Goal: Transaction & Acquisition: Purchase product/service

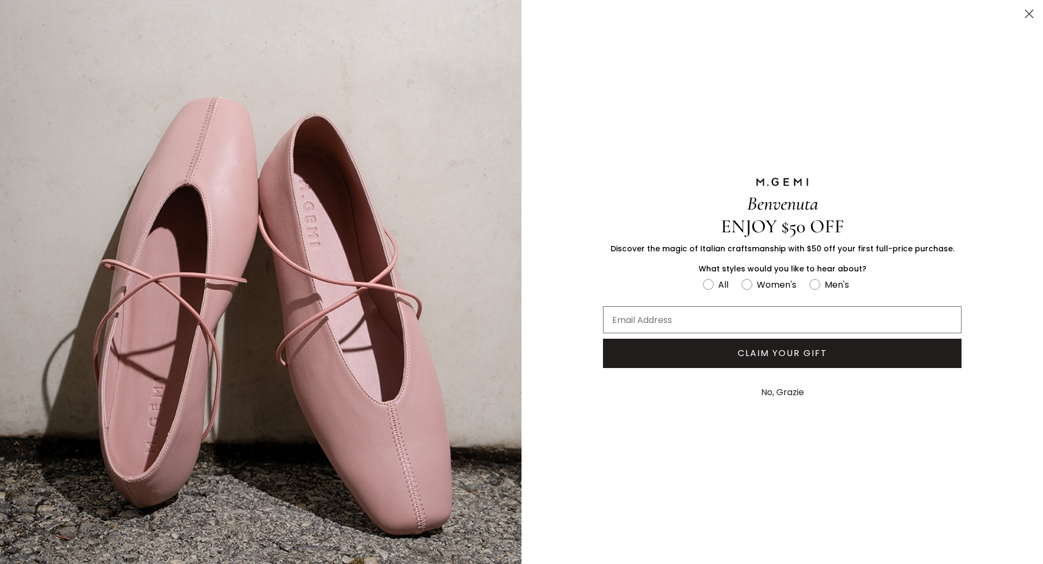
click at [1026, 15] on icon "Close dialog" at bounding box center [1030, 14] width 8 height 8
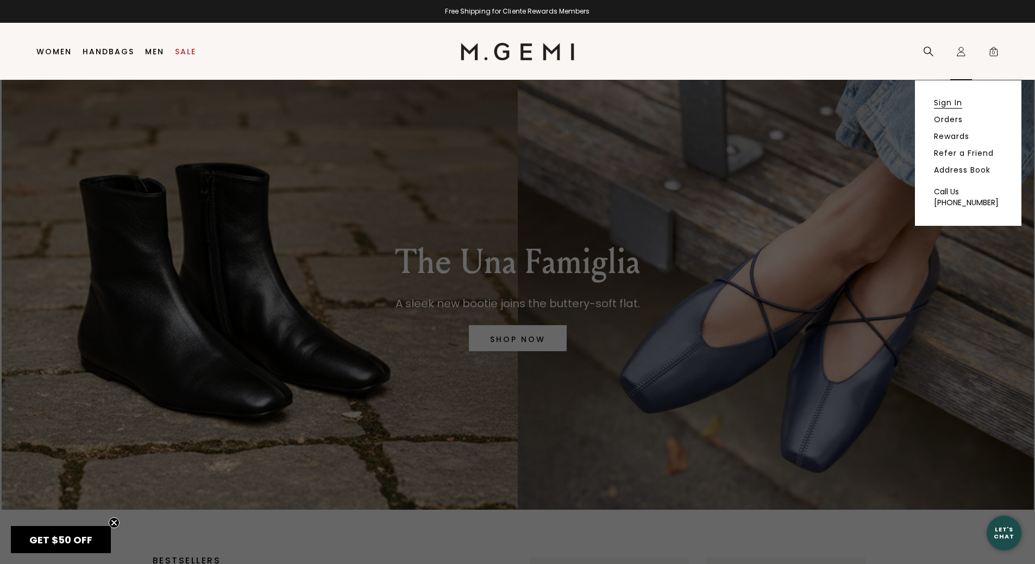
click at [954, 104] on link "Sign In" at bounding box center [948, 103] width 28 height 10
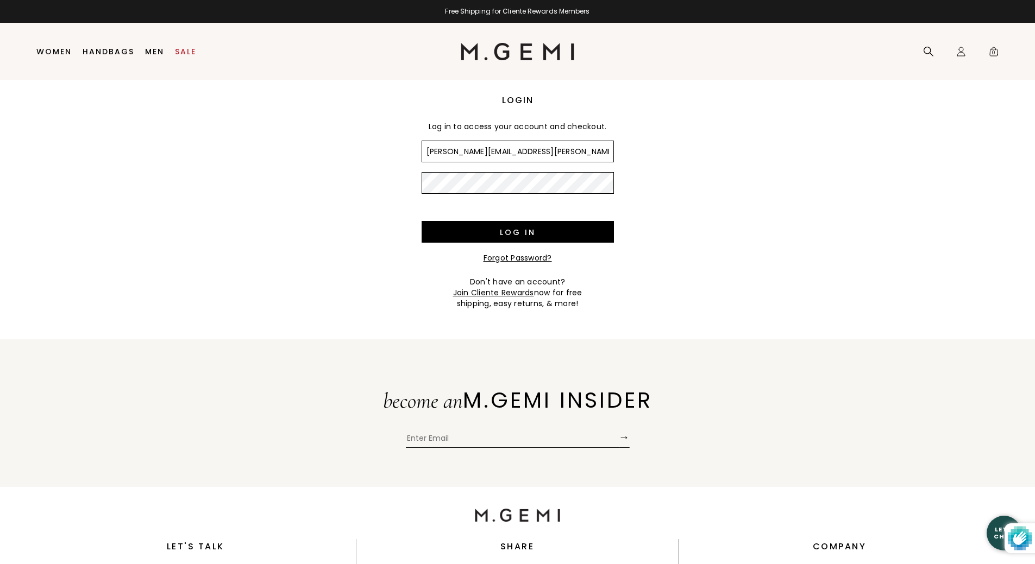
type input "bernice.jusino@gmail.com"
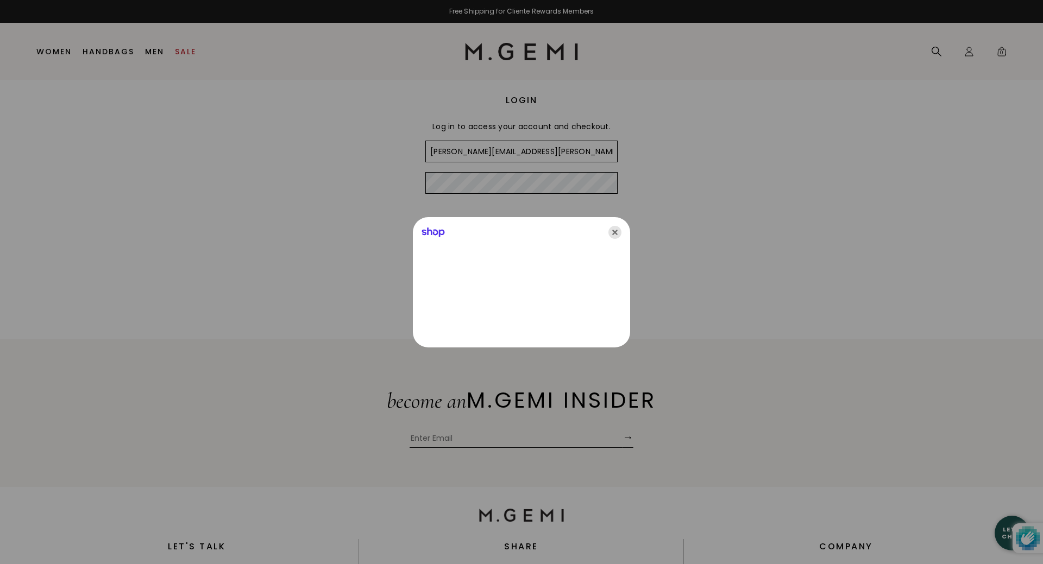
click at [614, 229] on icon "Close" at bounding box center [614, 232] width 13 height 13
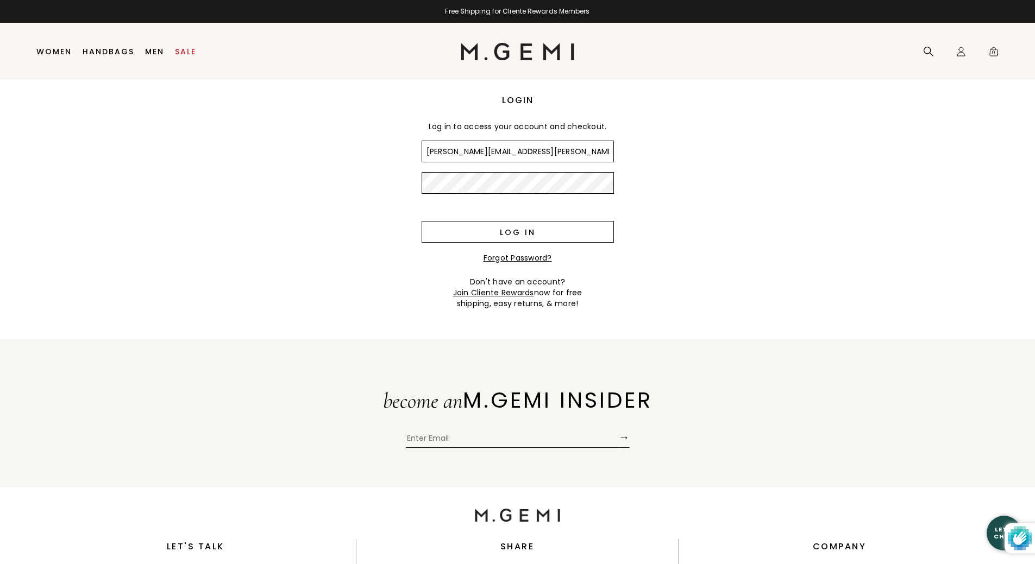
click at [538, 231] on input "Log in" at bounding box center [518, 232] width 192 height 22
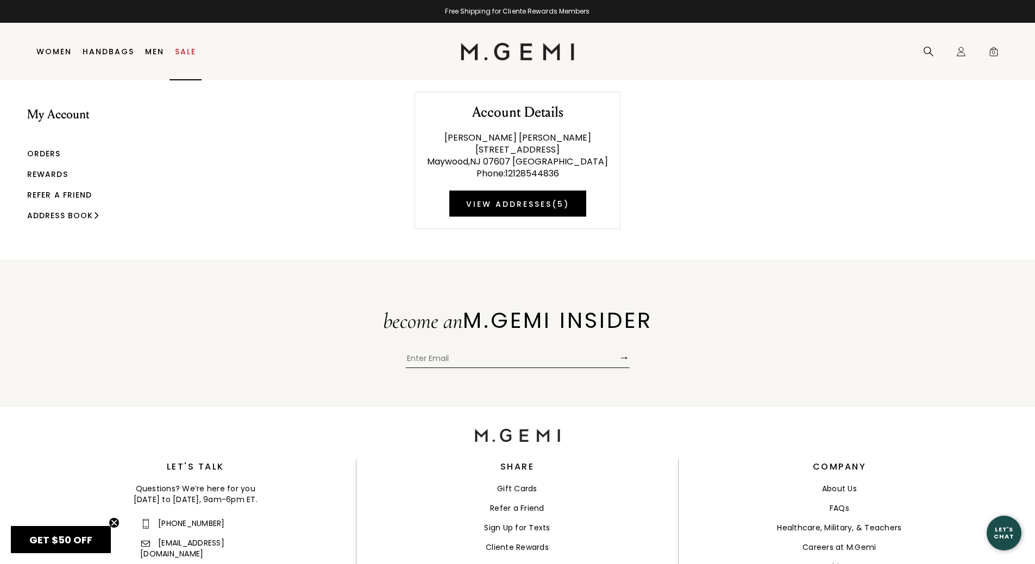
click at [181, 53] on link "Sale" at bounding box center [185, 51] width 21 height 9
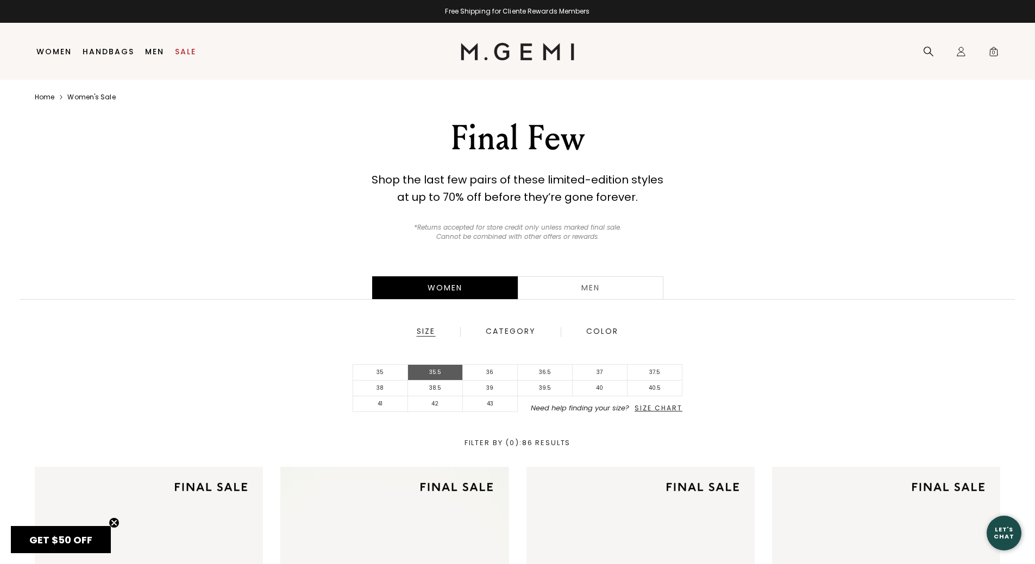
click at [435, 368] on li "35.5" at bounding box center [435, 373] width 55 height 16
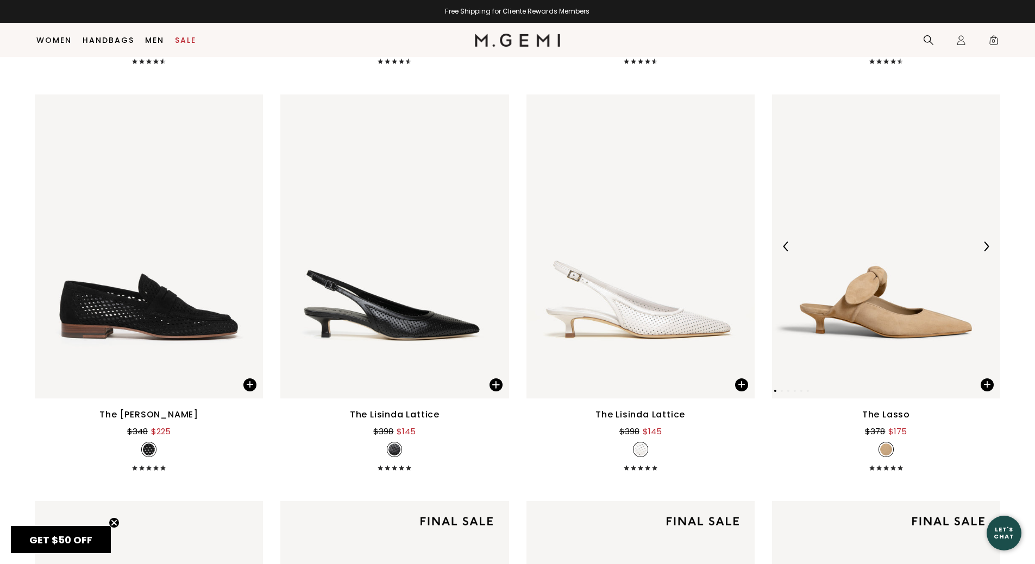
scroll to position [1661, 0]
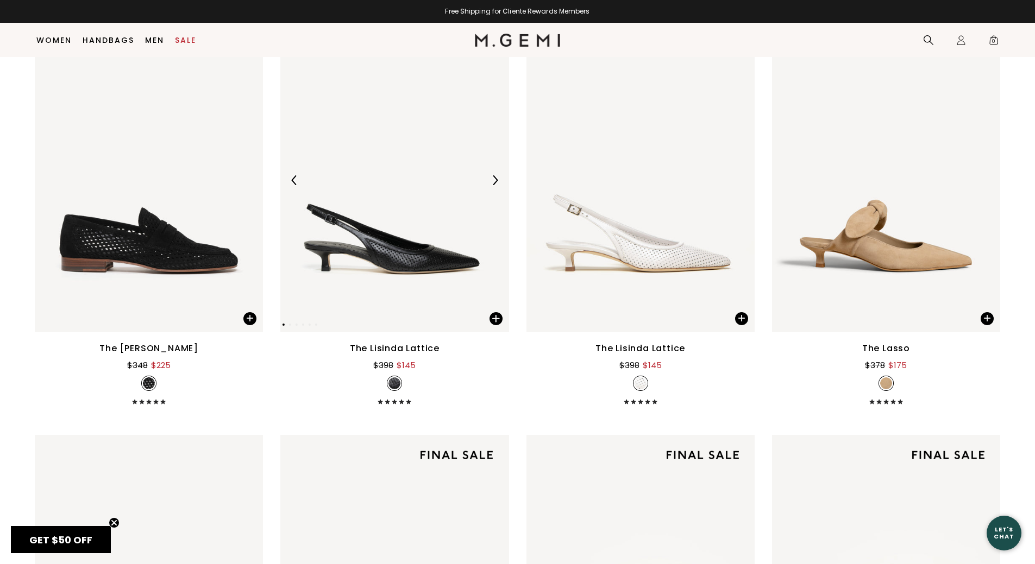
click at [500, 178] on div at bounding box center [494, 180] width 17 height 17
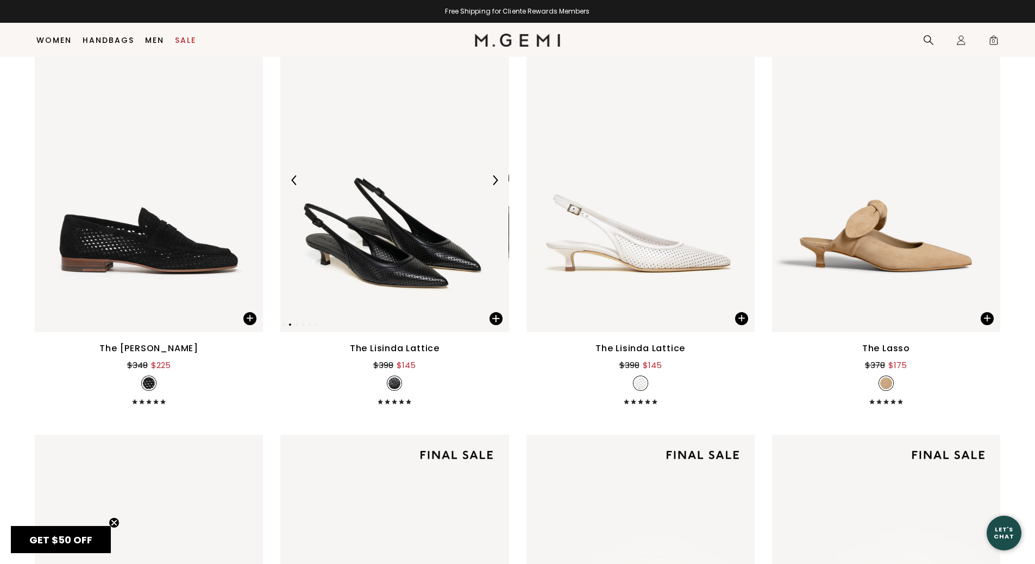
click at [500, 178] on div at bounding box center [494, 180] width 17 height 17
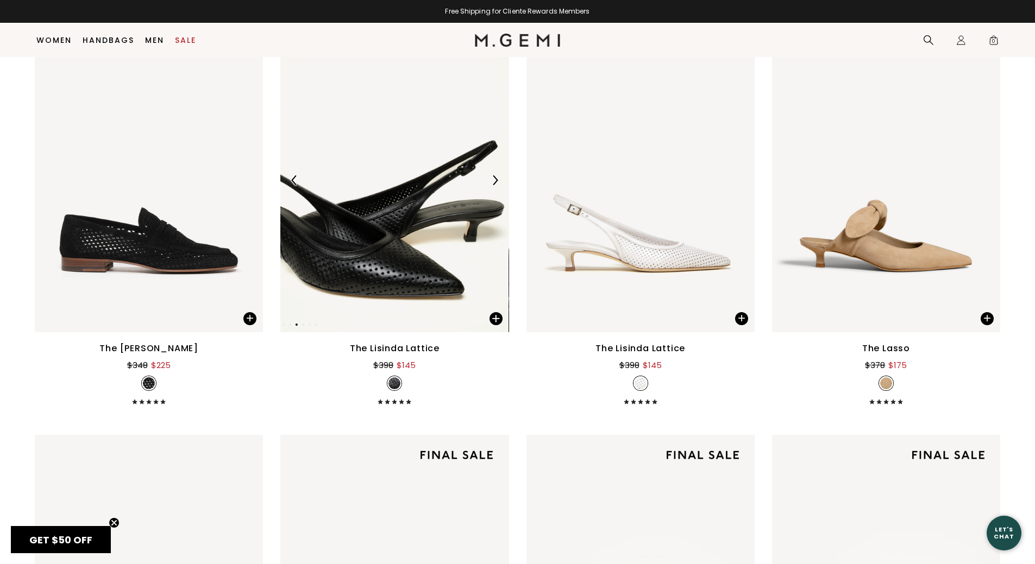
click at [500, 178] on div at bounding box center [494, 180] width 17 height 17
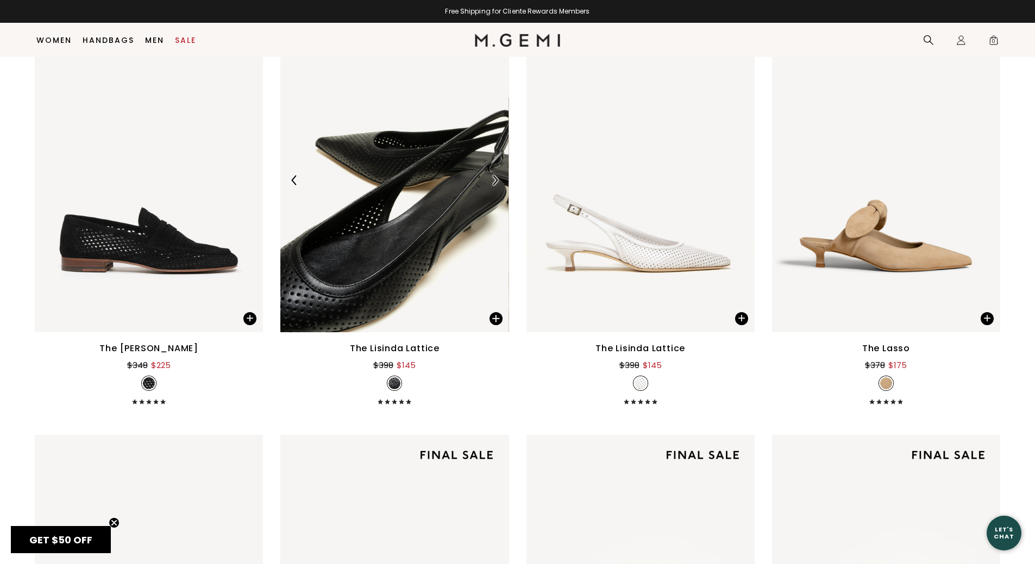
click at [499, 178] on img at bounding box center [495, 180] width 10 height 10
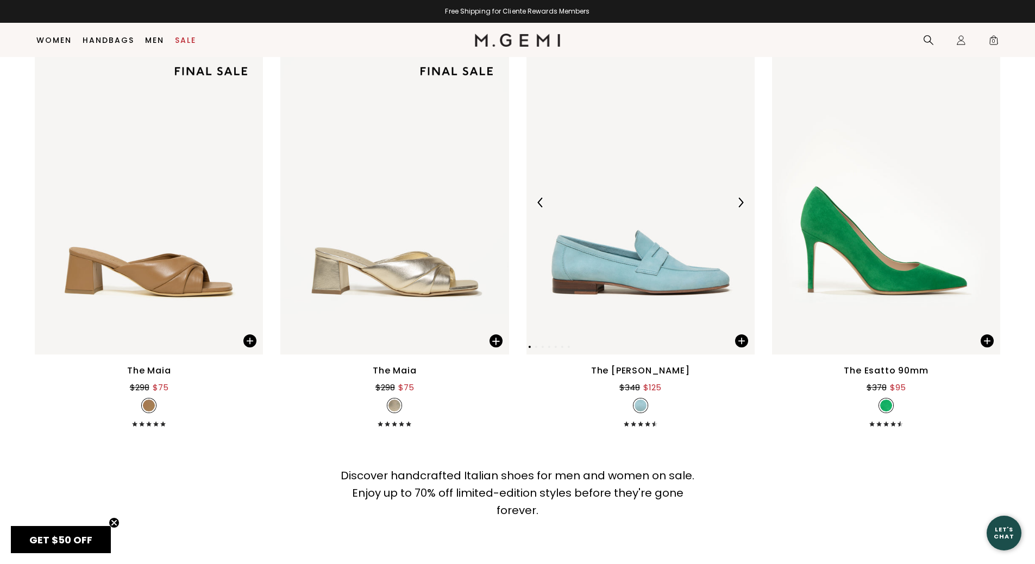
scroll to position [2856, 0]
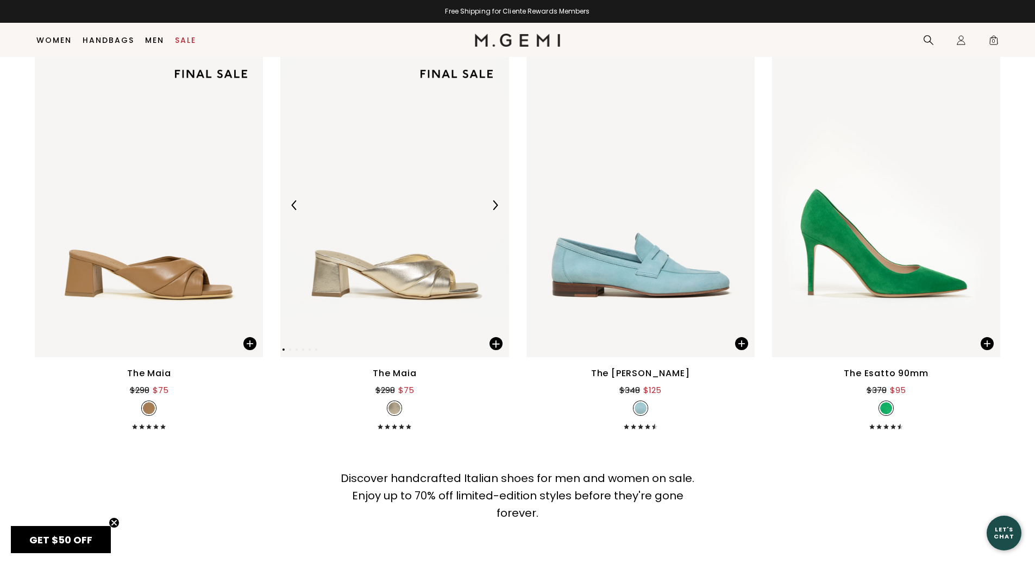
click at [492, 203] on img at bounding box center [495, 205] width 10 height 10
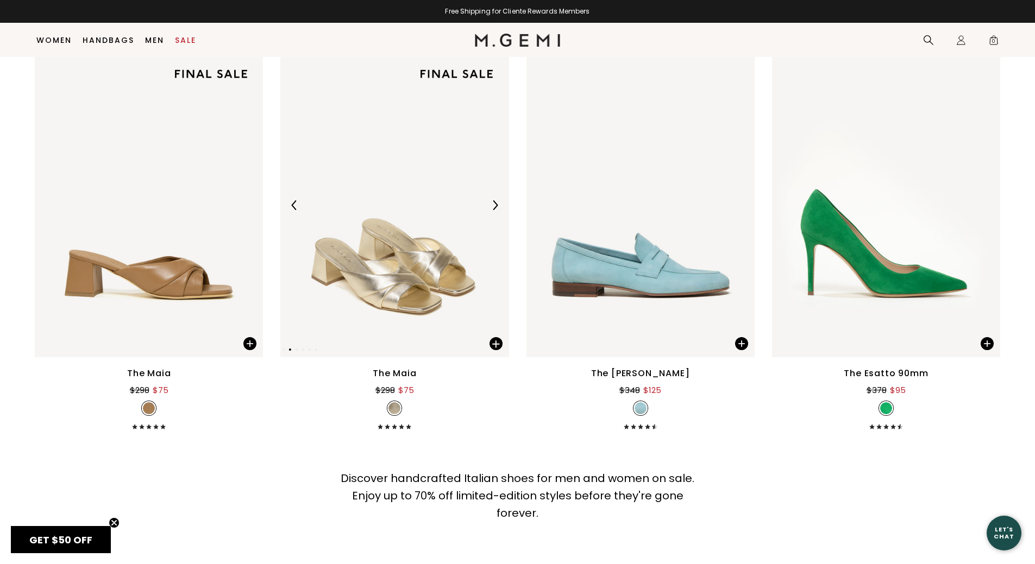
click at [492, 203] on img at bounding box center [495, 205] width 10 height 10
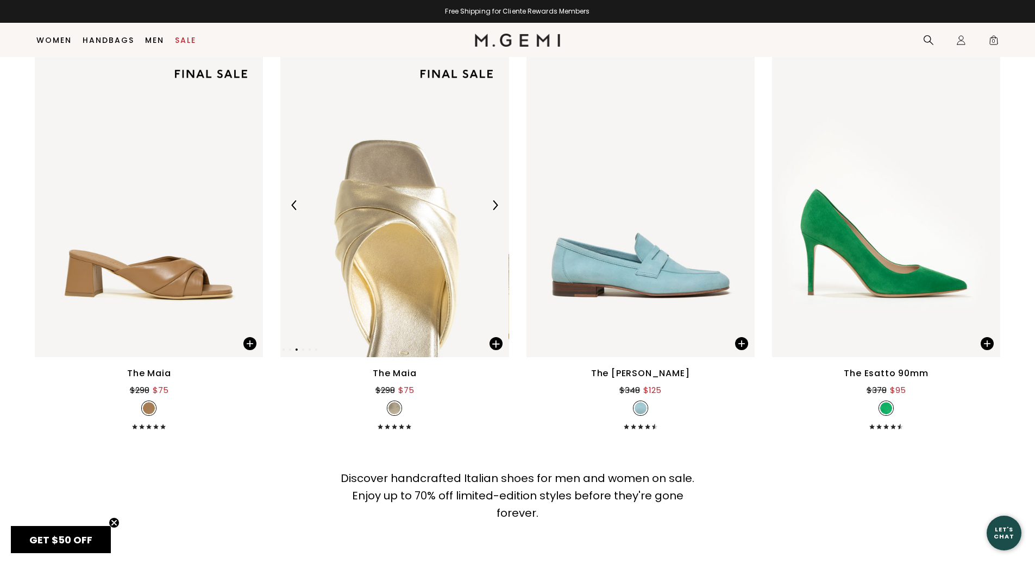
click at [493, 204] on img at bounding box center [495, 205] width 10 height 10
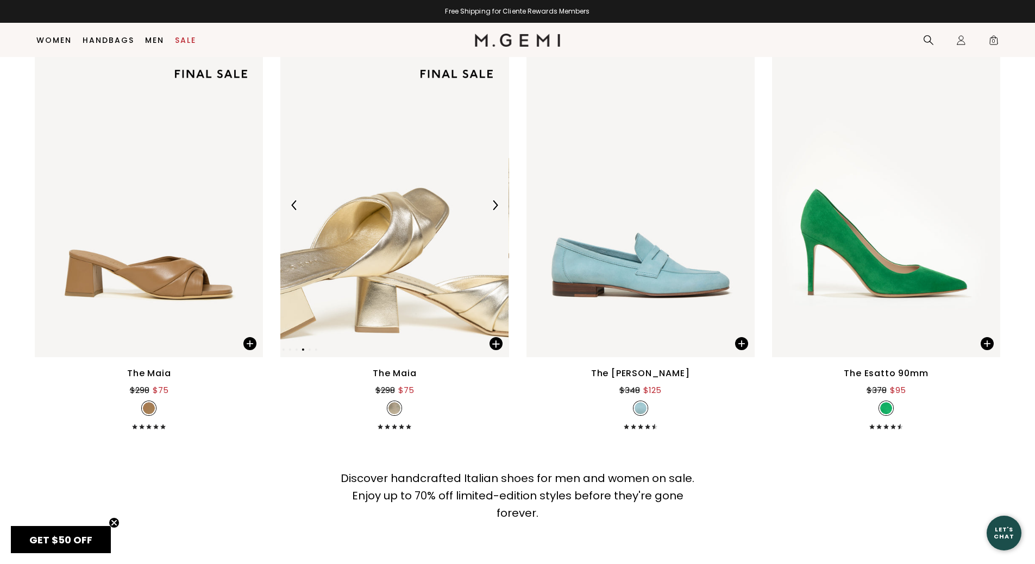
click at [493, 205] on img at bounding box center [495, 205] width 10 height 10
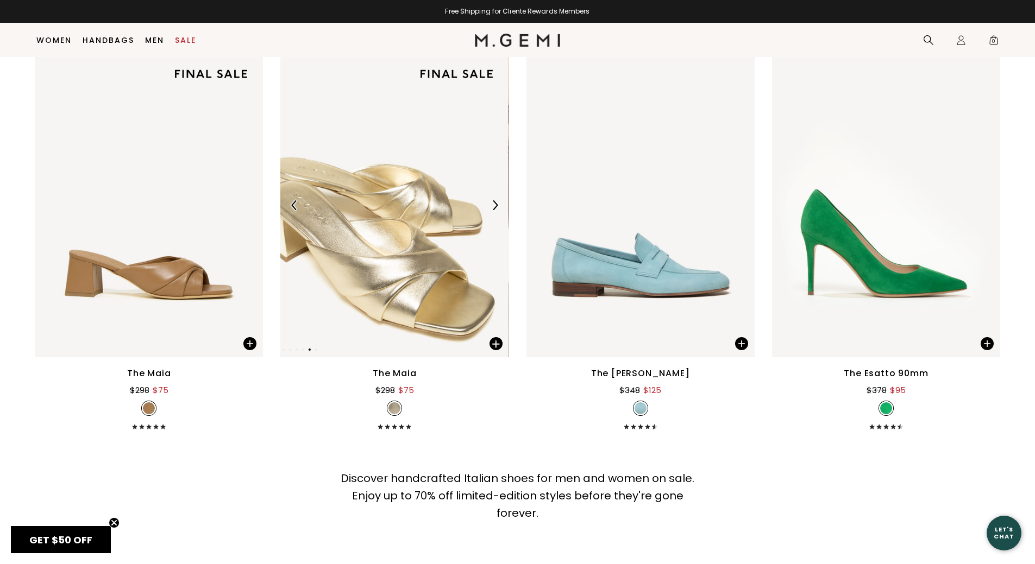
click at [417, 294] on img at bounding box center [394, 206] width 228 height 304
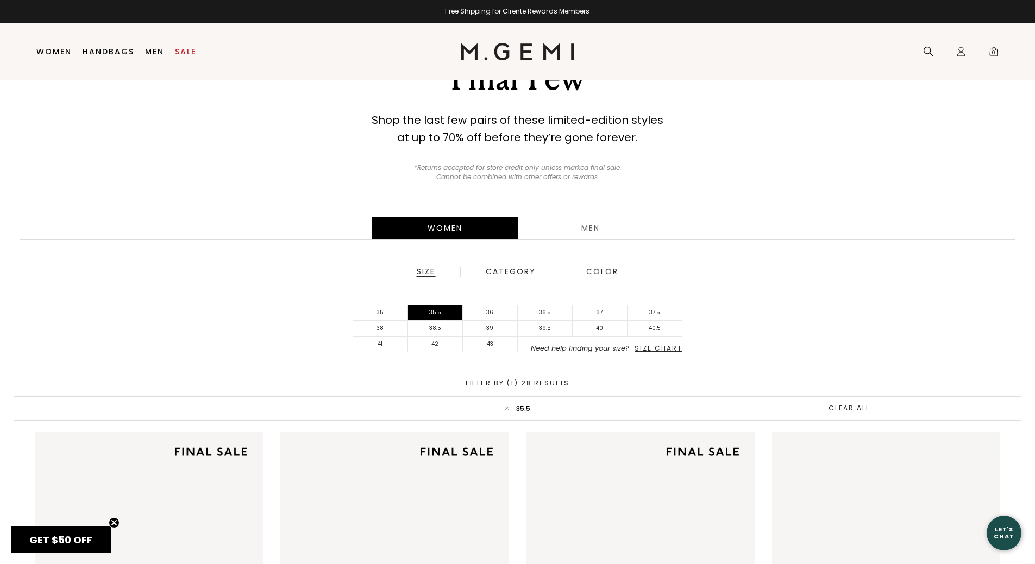
scroll to position [0, 0]
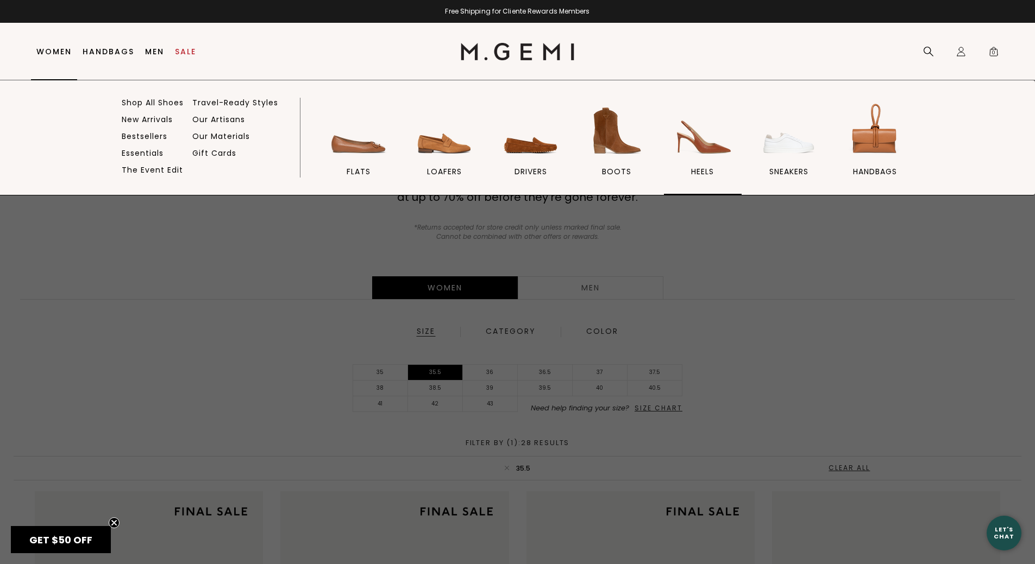
click at [716, 133] on img at bounding box center [702, 130] width 61 height 61
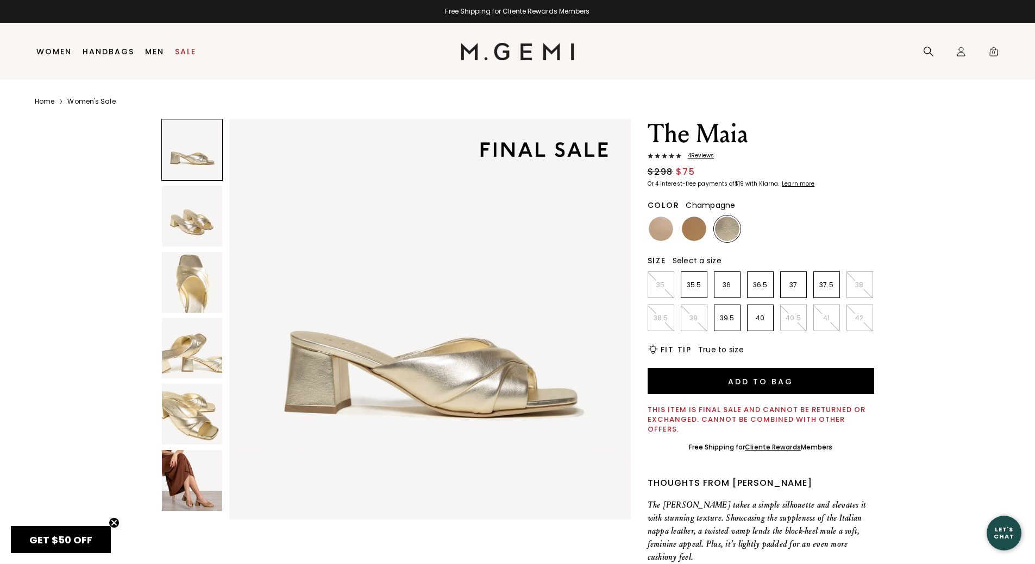
click at [187, 505] on img at bounding box center [192, 480] width 61 height 61
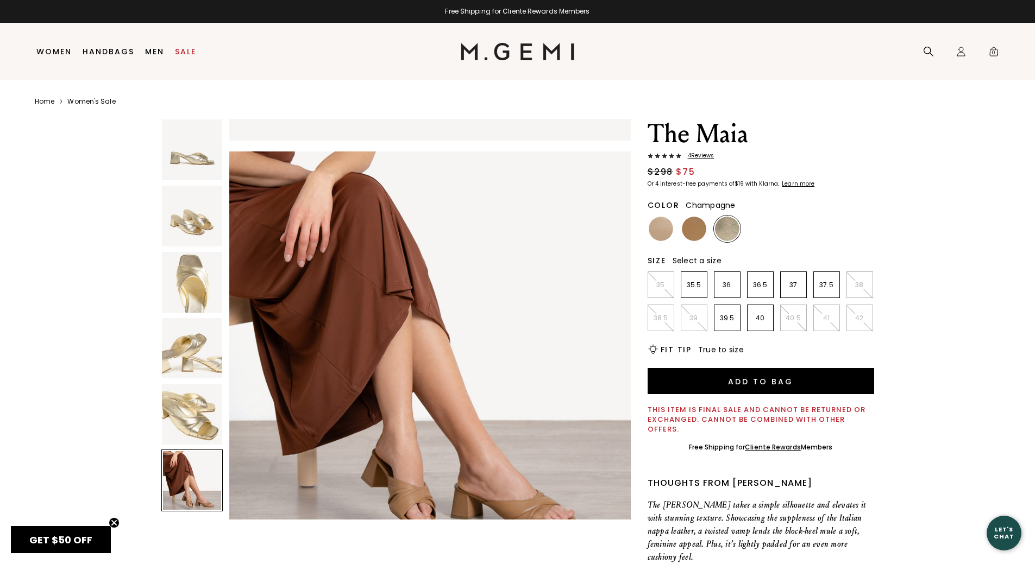
scroll to position [2029, 0]
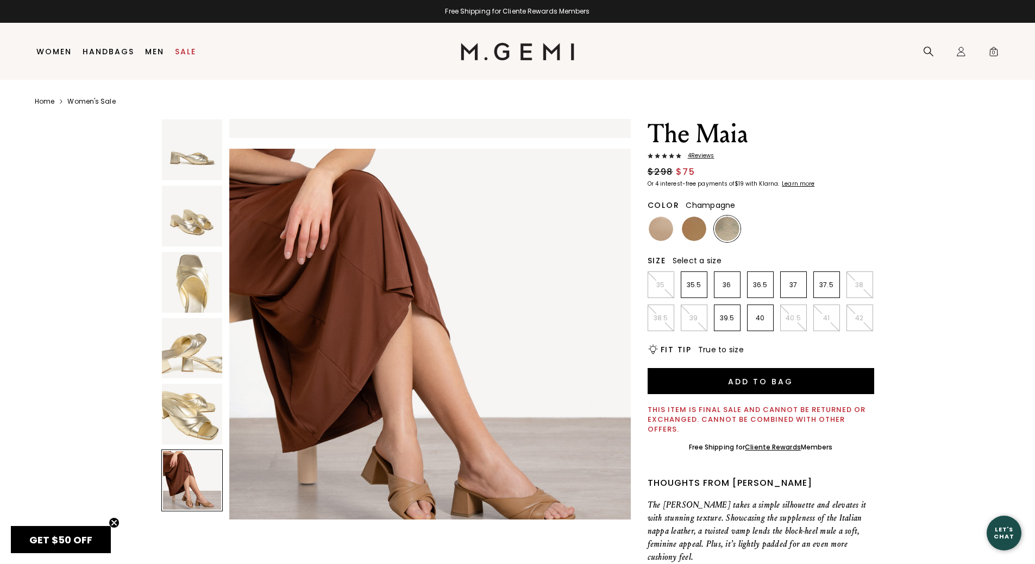
click at [199, 324] on img at bounding box center [192, 348] width 61 height 61
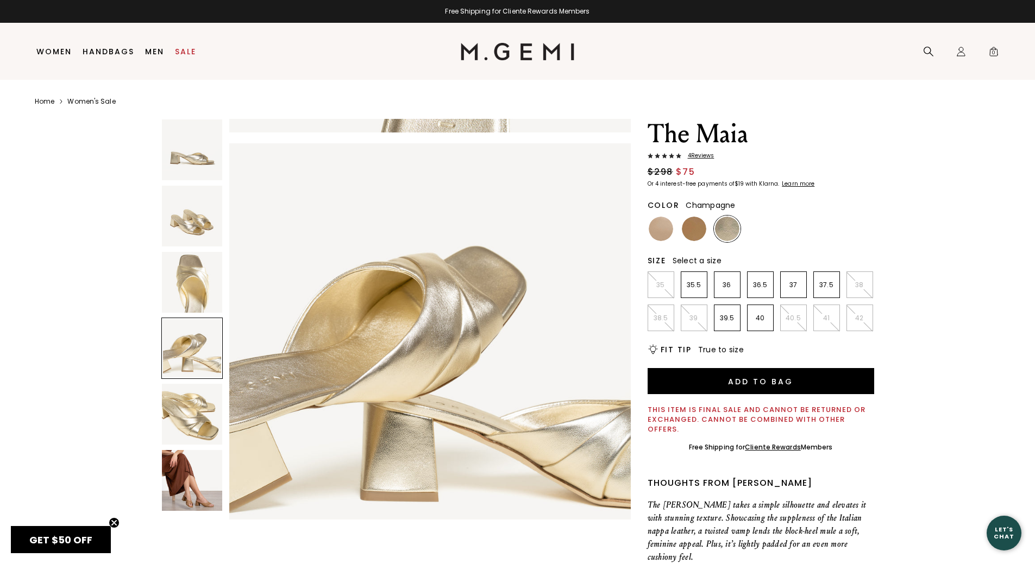
click at [203, 294] on img at bounding box center [192, 282] width 61 height 61
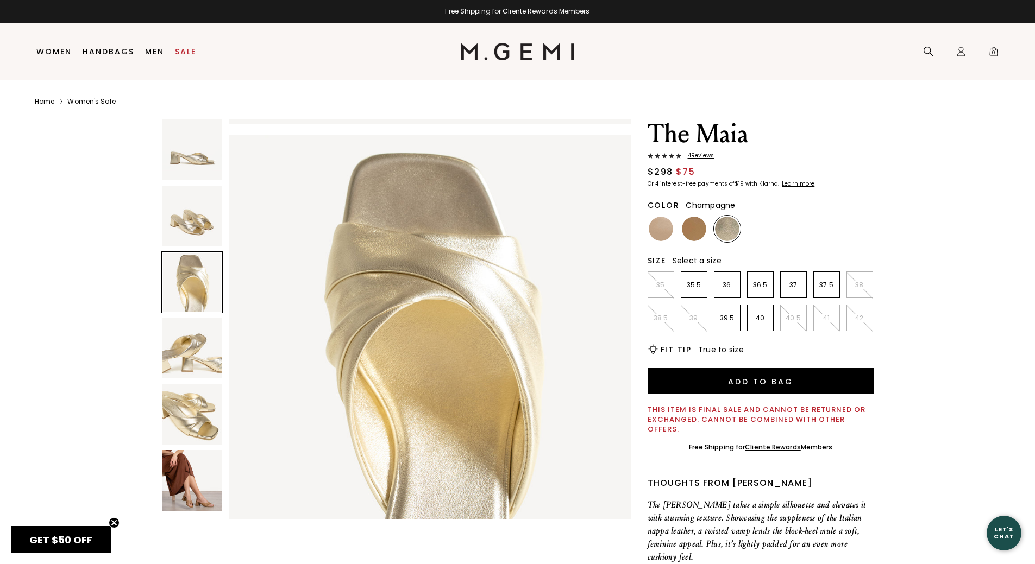
scroll to position [807, 0]
click at [654, 231] on img at bounding box center [661, 229] width 24 height 24
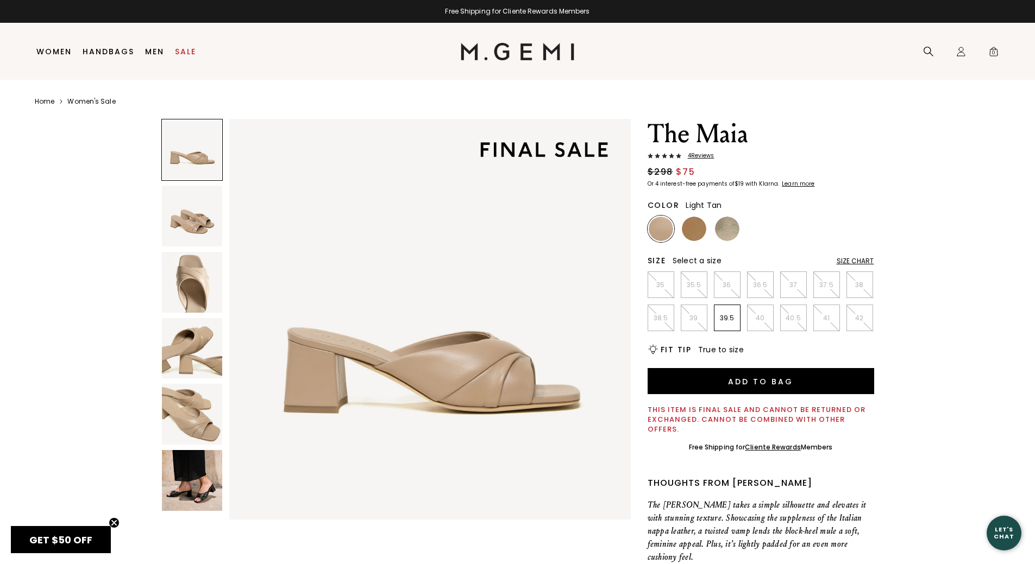
click at [686, 232] on img at bounding box center [694, 229] width 24 height 24
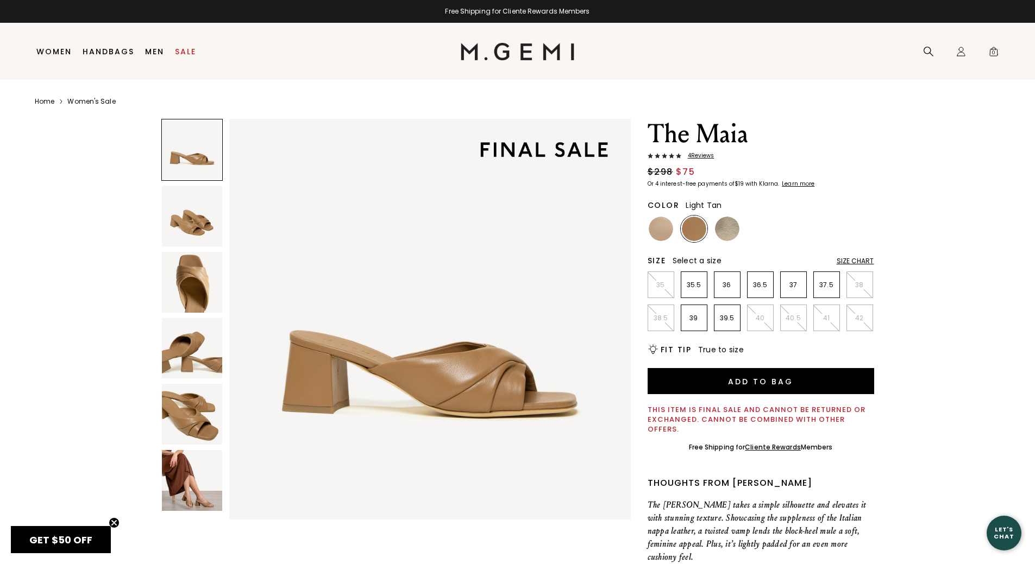
click at [197, 221] on img at bounding box center [192, 216] width 61 height 61
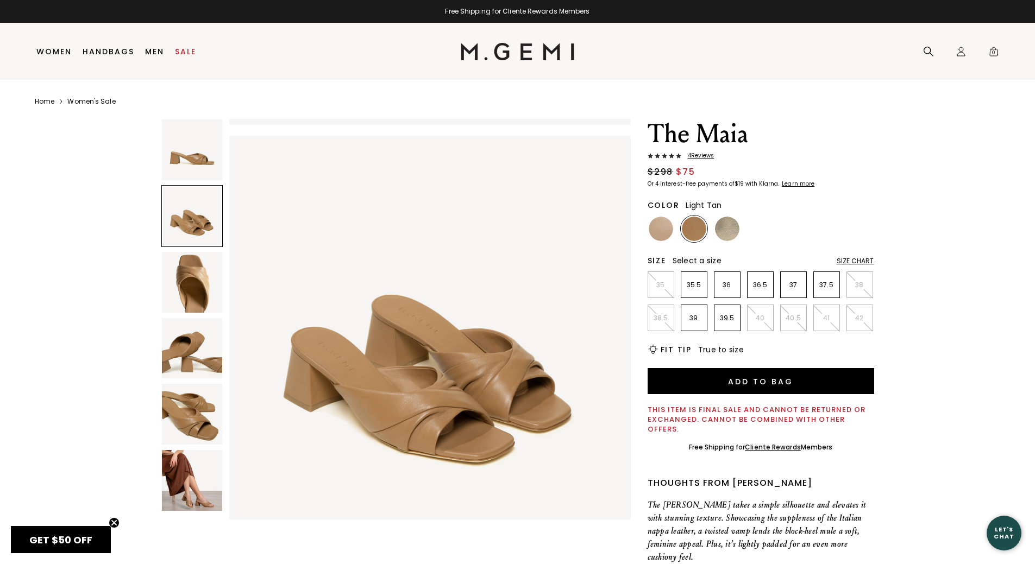
scroll to position [404, 0]
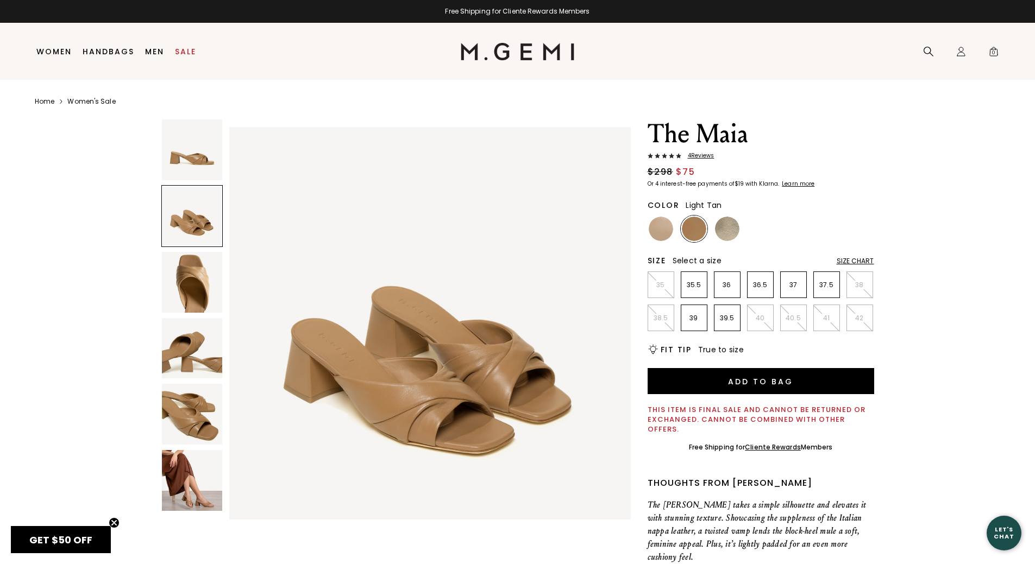
click at [195, 278] on img at bounding box center [192, 282] width 61 height 61
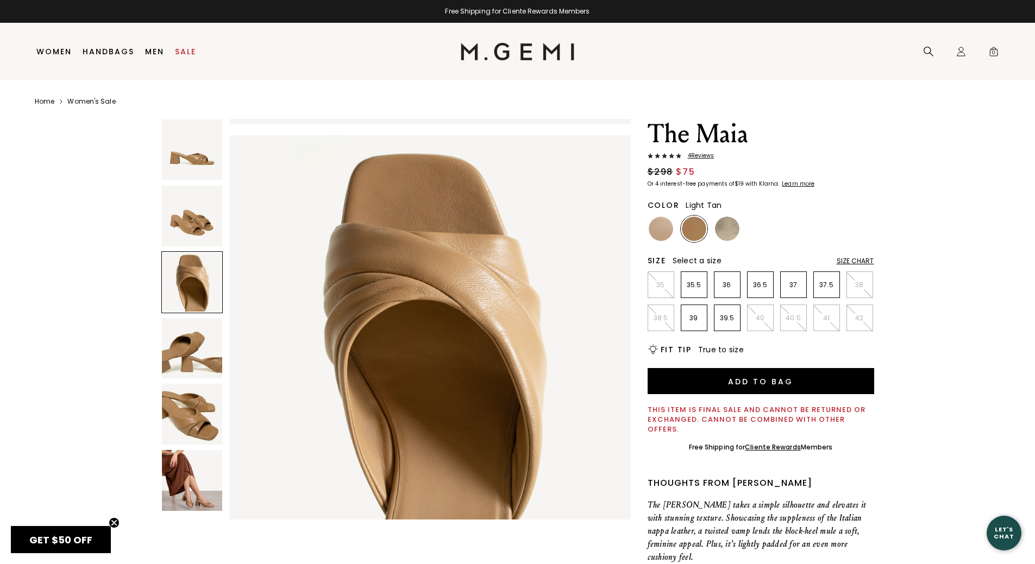
click at [191, 340] on img at bounding box center [192, 348] width 61 height 61
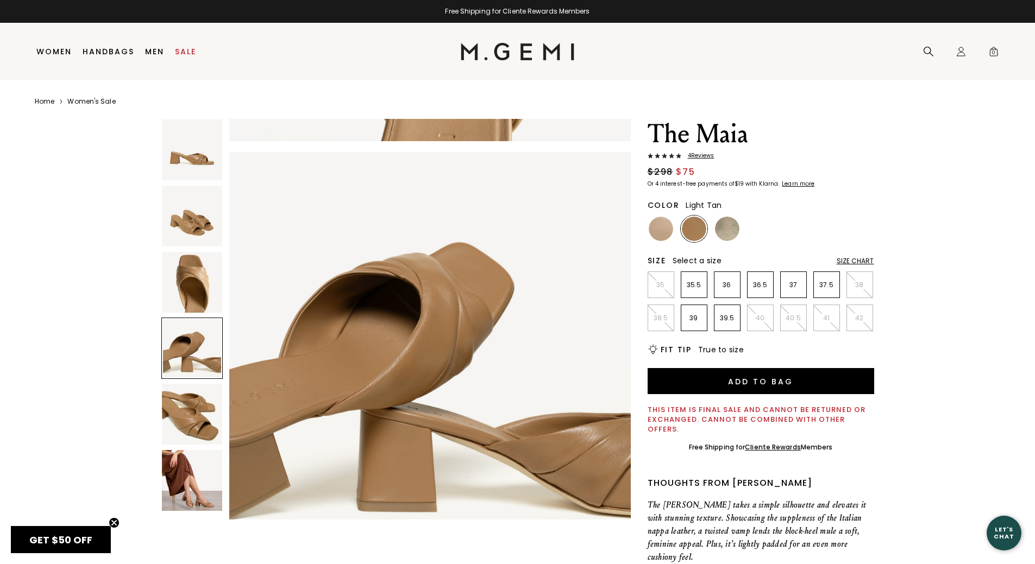
scroll to position [1211, 0]
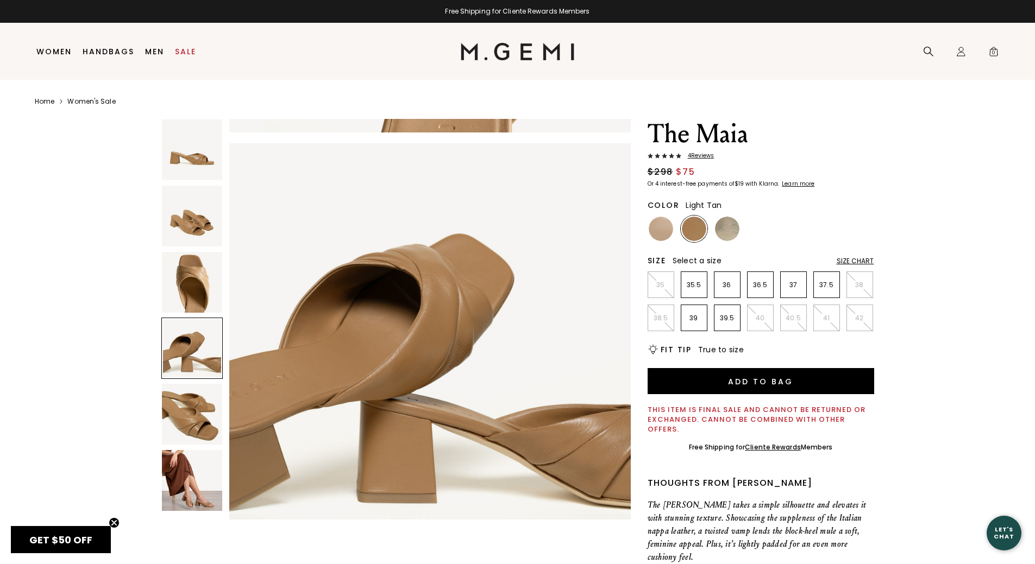
click at [190, 477] on img at bounding box center [192, 480] width 61 height 61
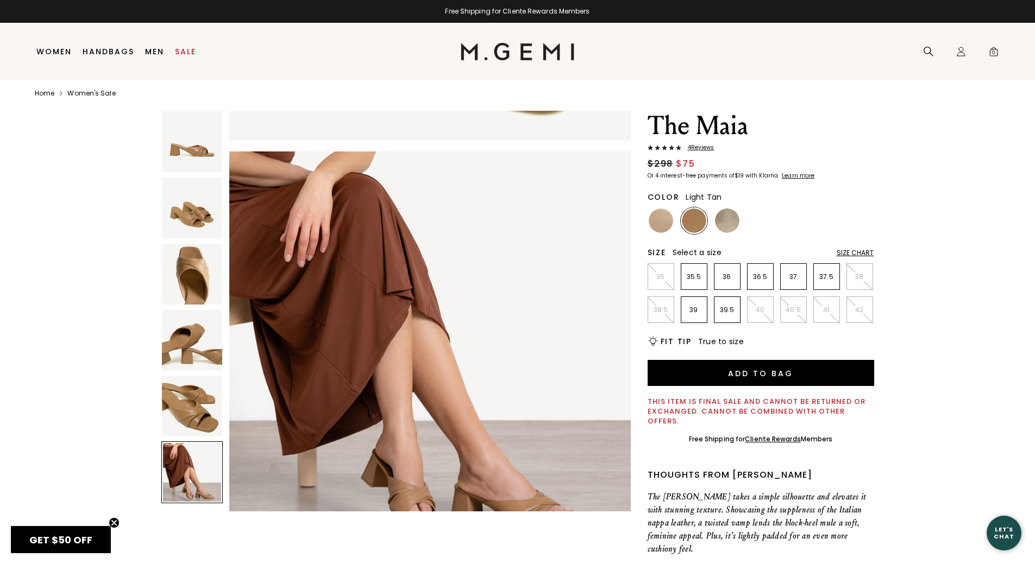
scroll to position [0, 0]
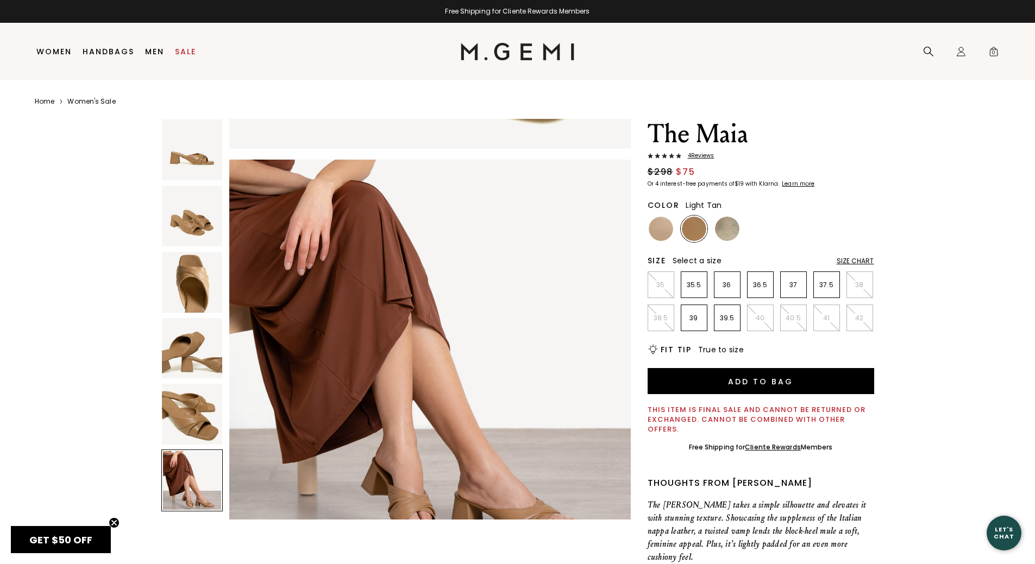
click at [701, 153] on span "4 Review s" at bounding box center [697, 156] width 33 height 7
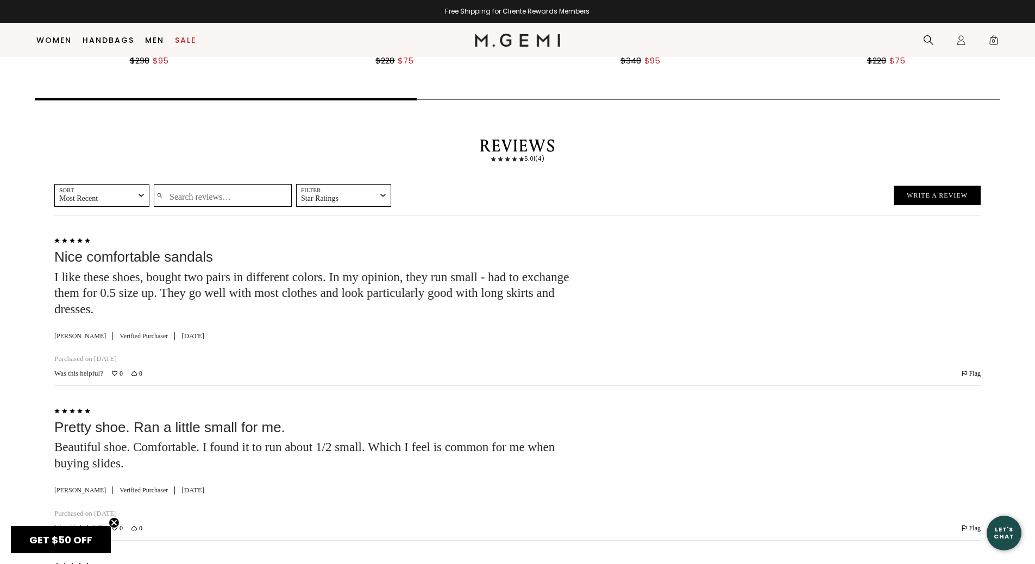
scroll to position [1799, 0]
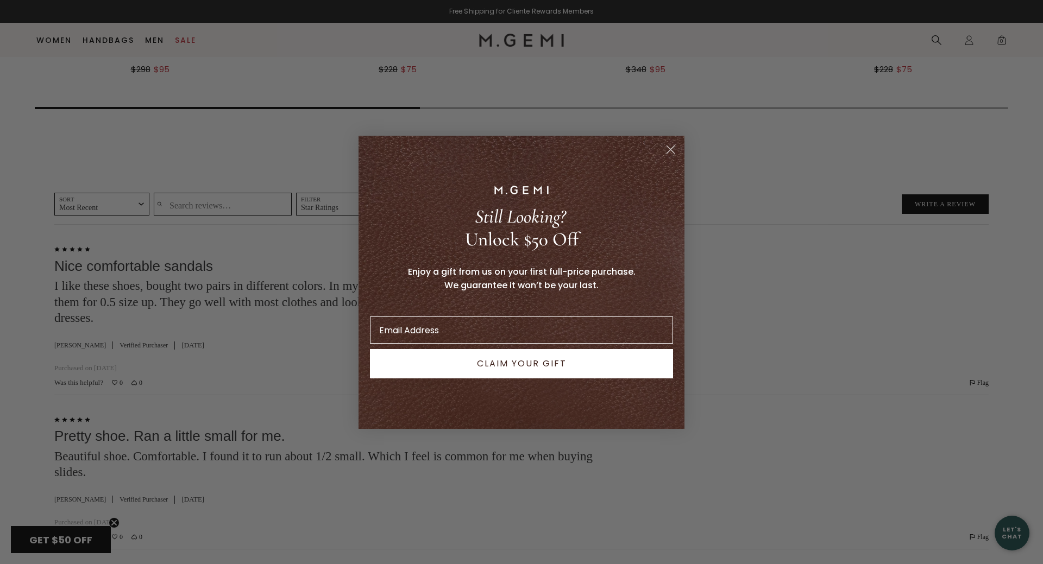
click at [668, 148] on circle "Close dialog" at bounding box center [671, 149] width 18 height 18
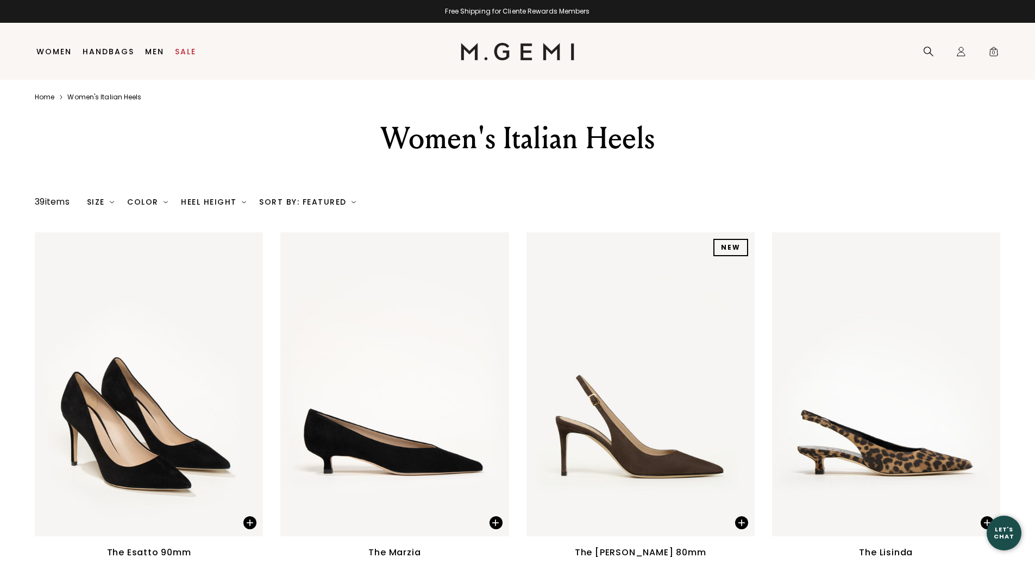
click at [216, 198] on div "Heel Height" at bounding box center [213, 202] width 65 height 9
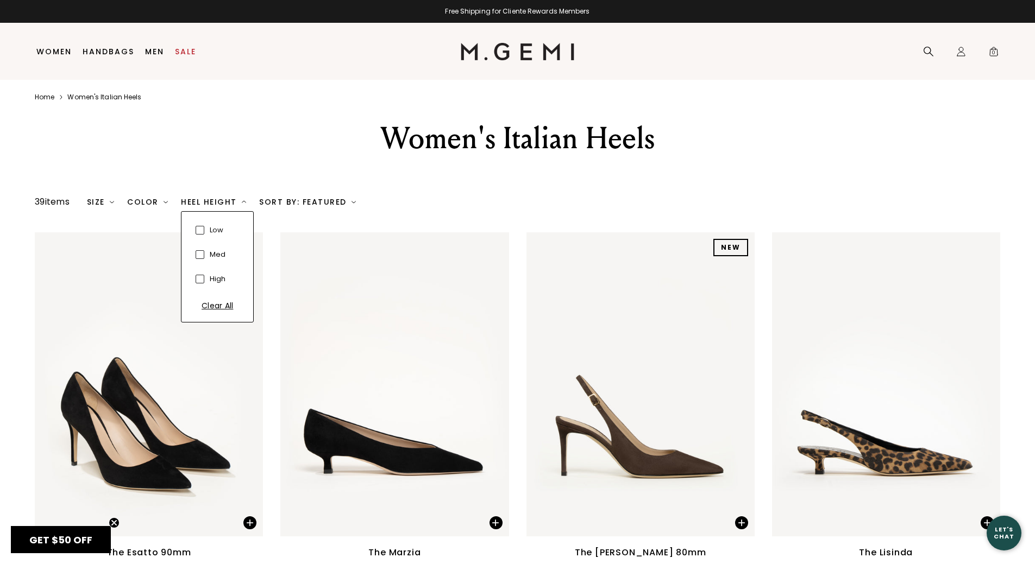
click at [208, 255] on div "med" at bounding box center [215, 255] width 22 height 19
checkbox input "true"
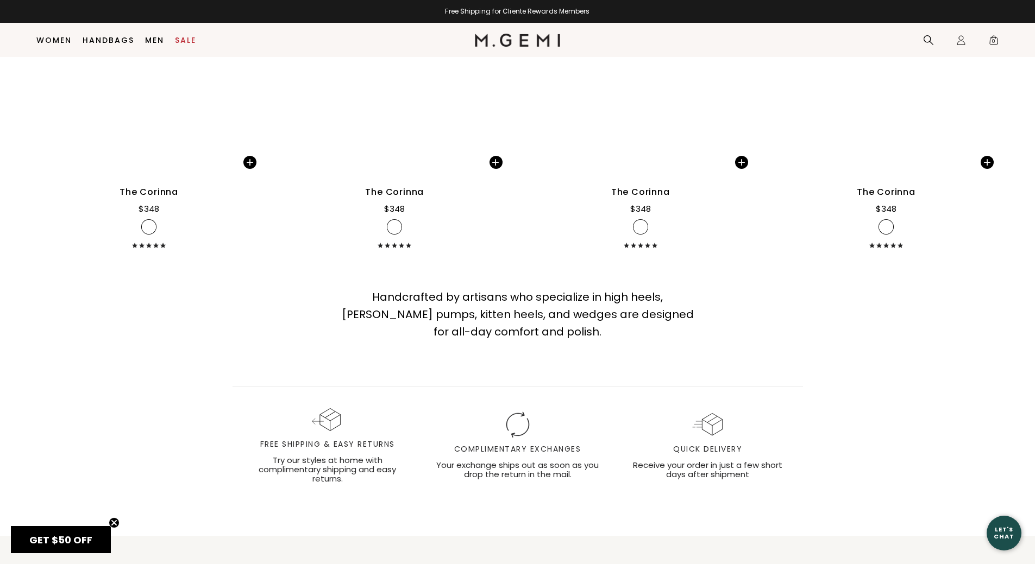
scroll to position [1009, 0]
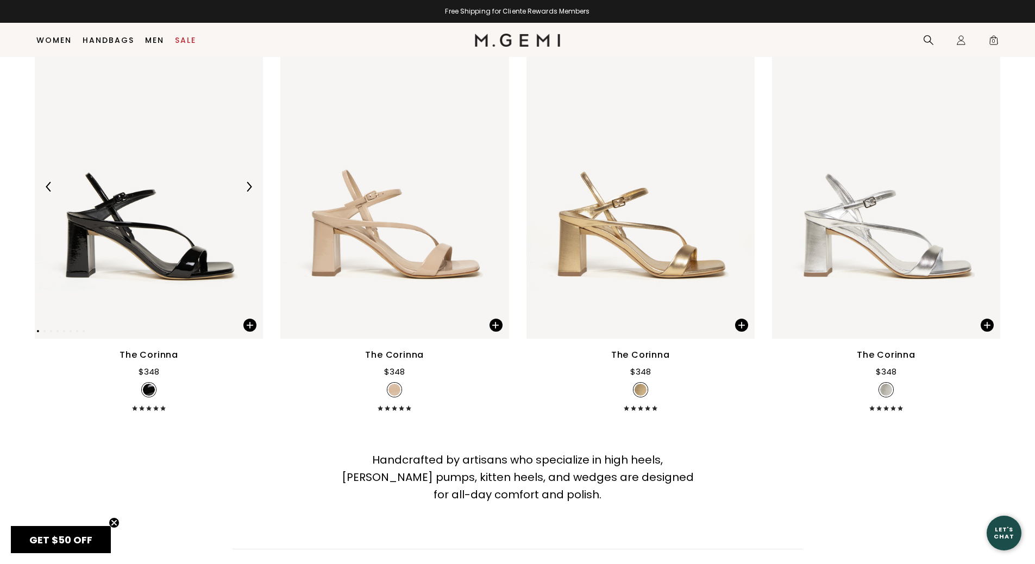
click at [249, 188] on img at bounding box center [249, 187] width 10 height 10
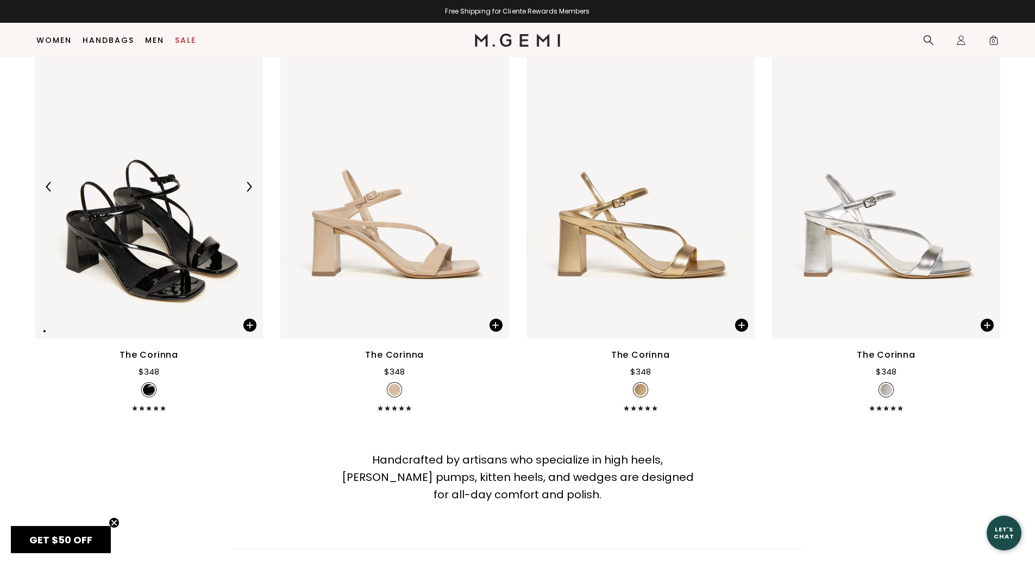
click at [249, 188] on img at bounding box center [249, 187] width 10 height 10
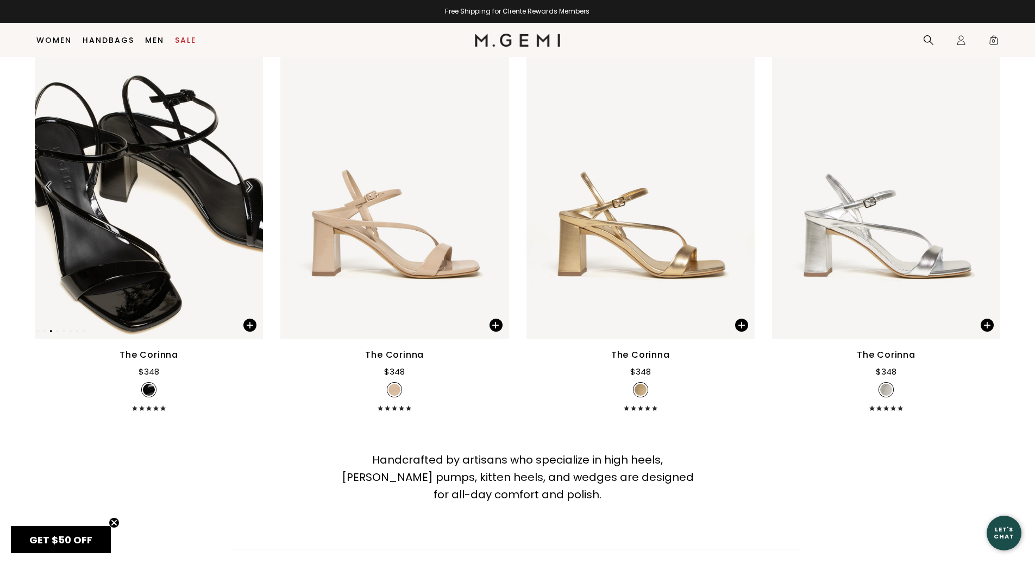
click at [192, 223] on img at bounding box center [149, 187] width 228 height 304
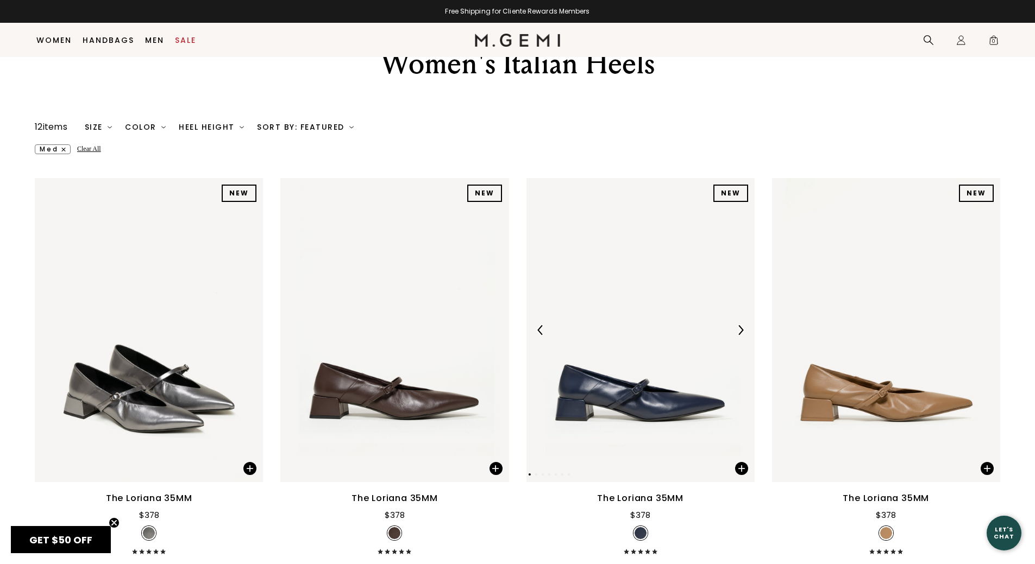
scroll to position [0, 0]
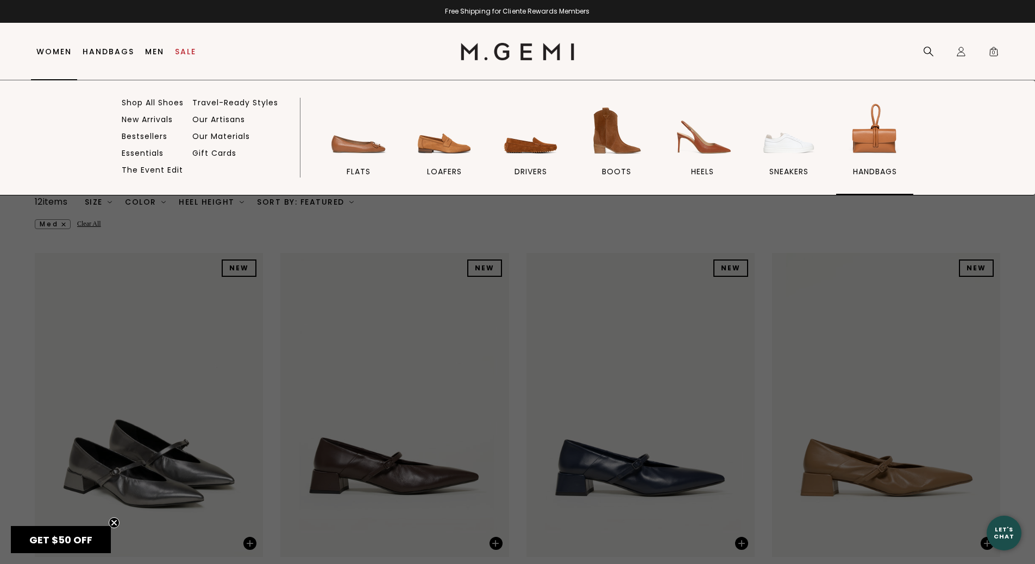
click at [884, 136] on img at bounding box center [874, 130] width 61 height 61
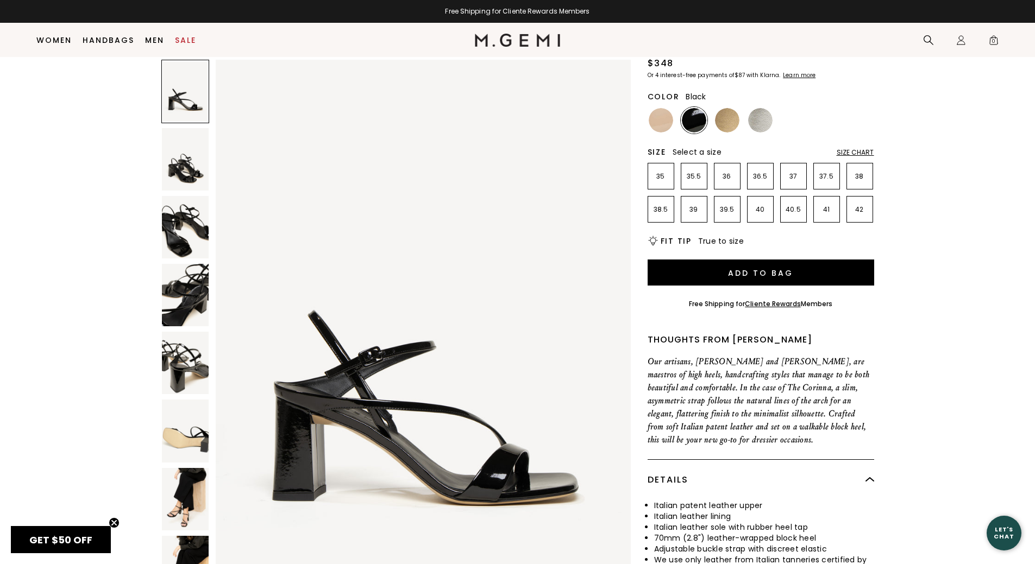
click at [183, 504] on img at bounding box center [185, 499] width 47 height 62
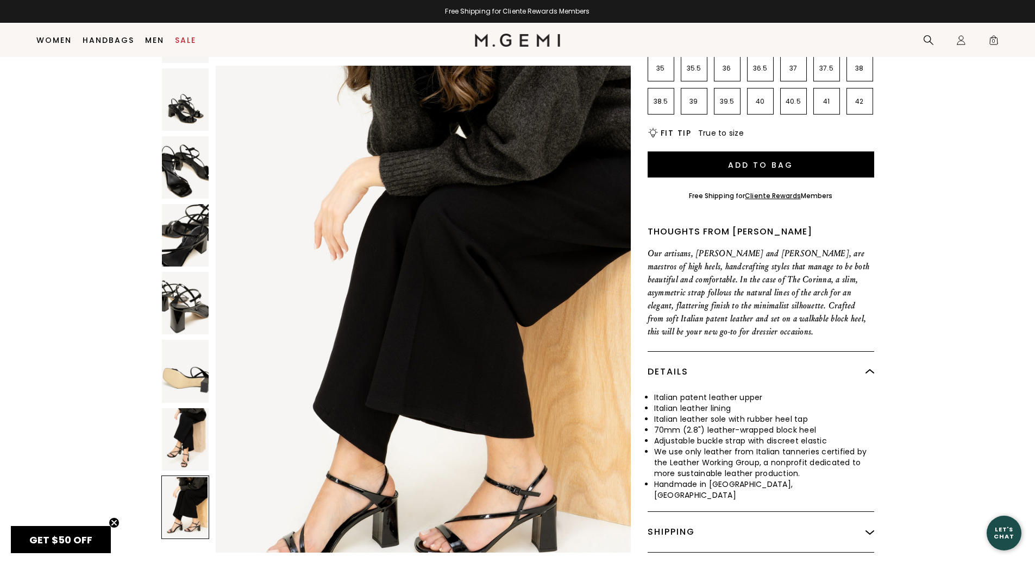
scroll to position [194, 0]
click at [181, 368] on img at bounding box center [185, 371] width 47 height 62
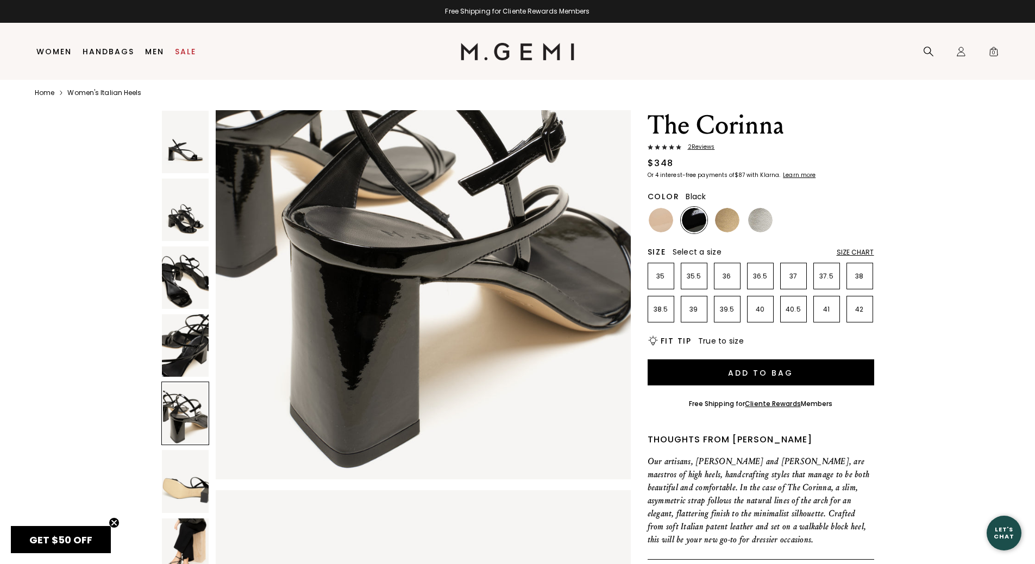
scroll to position [23, 0]
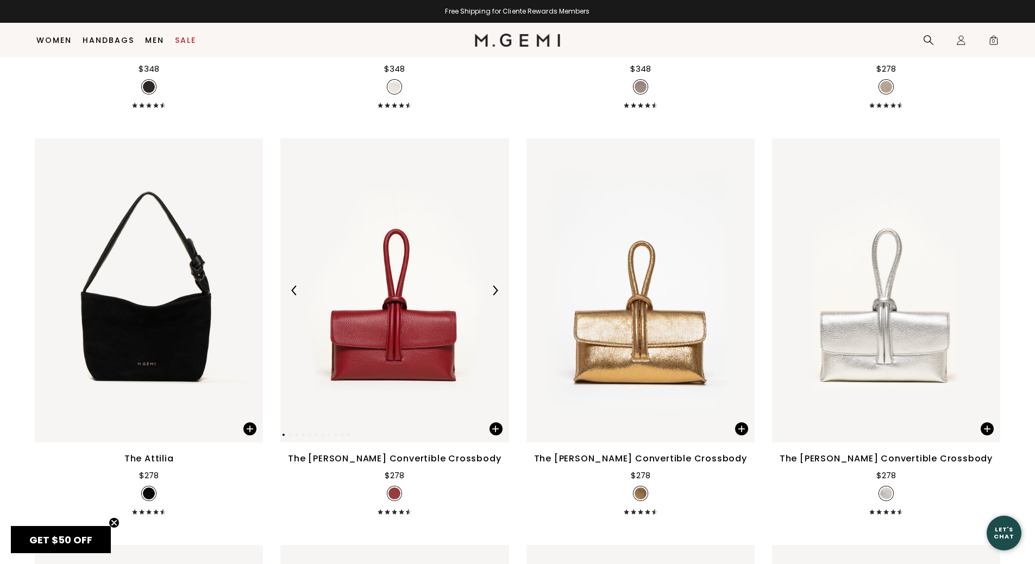
scroll to position [2530, 0]
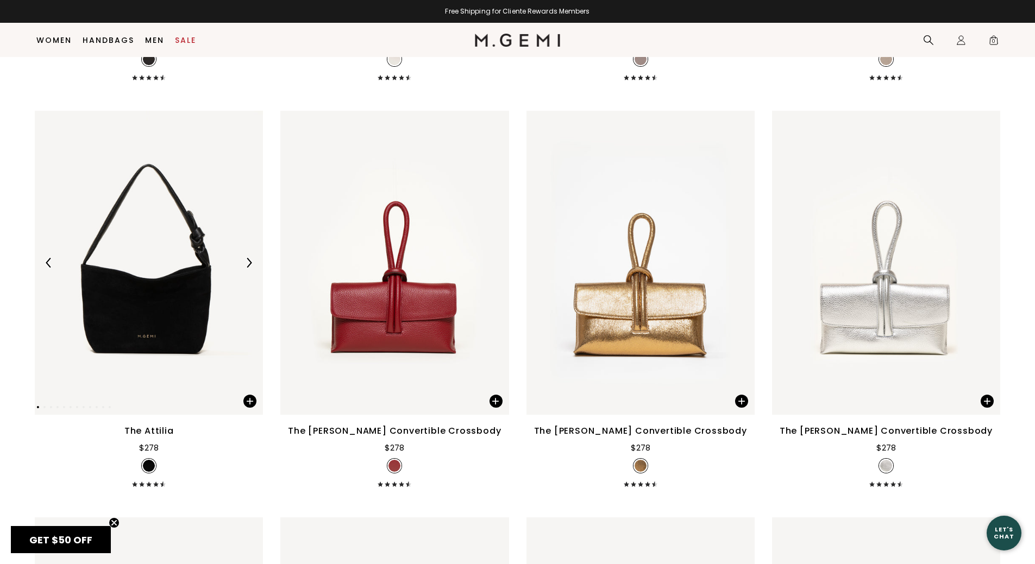
click at [143, 299] on img at bounding box center [149, 263] width 228 height 304
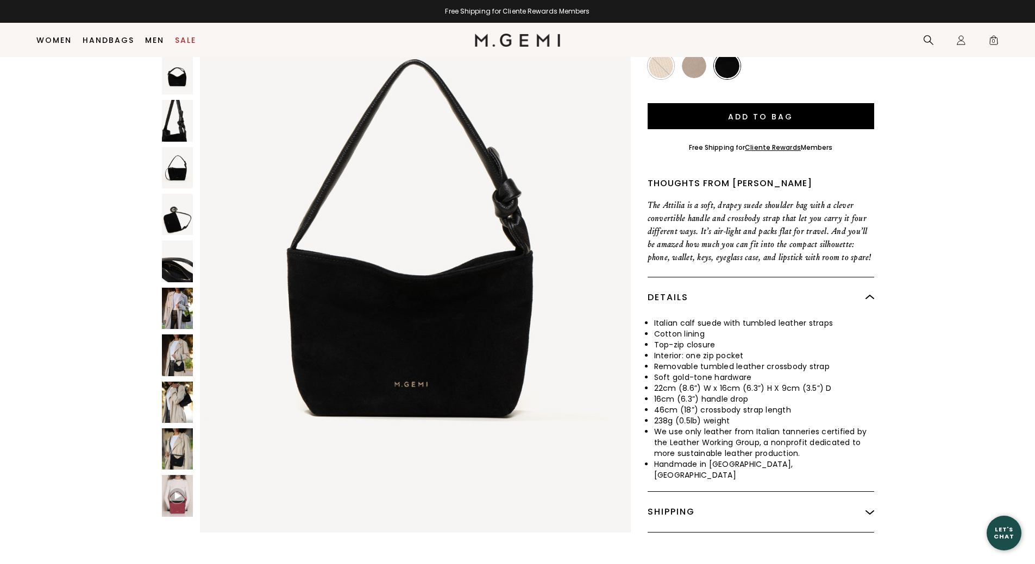
click at [181, 366] on img at bounding box center [177, 355] width 31 height 41
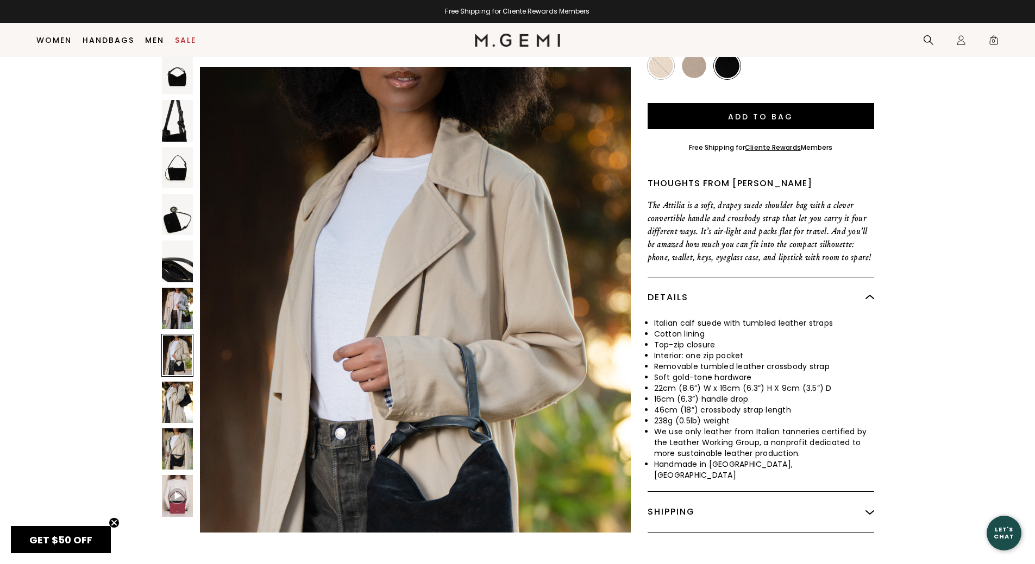
scroll to position [4593, 0]
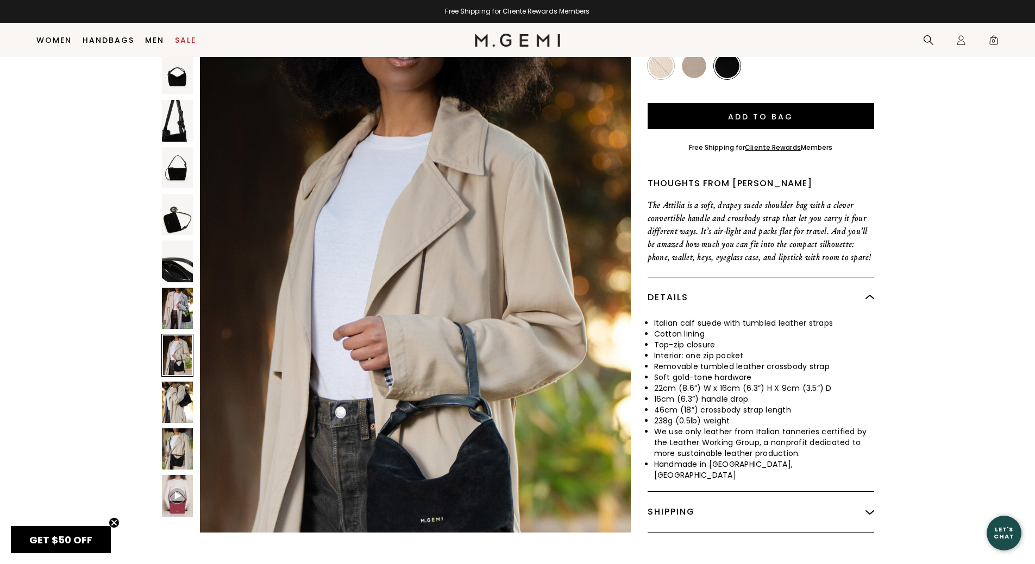
click at [184, 389] on img at bounding box center [177, 402] width 31 height 41
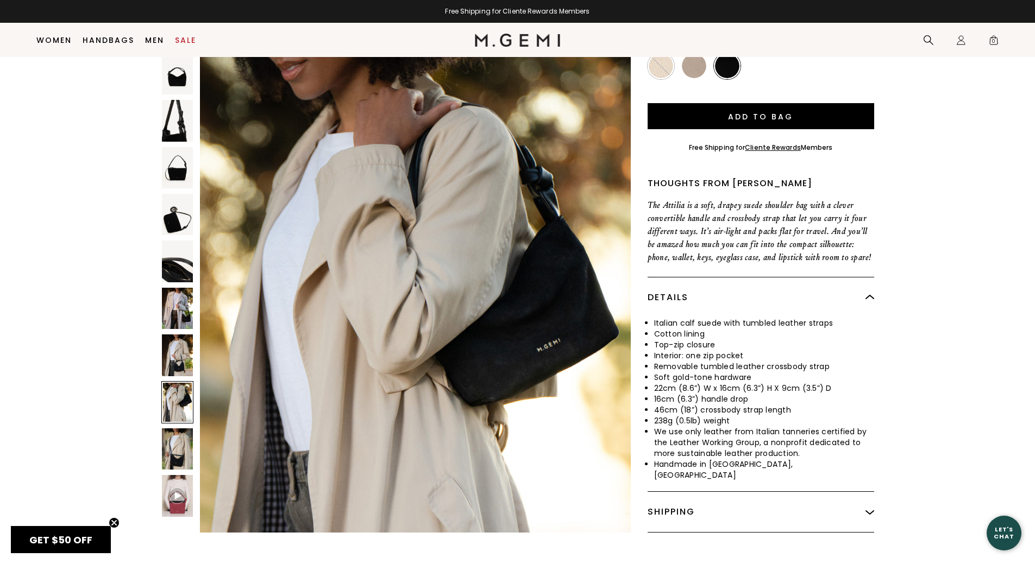
click at [178, 467] on img at bounding box center [177, 449] width 31 height 41
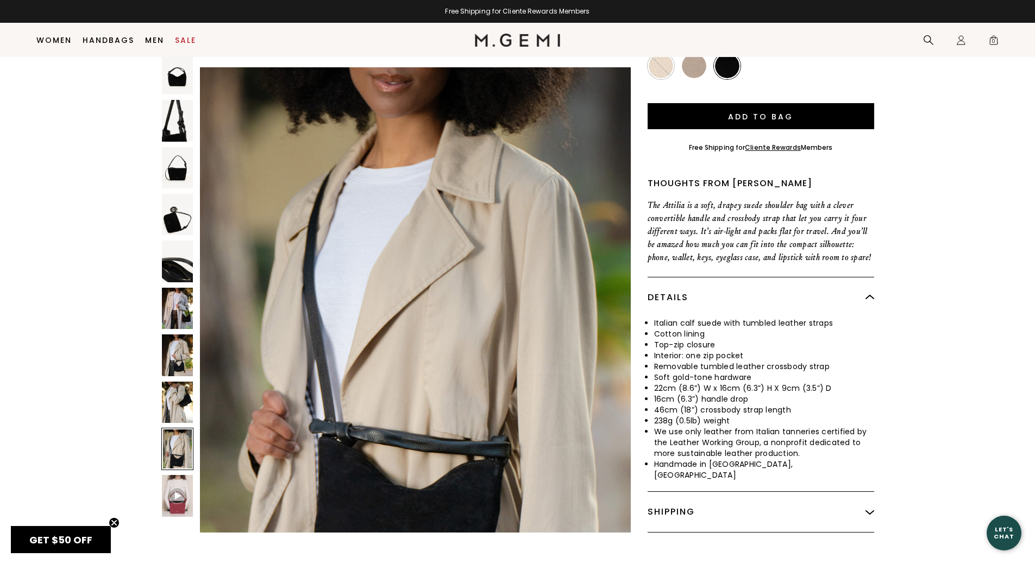
click at [181, 504] on img at bounding box center [177, 496] width 16 height 16
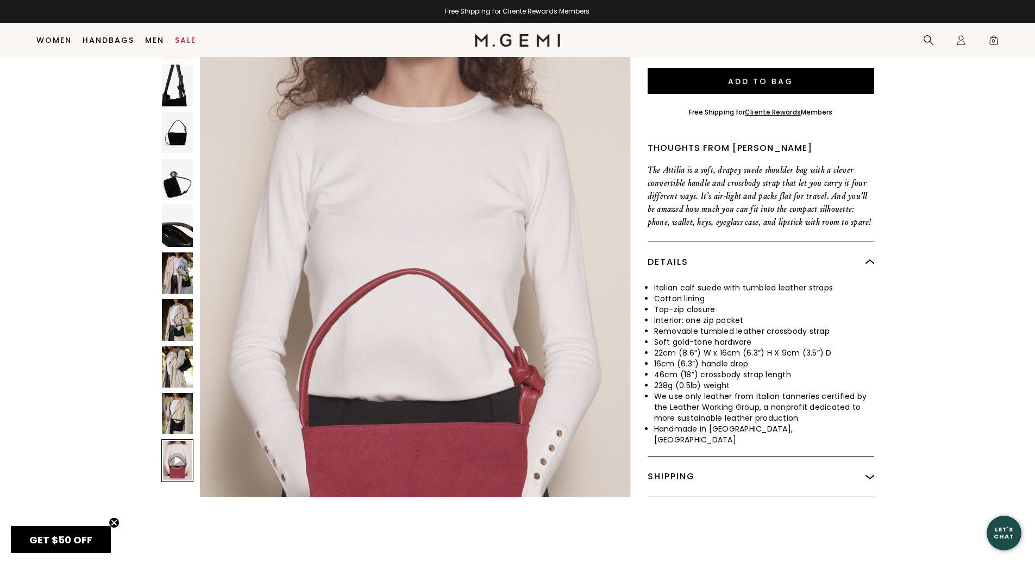
scroll to position [194, 0]
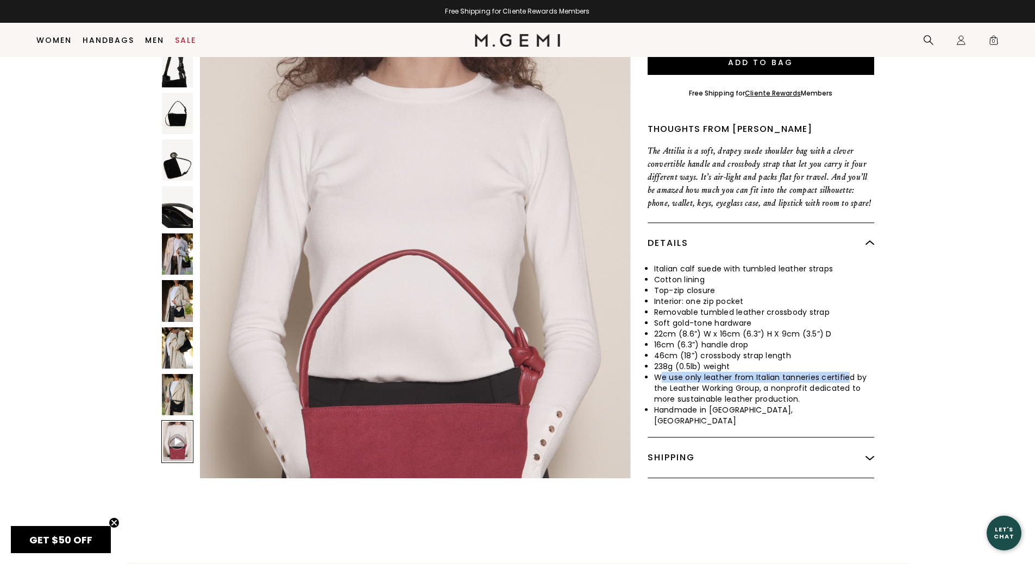
drag, startPoint x: 659, startPoint y: 378, endPoint x: 846, endPoint y: 378, distance: 186.9
click at [846, 378] on li "We use only leather from Italian tanneries certified by the Leather Working Gro…" at bounding box center [764, 388] width 220 height 33
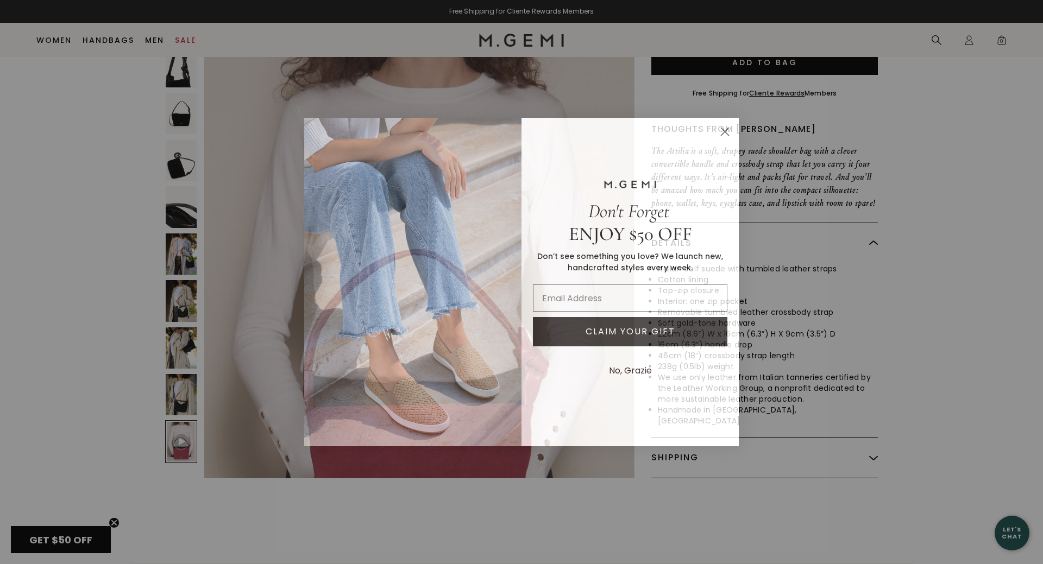
click at [725, 131] on circle "Close dialog" at bounding box center [725, 132] width 18 height 18
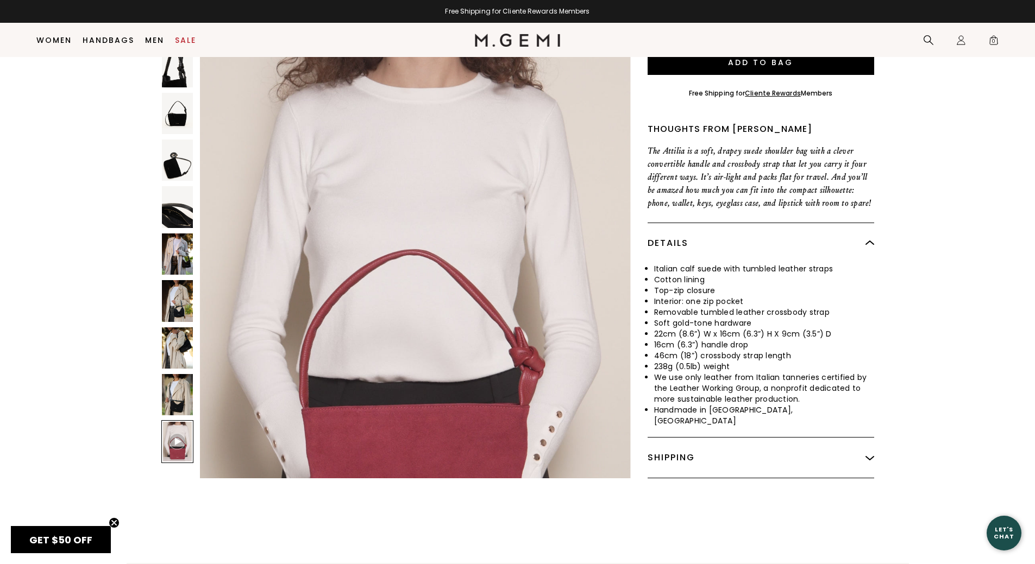
click at [1000, 539] on div "Let's Chat" at bounding box center [1003, 533] width 35 height 14
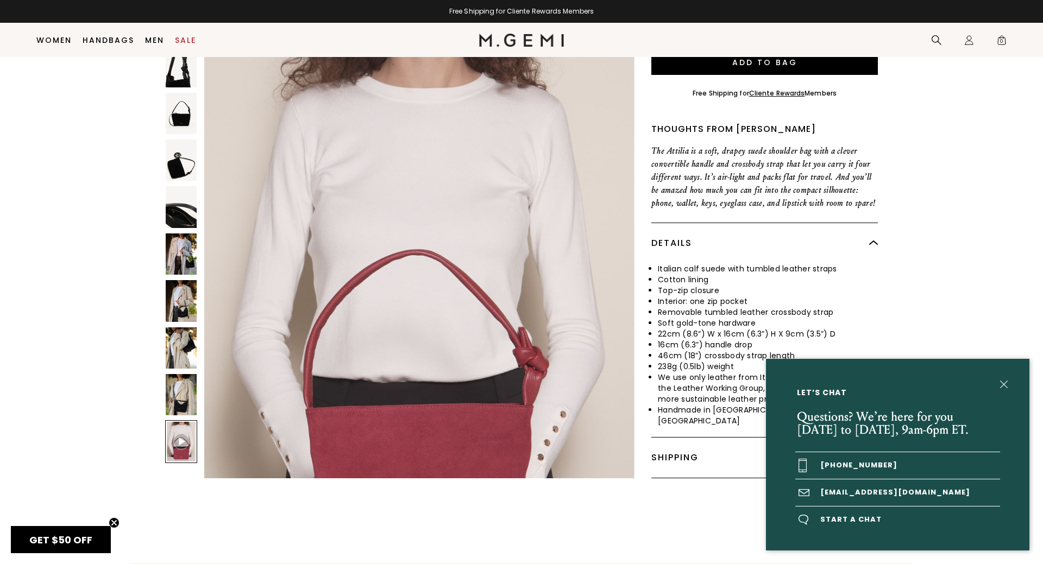
click at [884, 517] on span "Start a chat" at bounding box center [897, 520] width 205 height 27
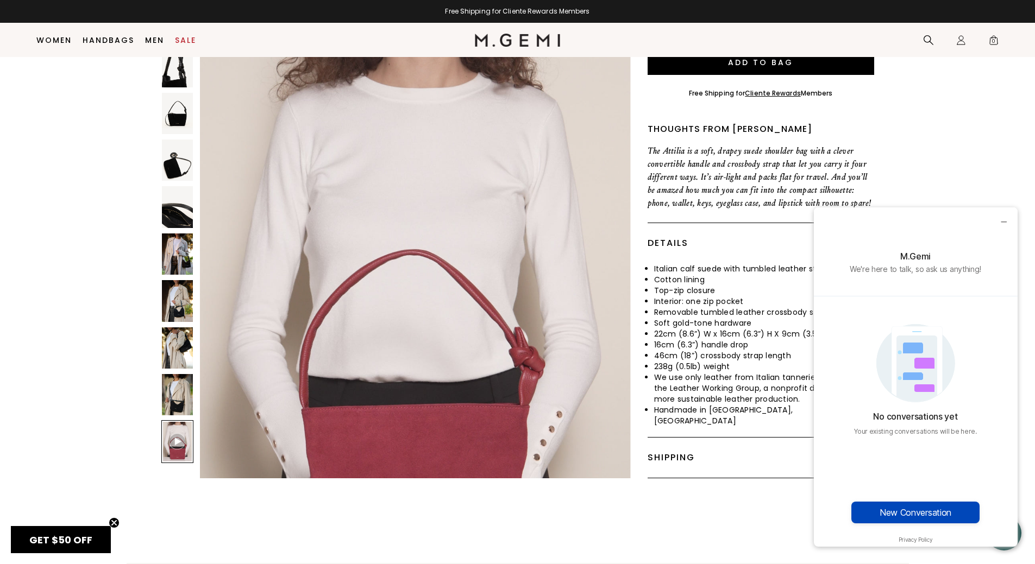
click at [884, 517] on button "New Conversation" at bounding box center [915, 513] width 128 height 22
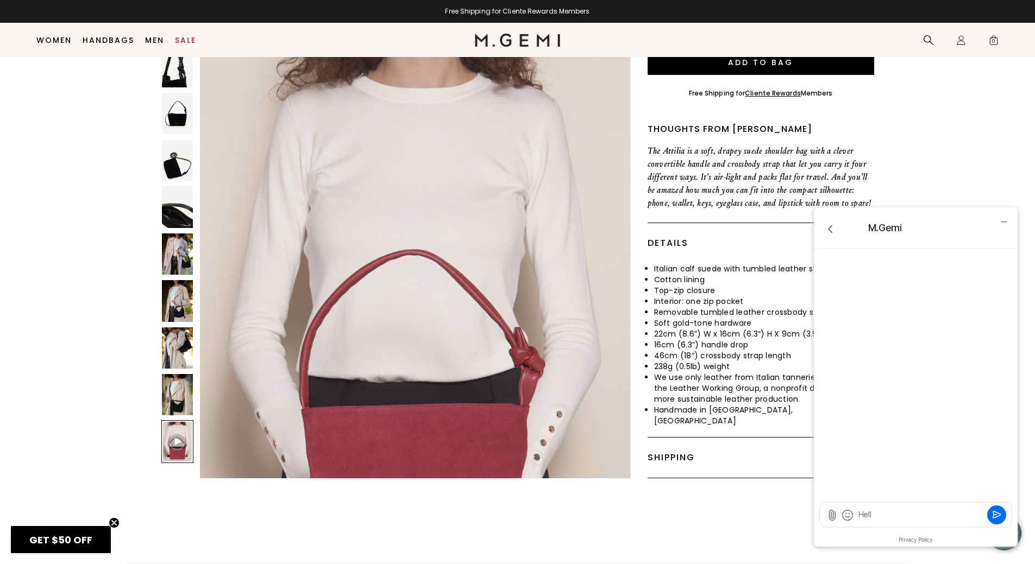
type textarea "Hello"
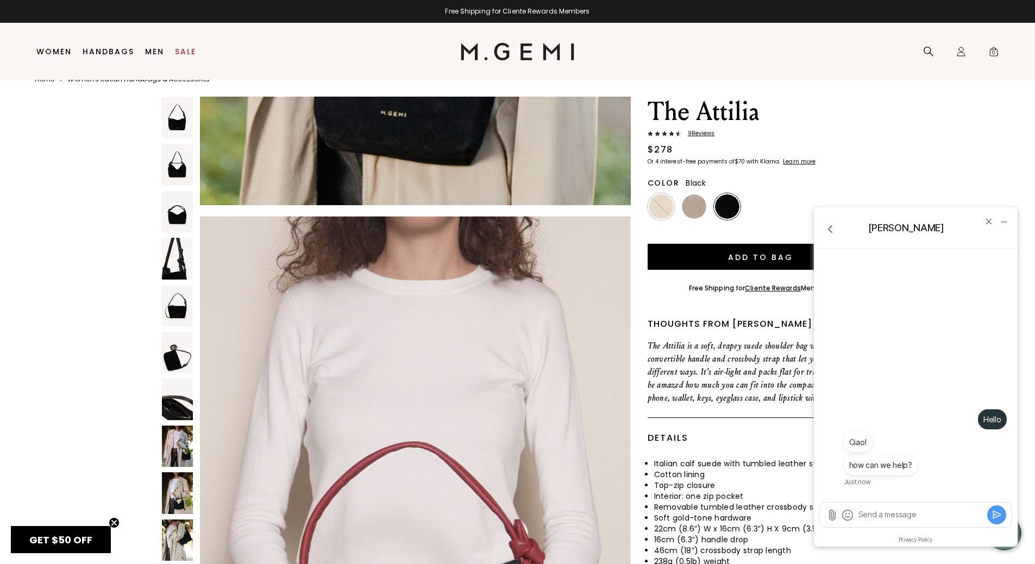
scroll to position [23, 0]
type textarea "I have a question about the Attilia purse"
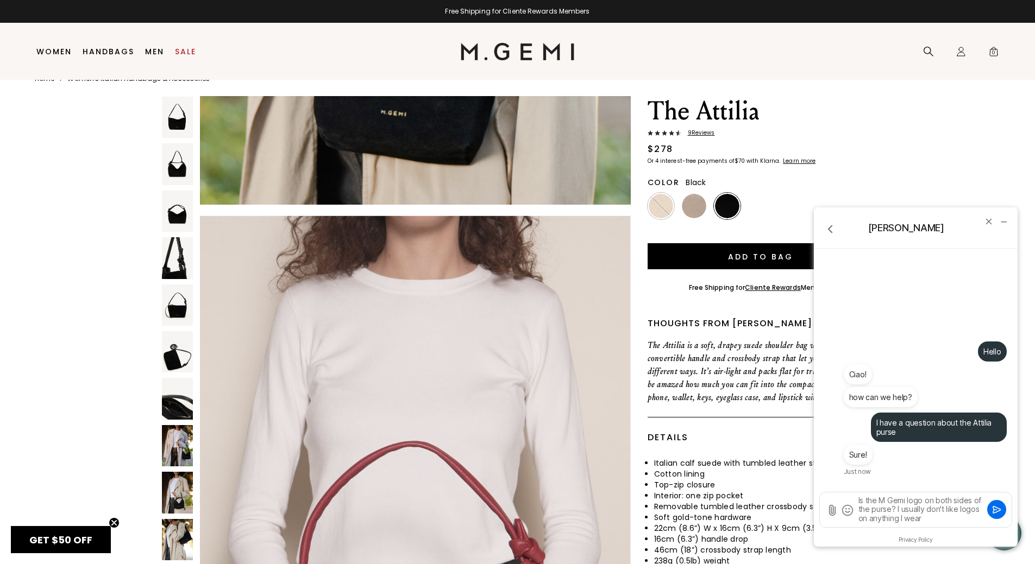
type textarea "Is the M Gemi logo on both sides of the purse? I usually don't like logos on an…"
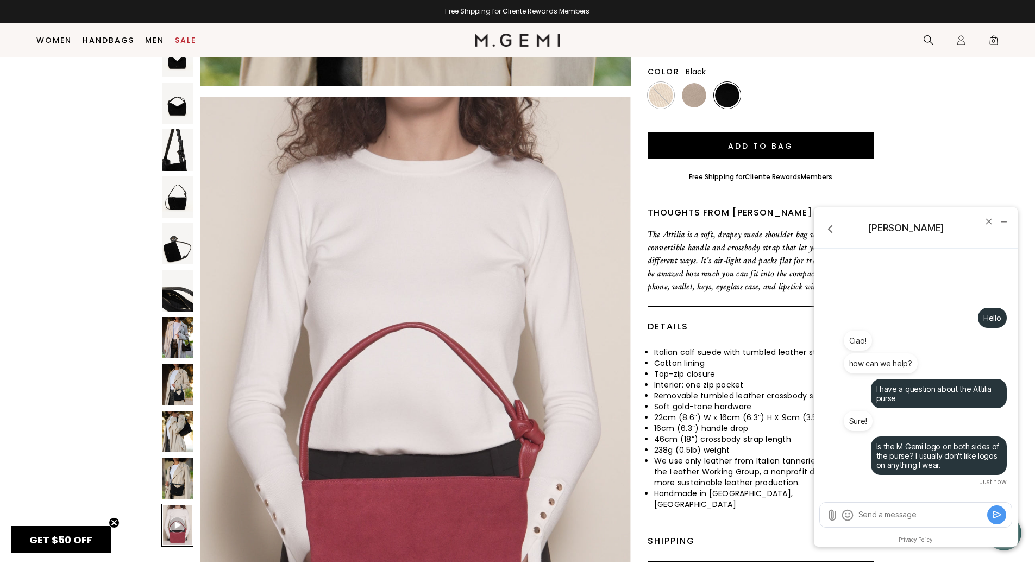
scroll to position [110, 0]
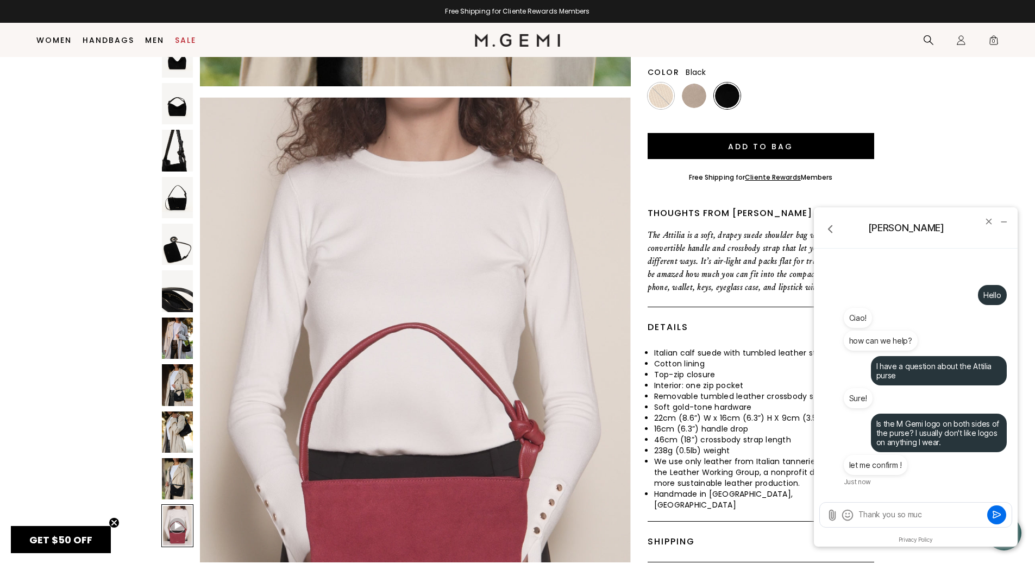
type textarea "Thank you so much"
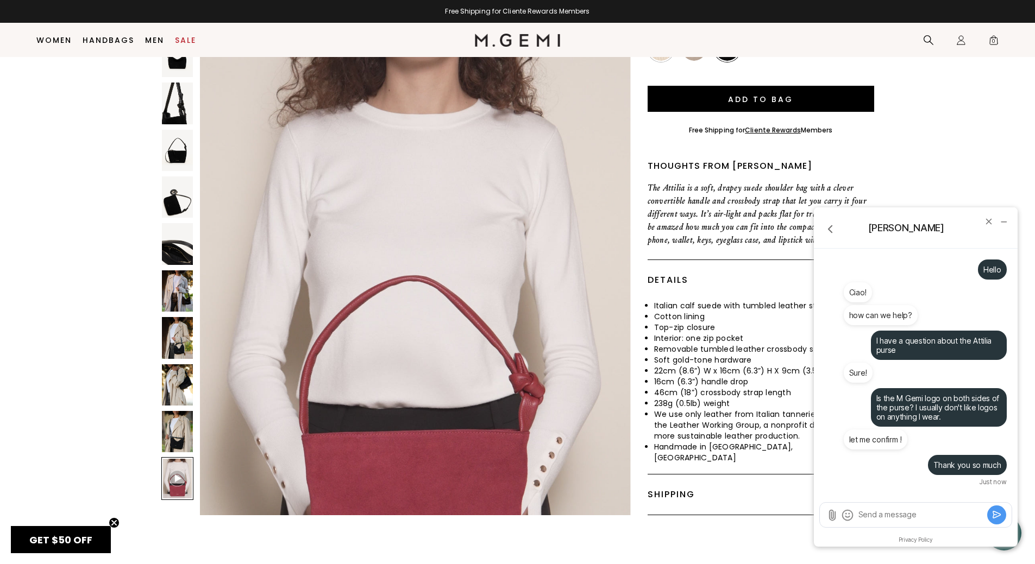
scroll to position [165, 0]
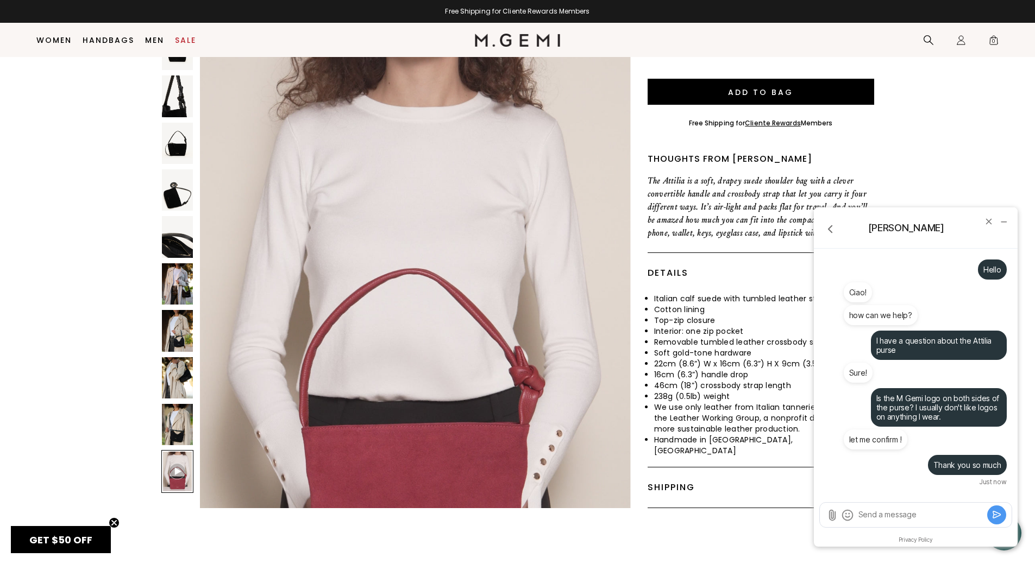
click at [183, 419] on img at bounding box center [177, 424] width 31 height 41
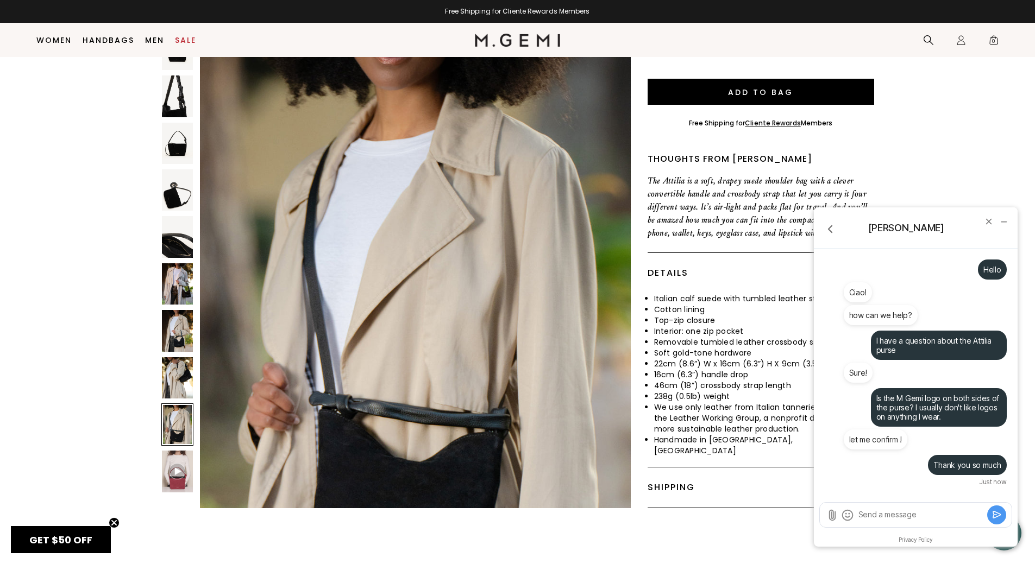
scroll to position [5741, 0]
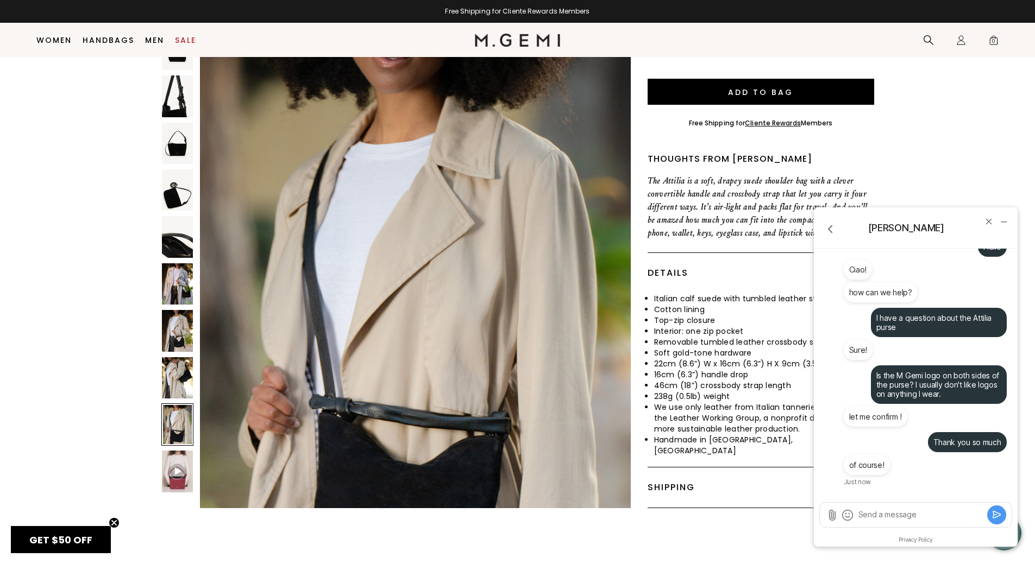
click at [172, 380] on img at bounding box center [177, 377] width 31 height 41
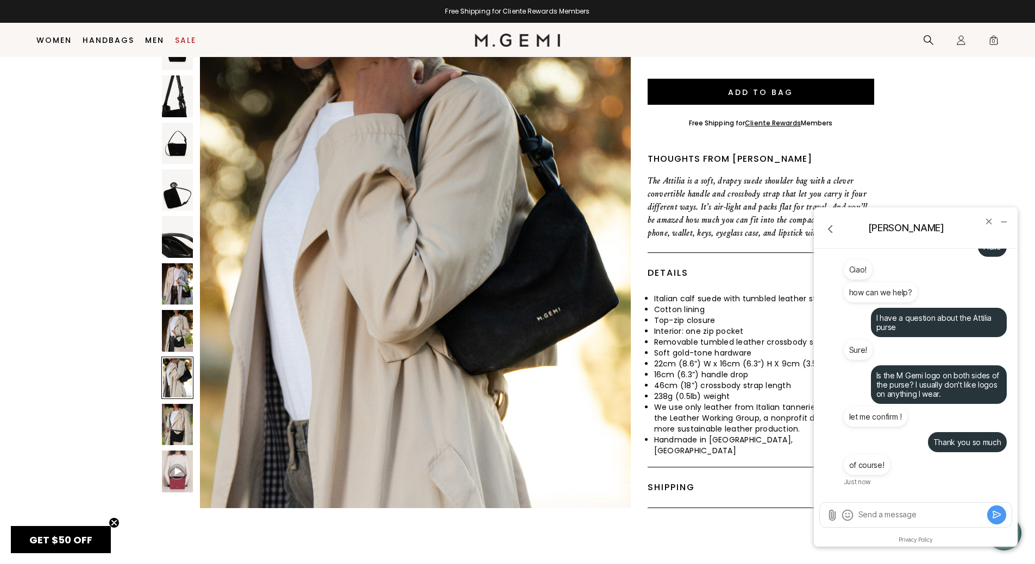
scroll to position [5167, 0]
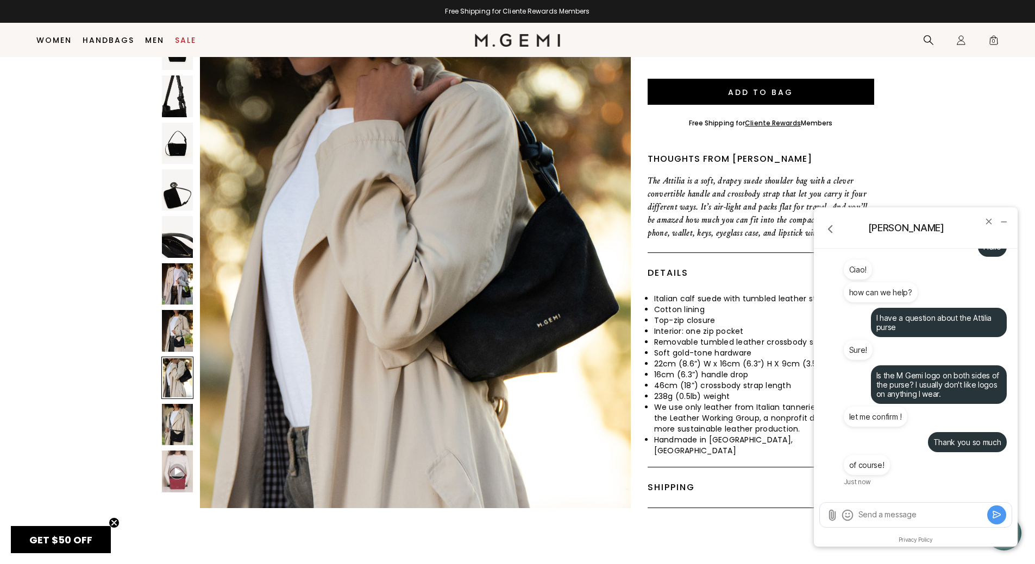
click at [178, 323] on img at bounding box center [177, 331] width 31 height 41
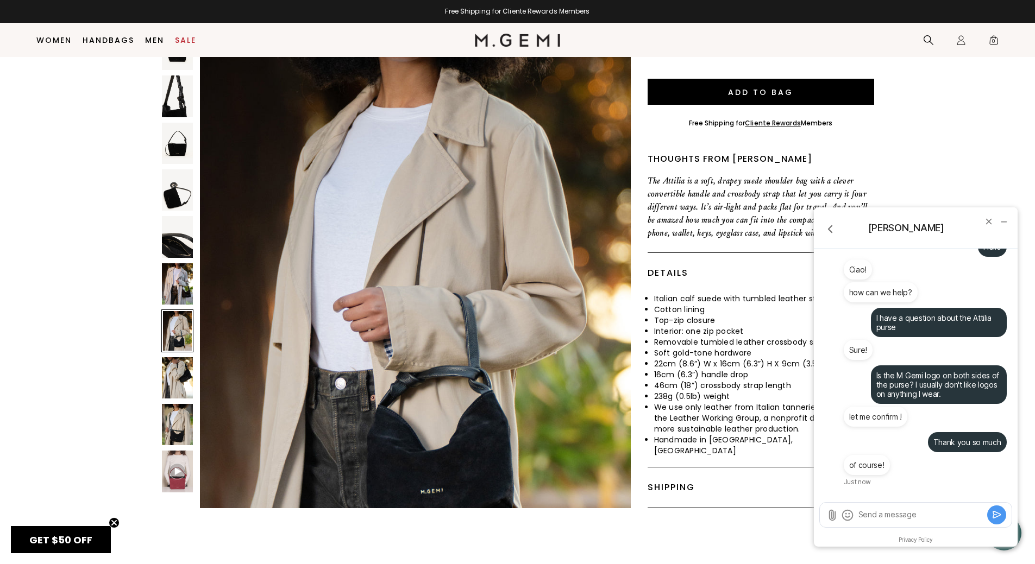
scroll to position [4593, 0]
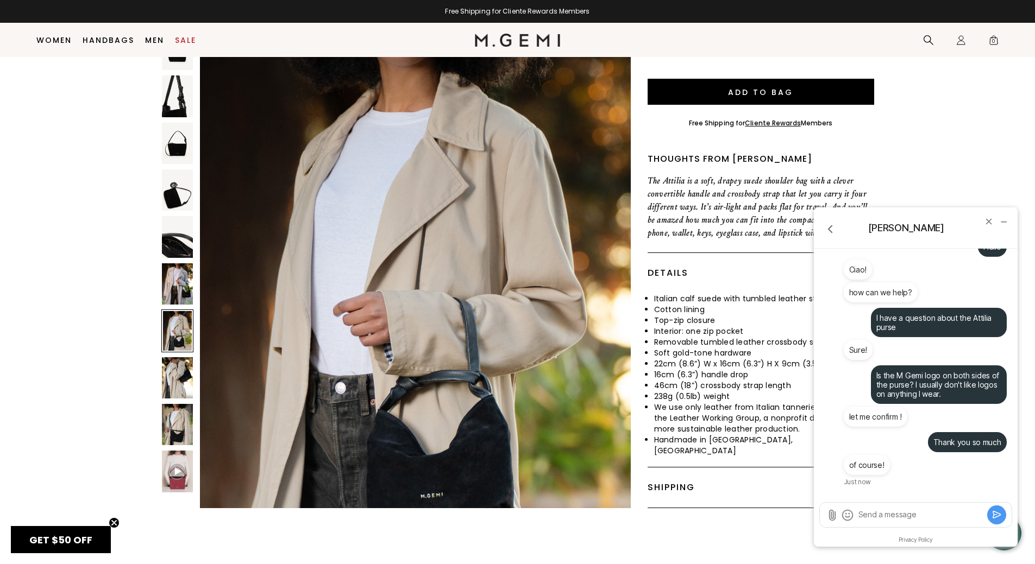
click at [179, 285] on img at bounding box center [177, 283] width 31 height 41
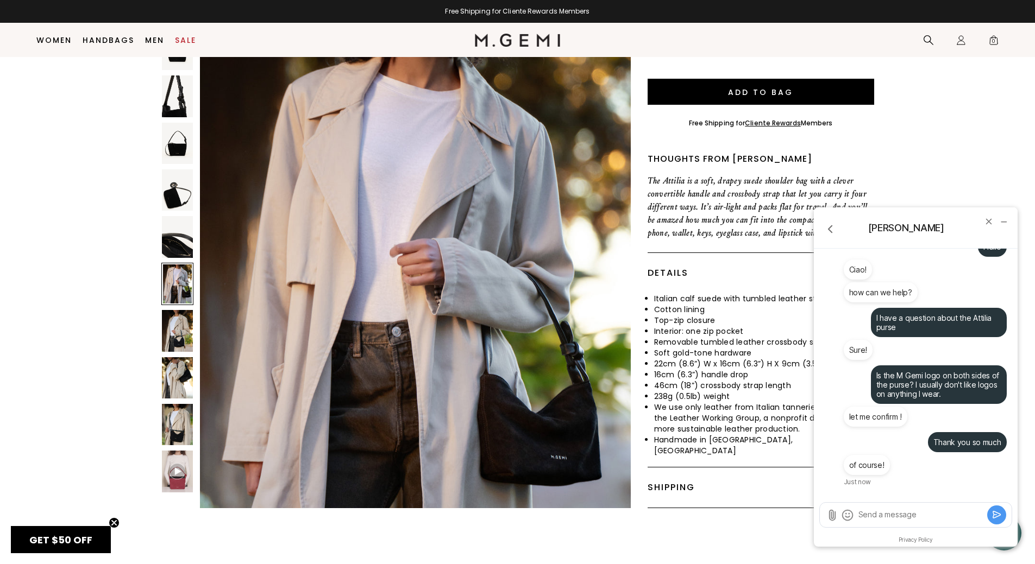
click at [168, 236] on img at bounding box center [177, 237] width 31 height 41
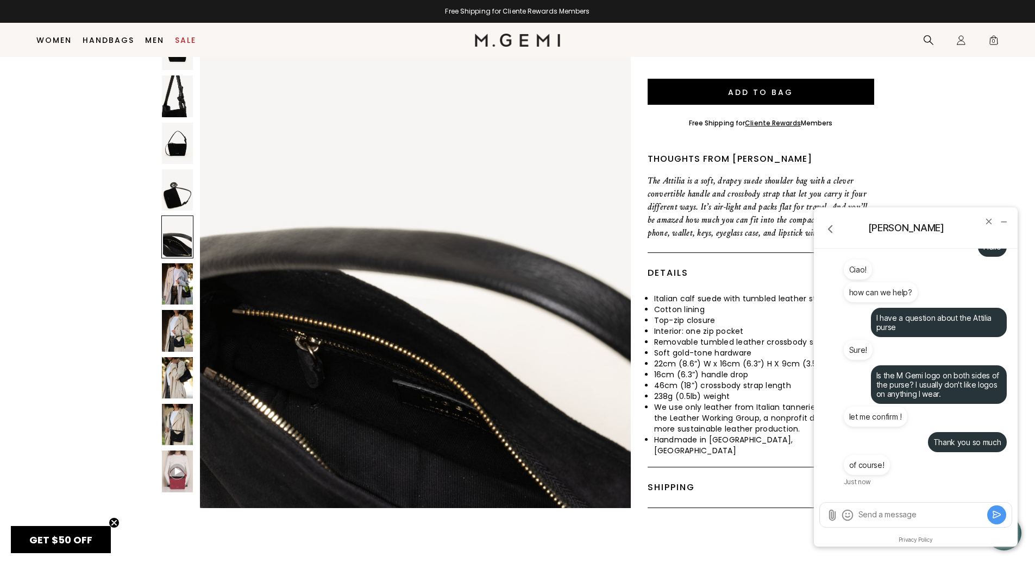
scroll to position [3445, 0]
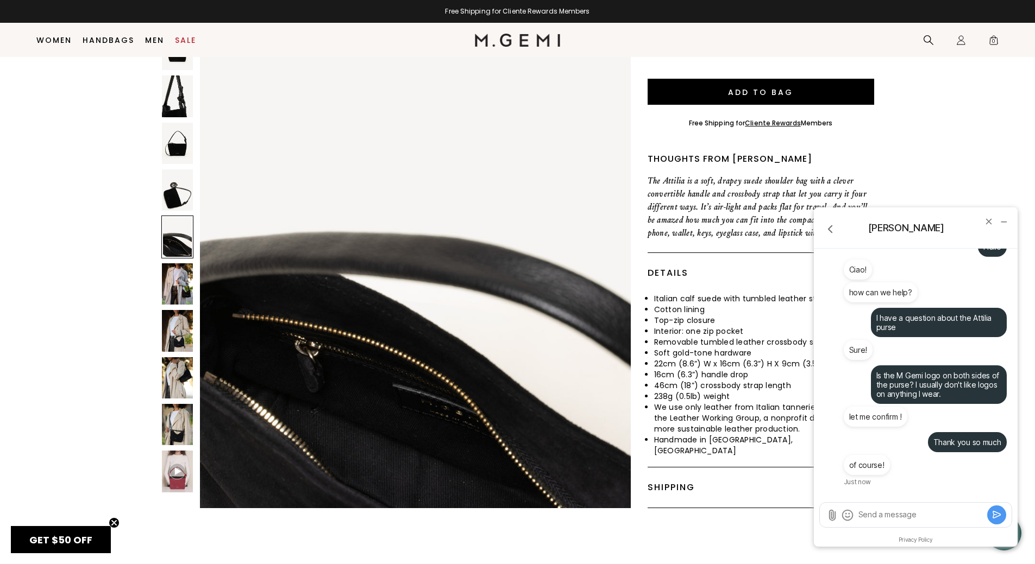
click at [168, 212] on div at bounding box center [177, 221] width 32 height 574
click at [178, 192] on img at bounding box center [177, 189] width 31 height 41
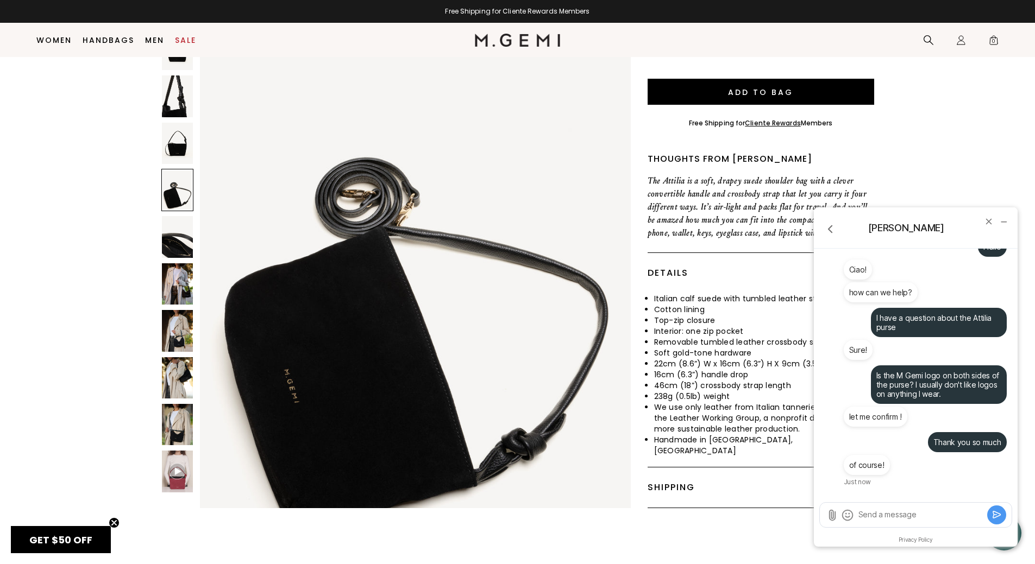
scroll to position [2871, 0]
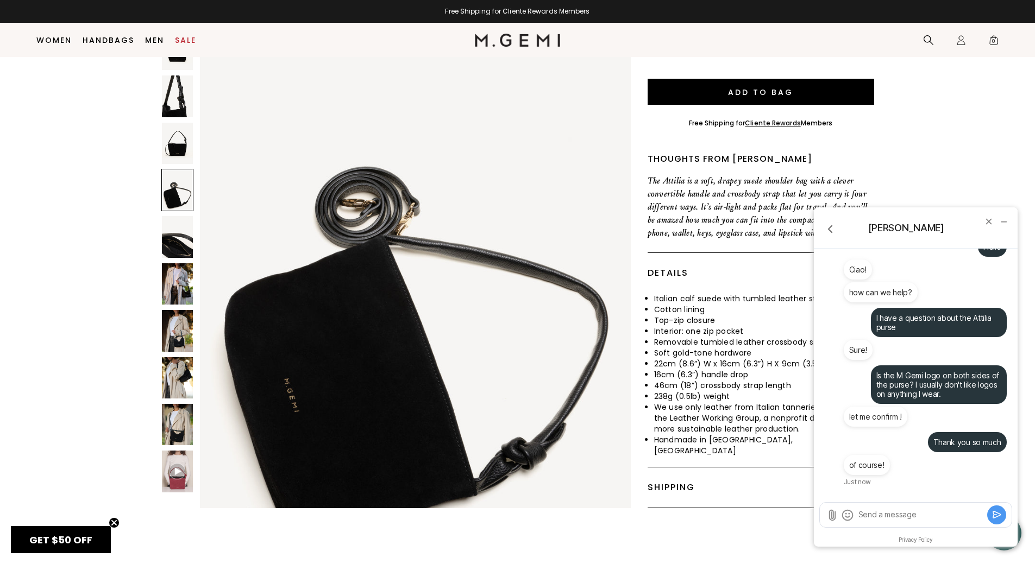
click at [170, 155] on img at bounding box center [177, 143] width 31 height 41
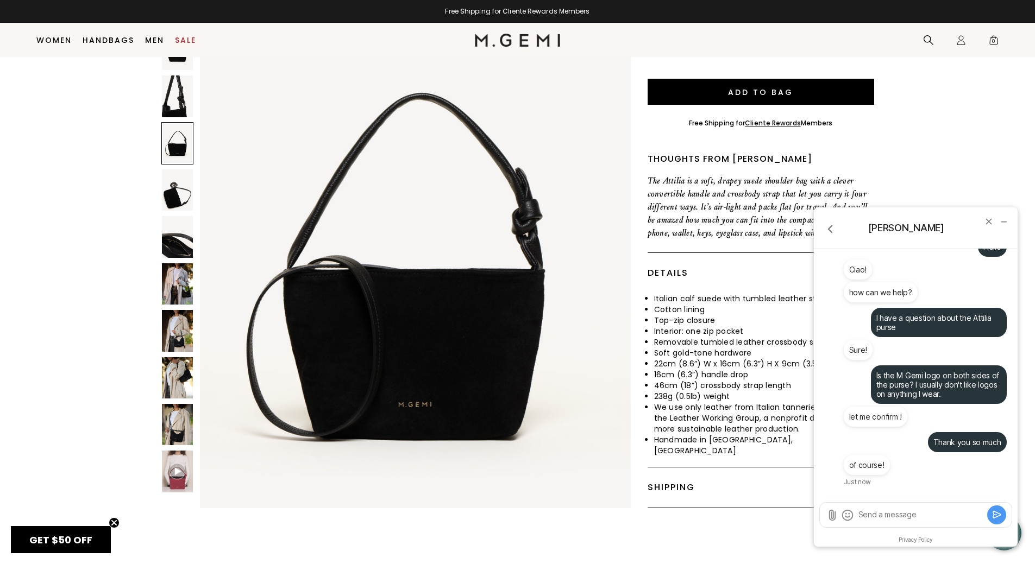
scroll to position [110, 0]
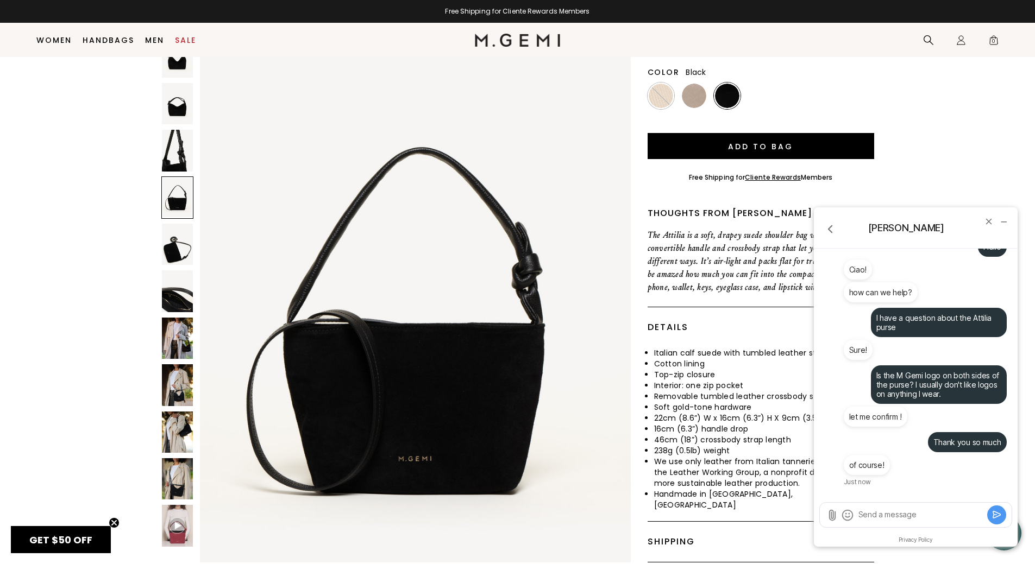
click at [172, 148] on img at bounding box center [177, 150] width 31 height 41
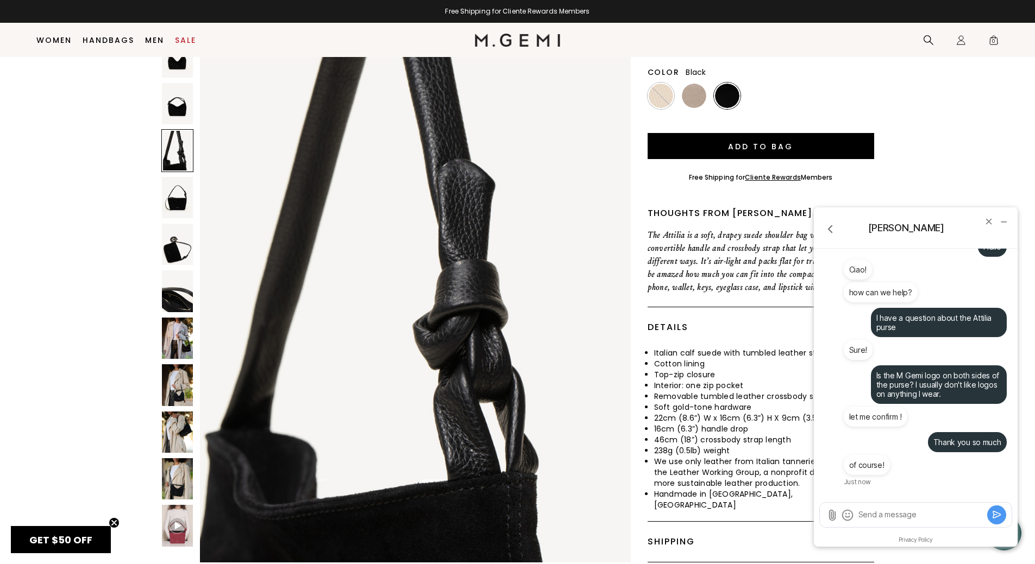
scroll to position [56, 0]
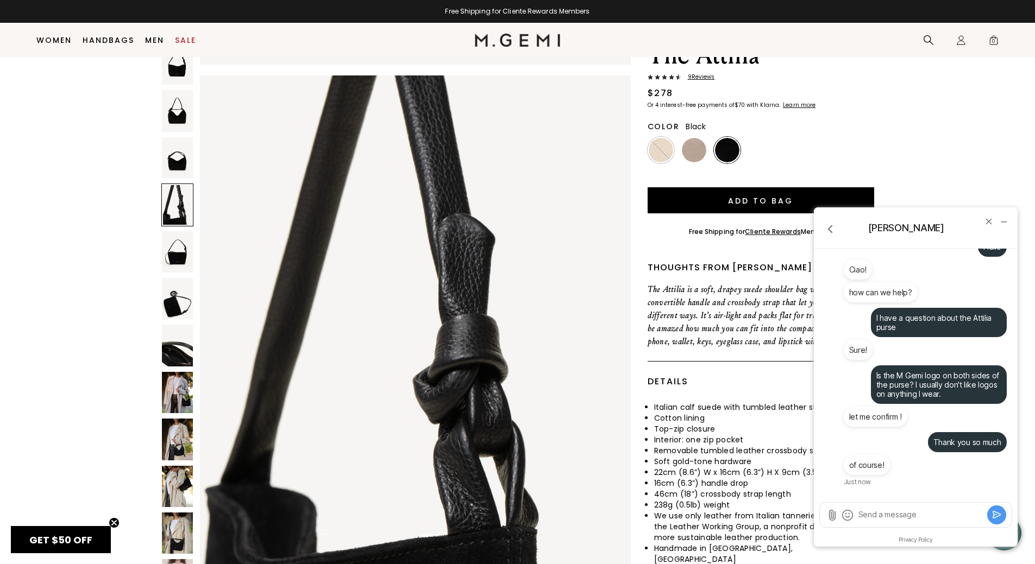
click at [172, 148] on img at bounding box center [177, 157] width 31 height 41
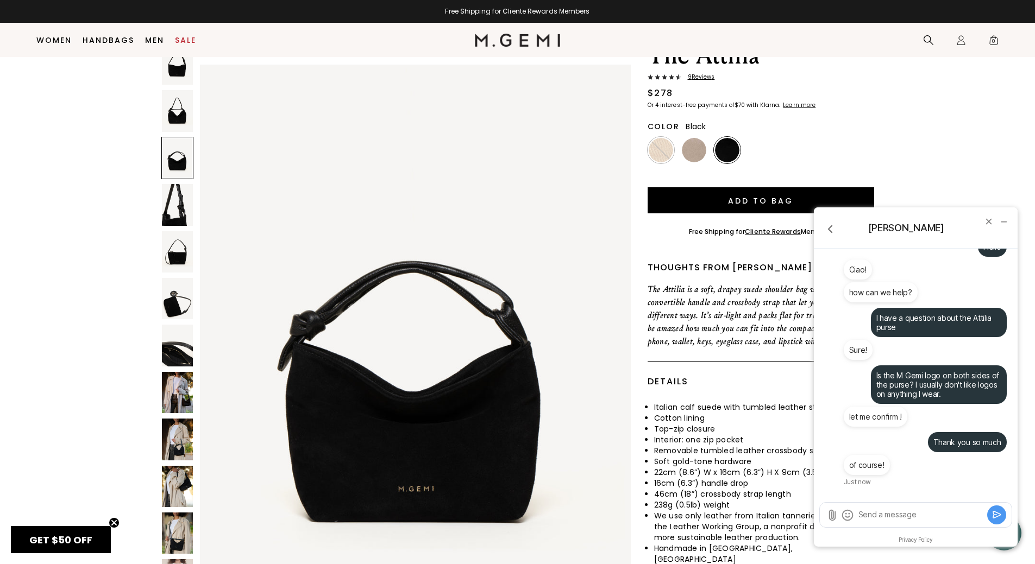
click at [173, 110] on img at bounding box center [177, 111] width 31 height 41
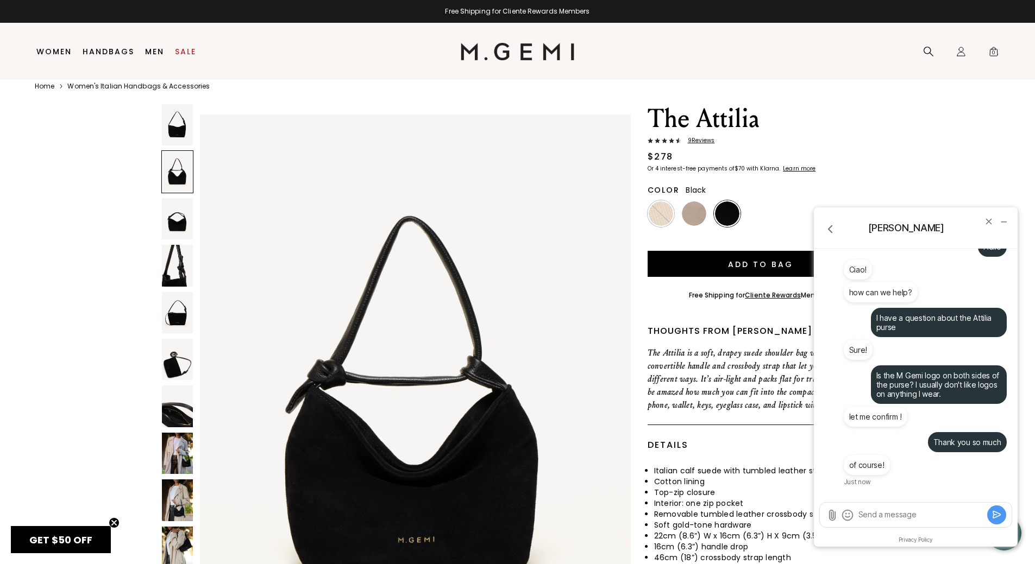
scroll to position [23, 0]
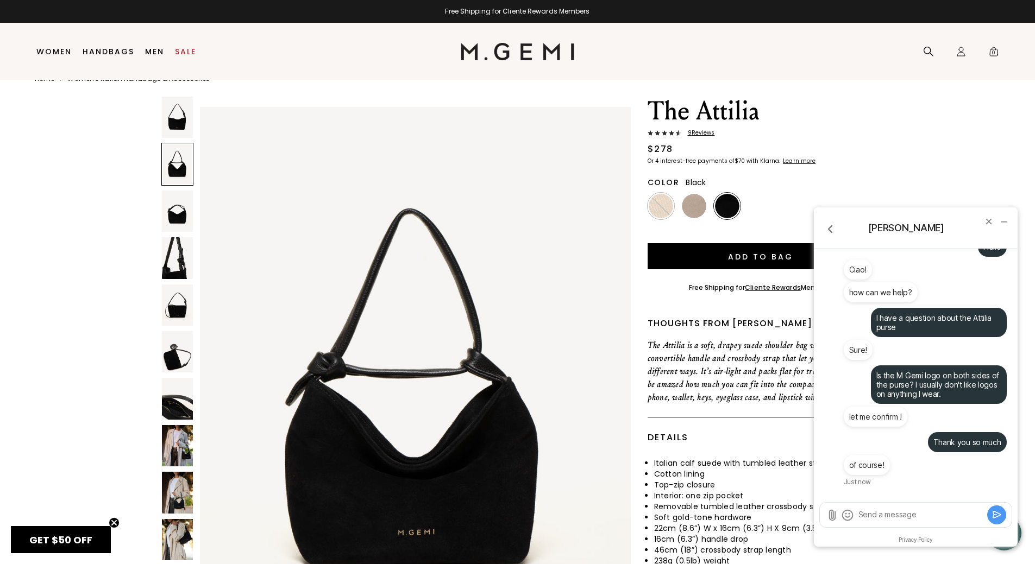
click at [181, 130] on img at bounding box center [177, 117] width 31 height 41
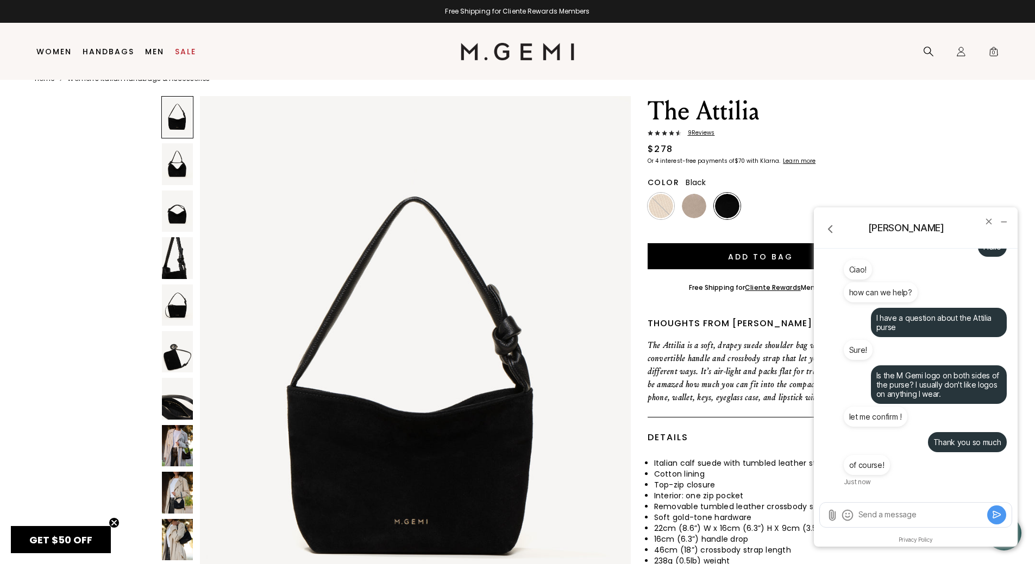
scroll to position [0, 0]
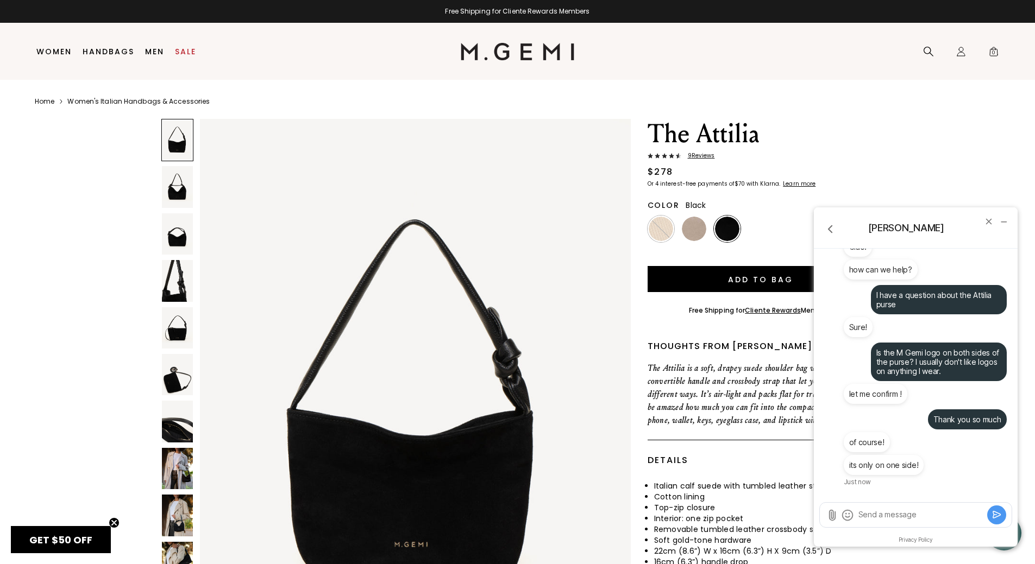
click at [908, 522] on div at bounding box center [916, 515] width 192 height 24
click at [905, 512] on textarea "Send a message" at bounding box center [920, 515] width 127 height 11
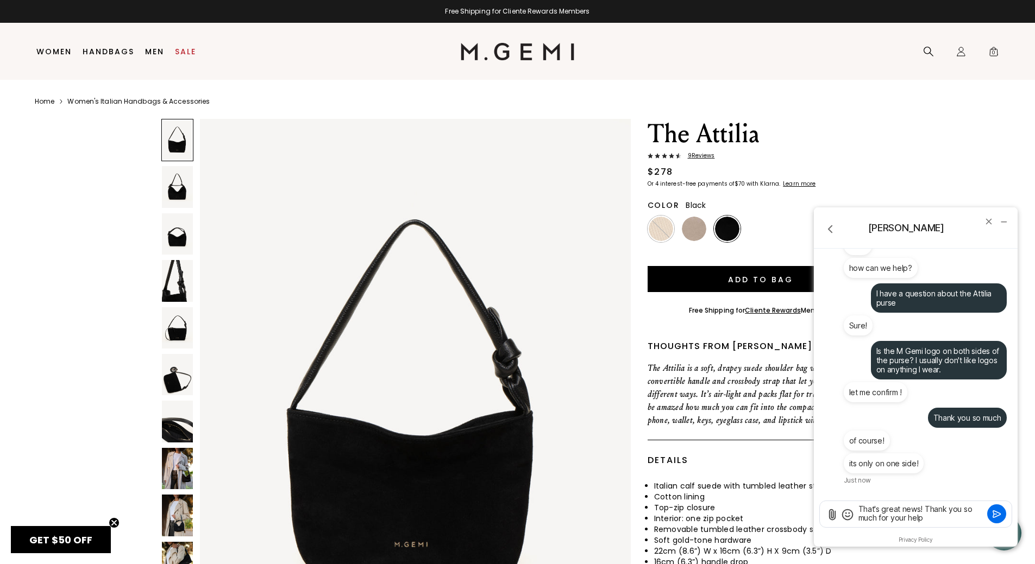
type textarea "That's great news! Thank you so much for your help."
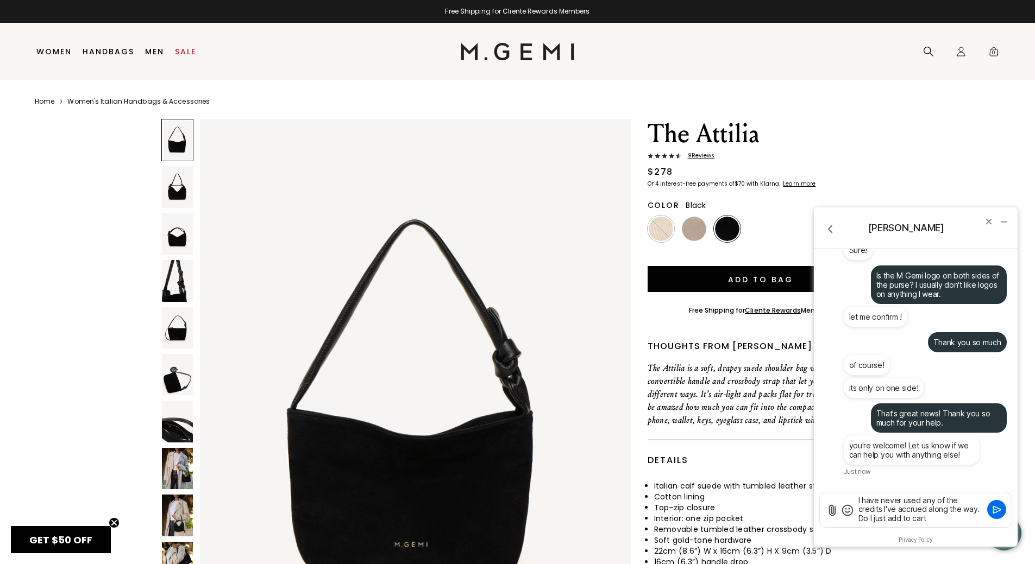
type textarea "I have never used any of the credits I've accrued along the way. Do I just add …"
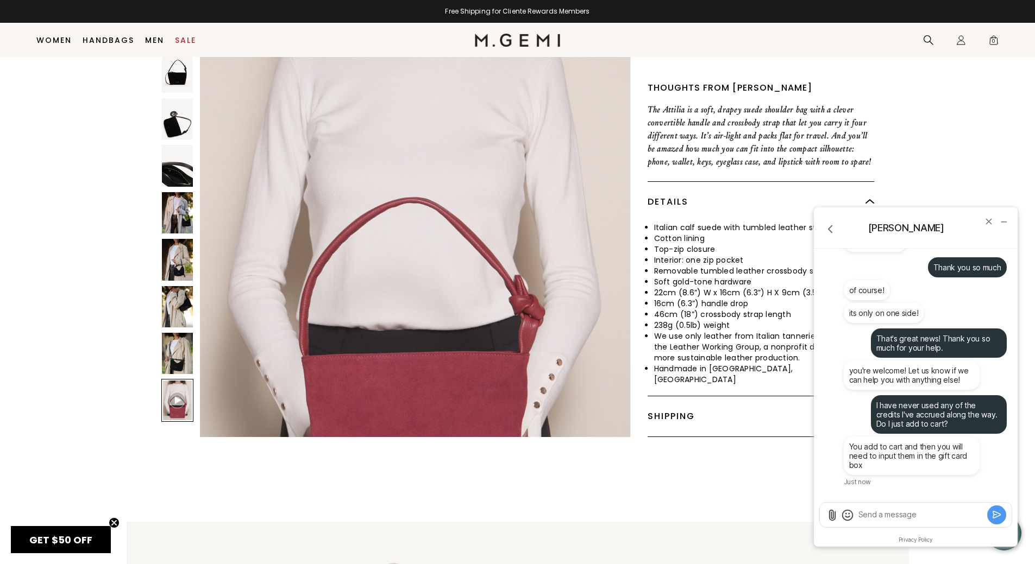
scroll to position [249, 0]
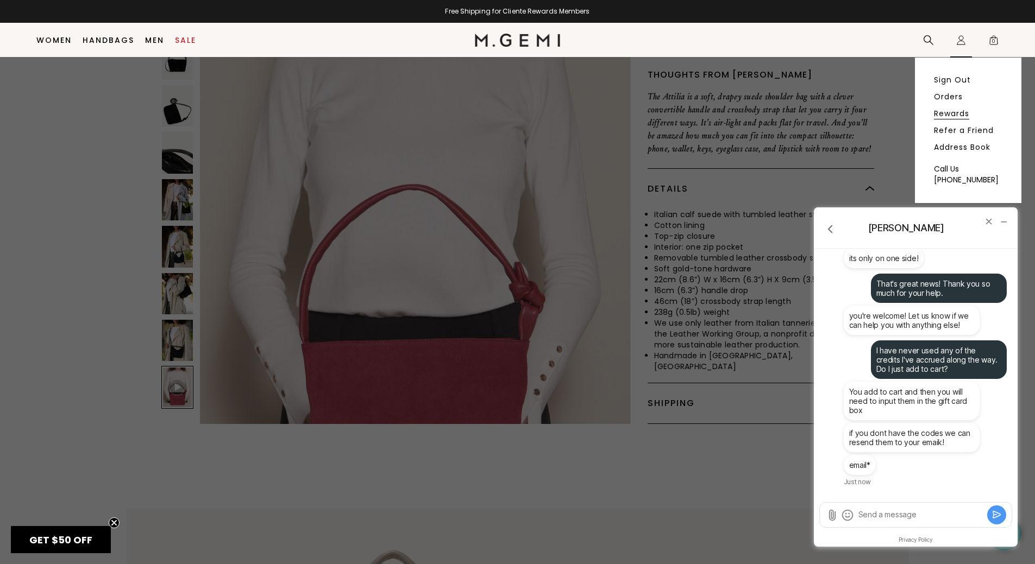
click at [956, 118] on link "Rewards" at bounding box center [951, 114] width 35 height 10
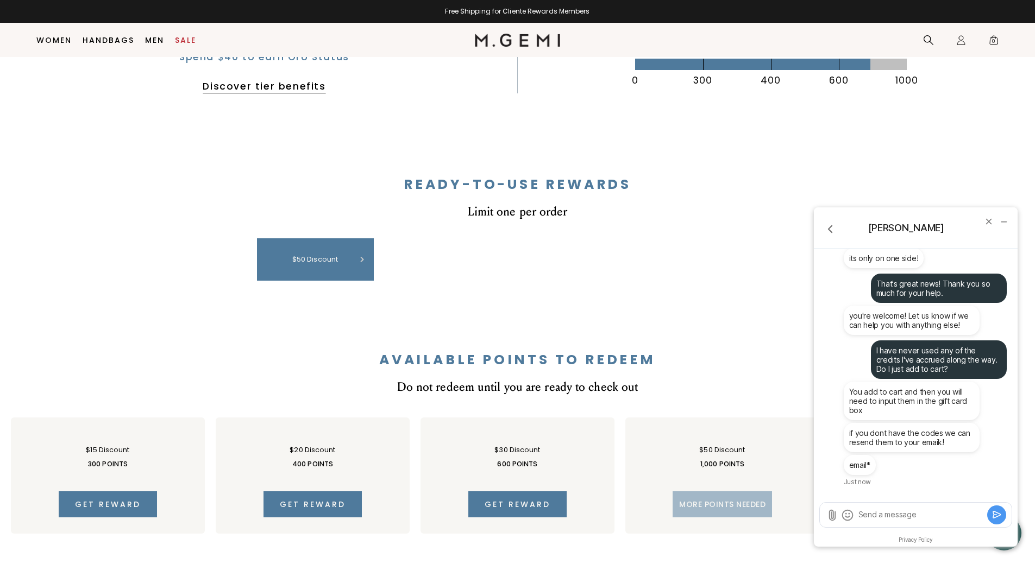
scroll to position [412, 0]
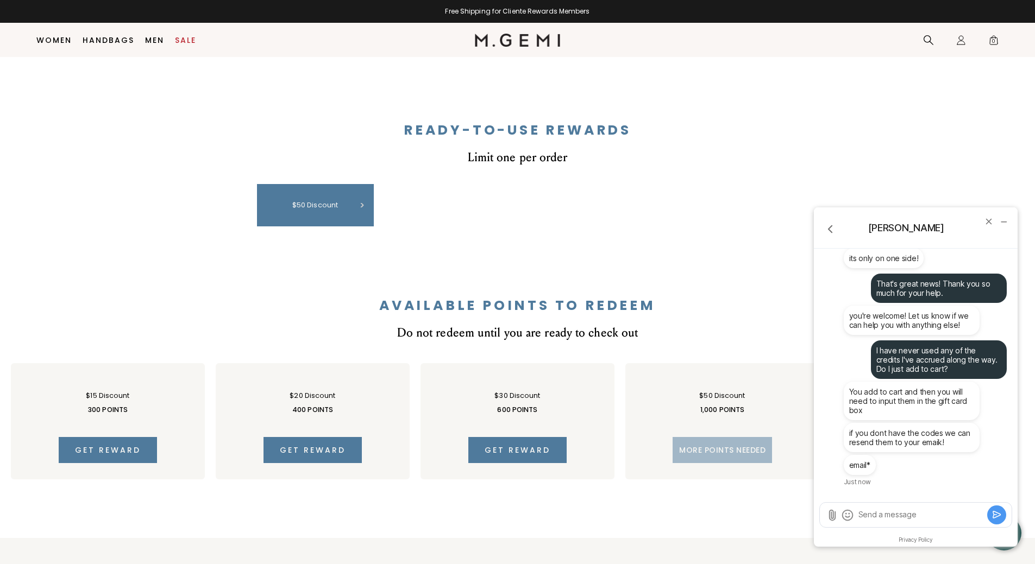
click at [863, 515] on textarea "Send a message" at bounding box center [920, 515] width 127 height 11
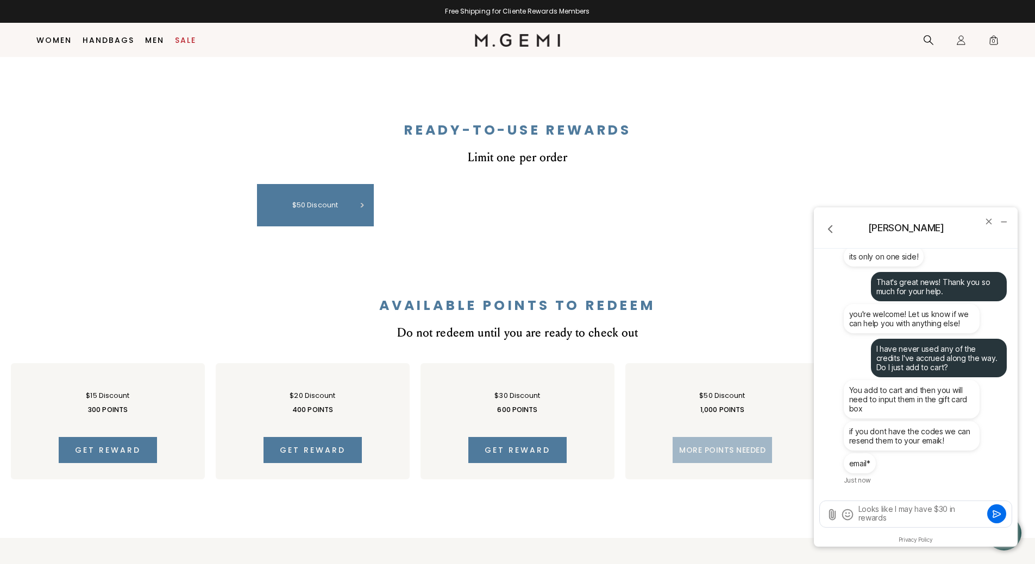
type textarea "Looks like I may have $30 in rewards."
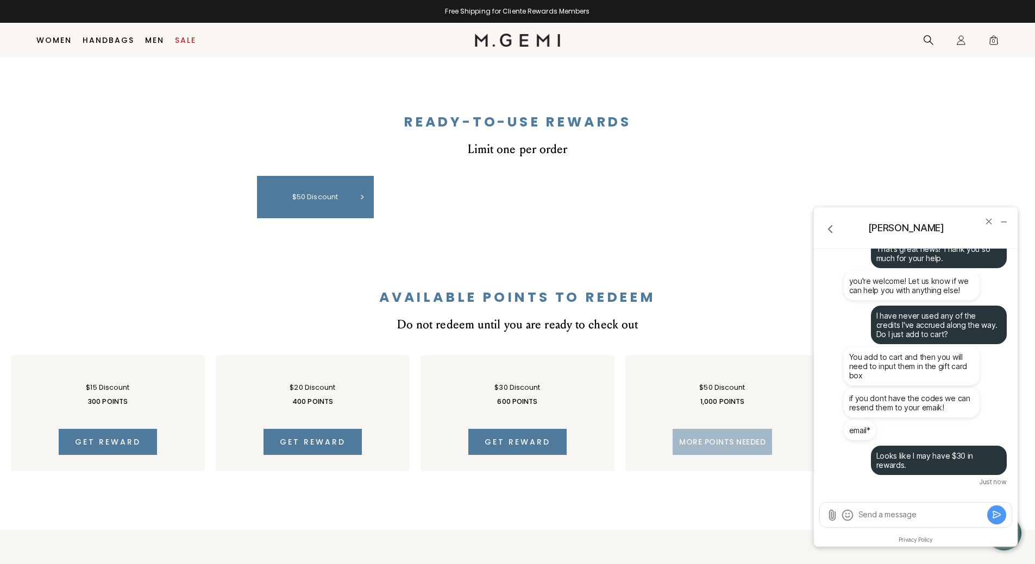
scroll to position [358, 0]
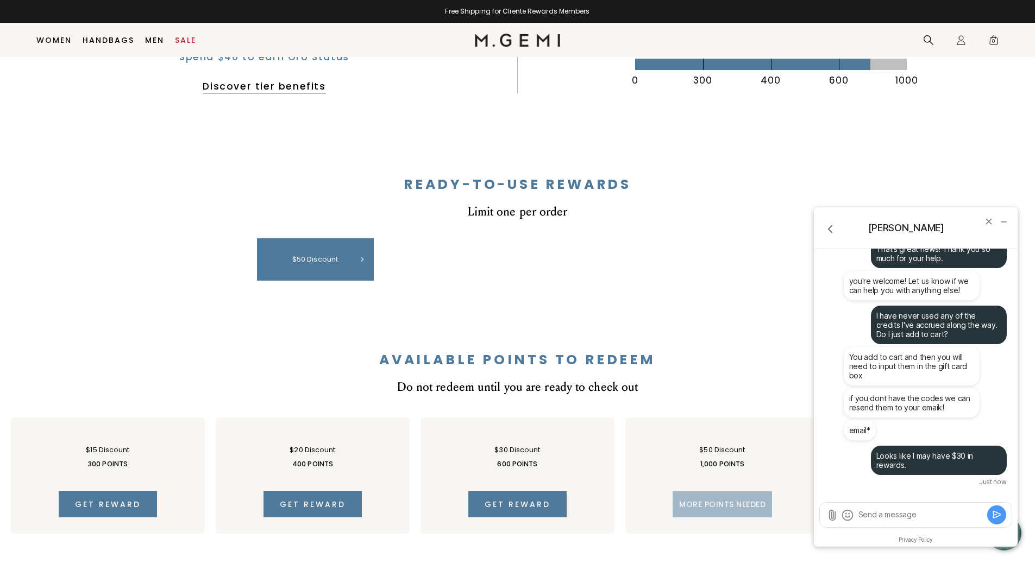
type textarea "O"
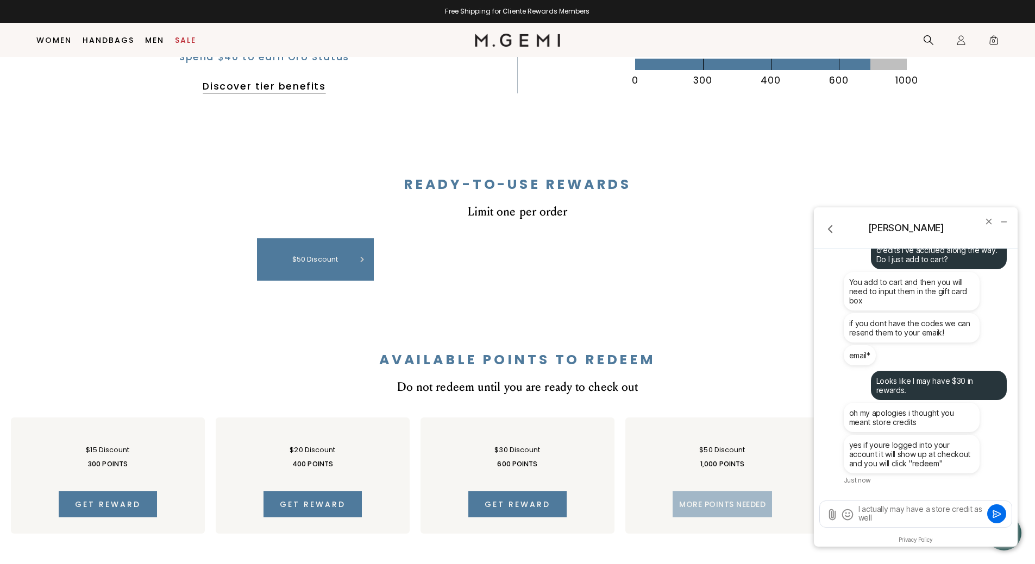
type textarea "I actually may have a store credit as well."
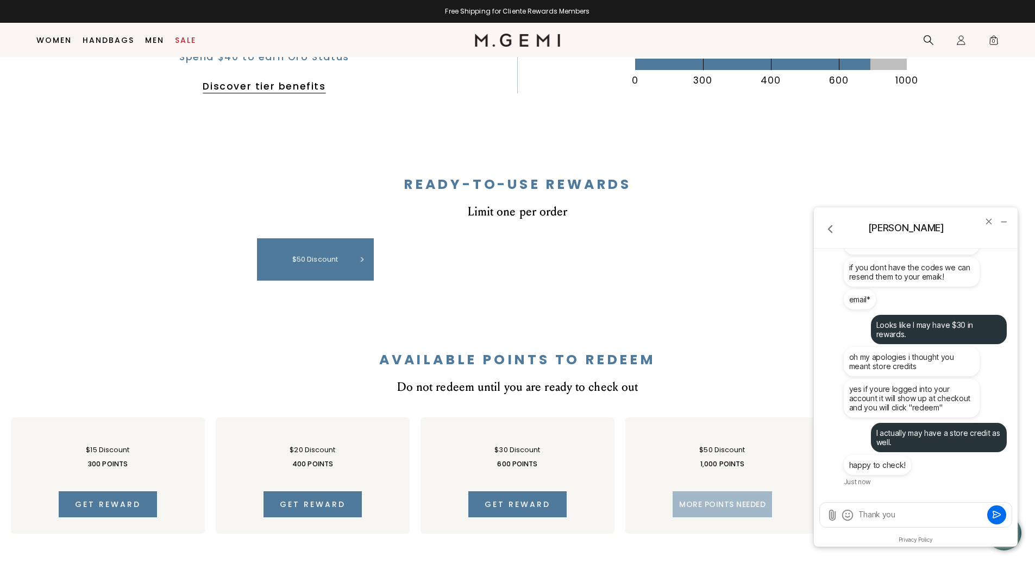
type textarea "Thank you."
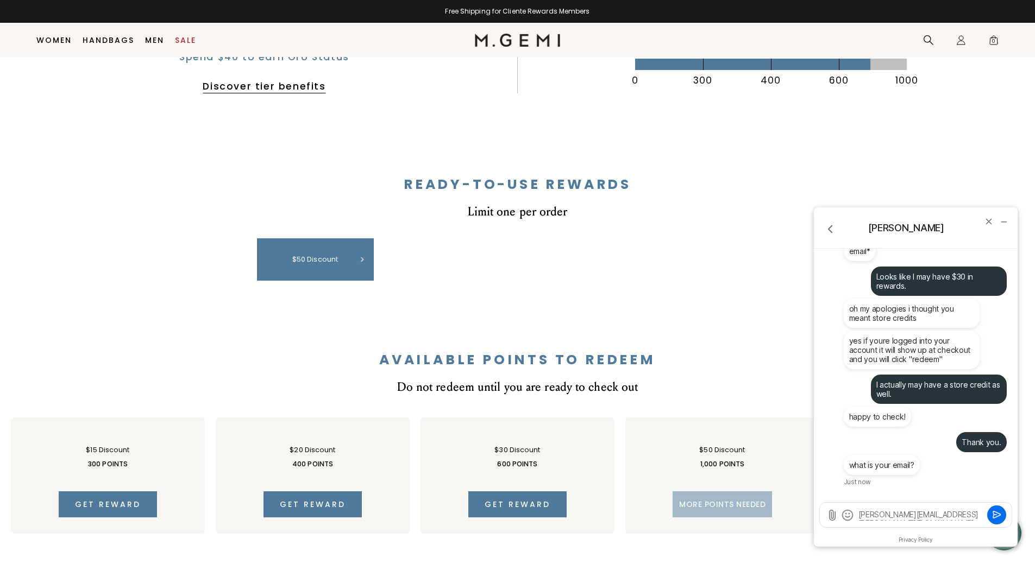
type textarea "bernice.jusino@gmail.com"
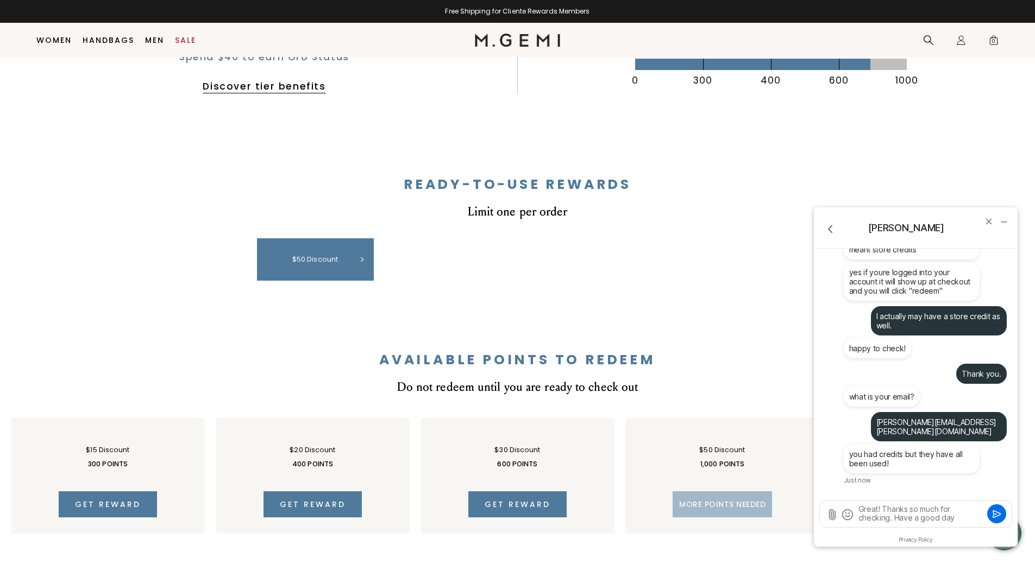
type textarea "Great! Thanks so much for checking. Have a good day."
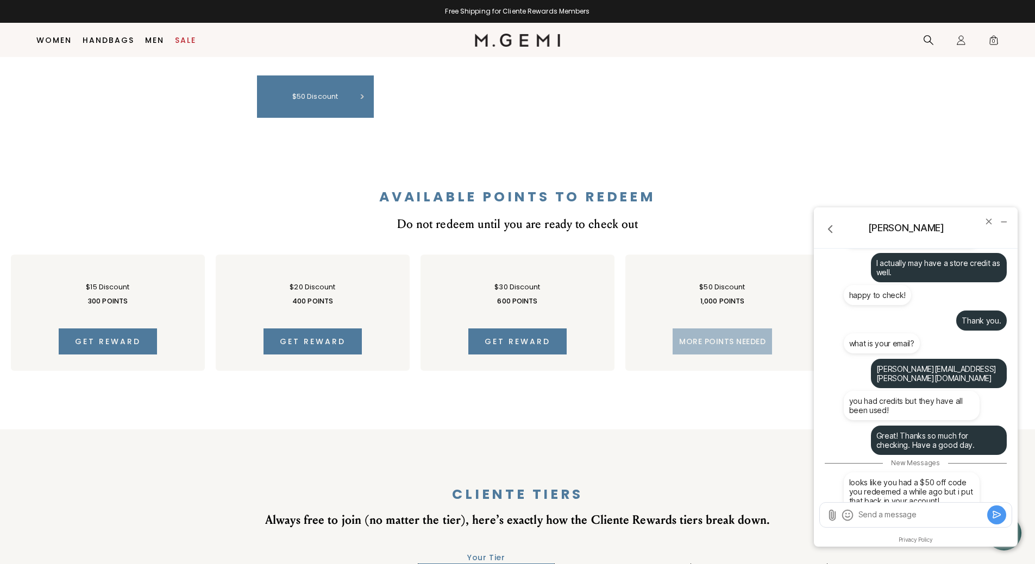
scroll to position [0, 0]
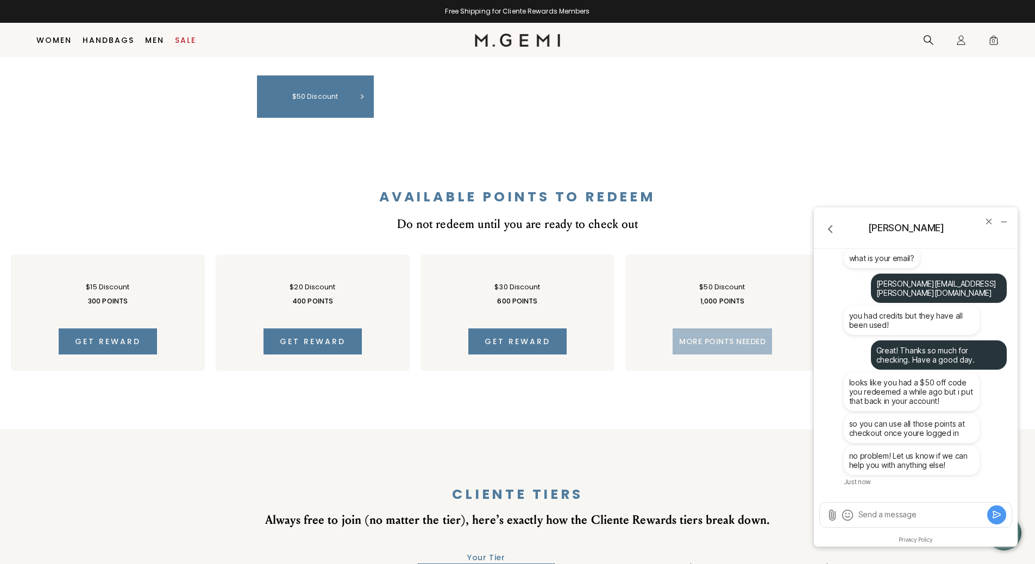
click at [868, 512] on textarea "Send a message" at bounding box center [920, 515] width 127 height 11
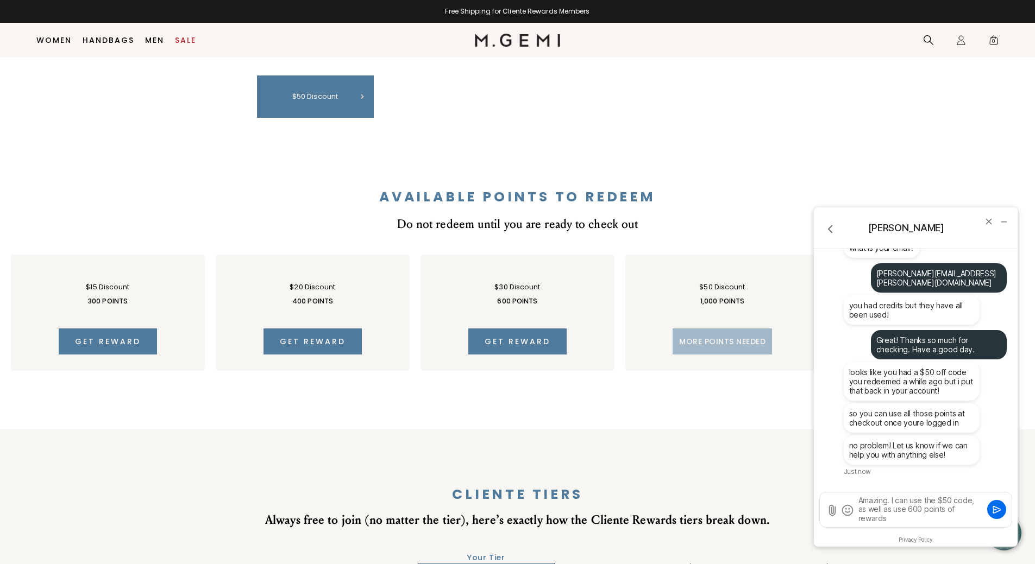
type textarea "Amazing. I can use the $50 code, as well as use 600 points of rewards?"
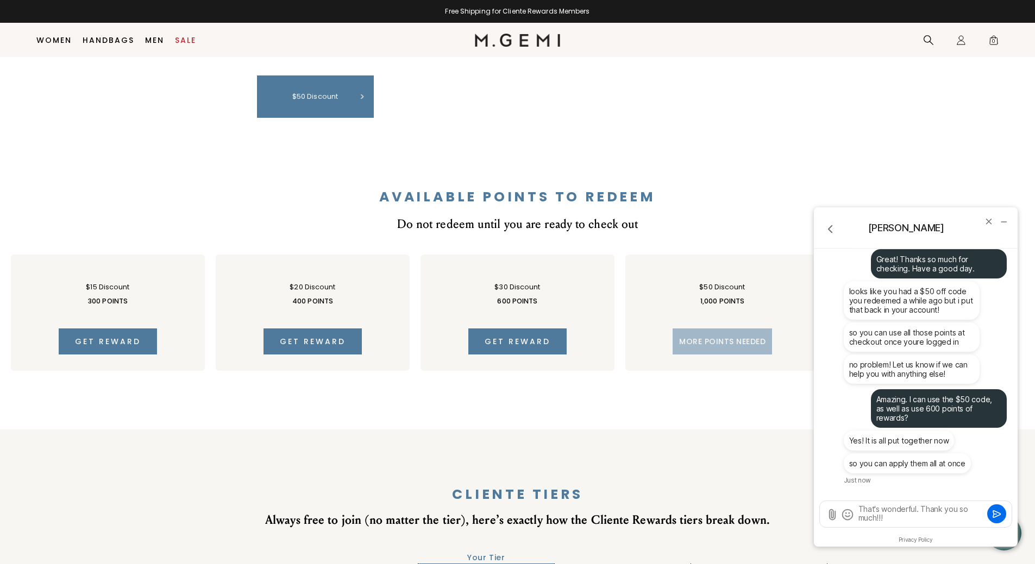
type textarea "That's wonderful. Thank you so much!!!"
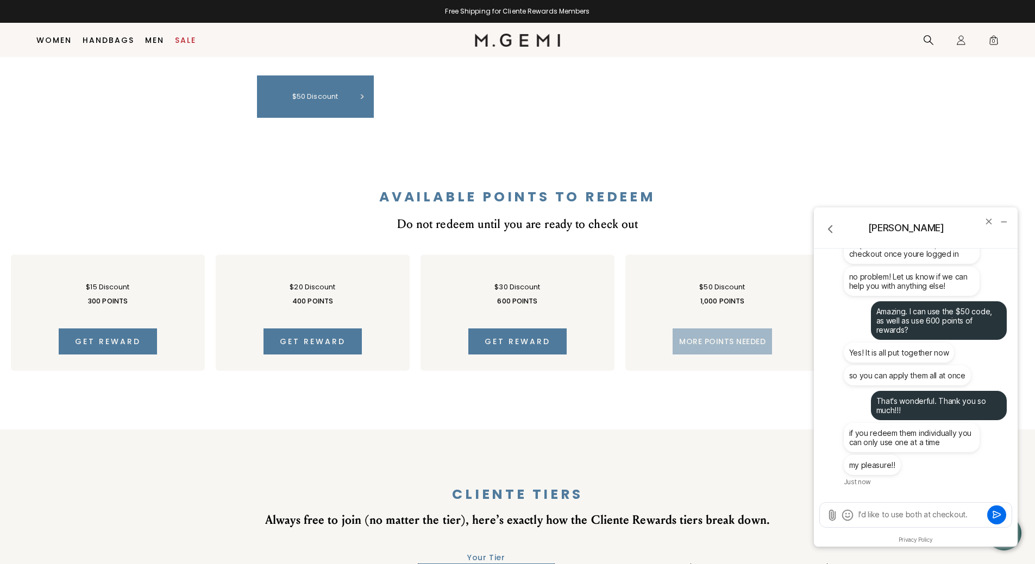
type textarea "I'd like to use both at checkout."
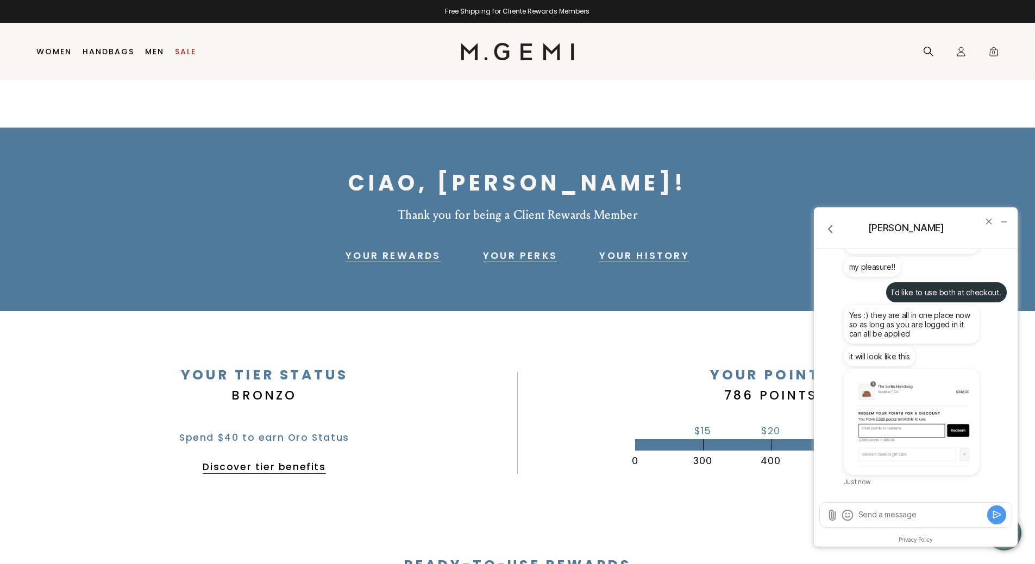
click at [932, 412] on img at bounding box center [911, 421] width 125 height 93
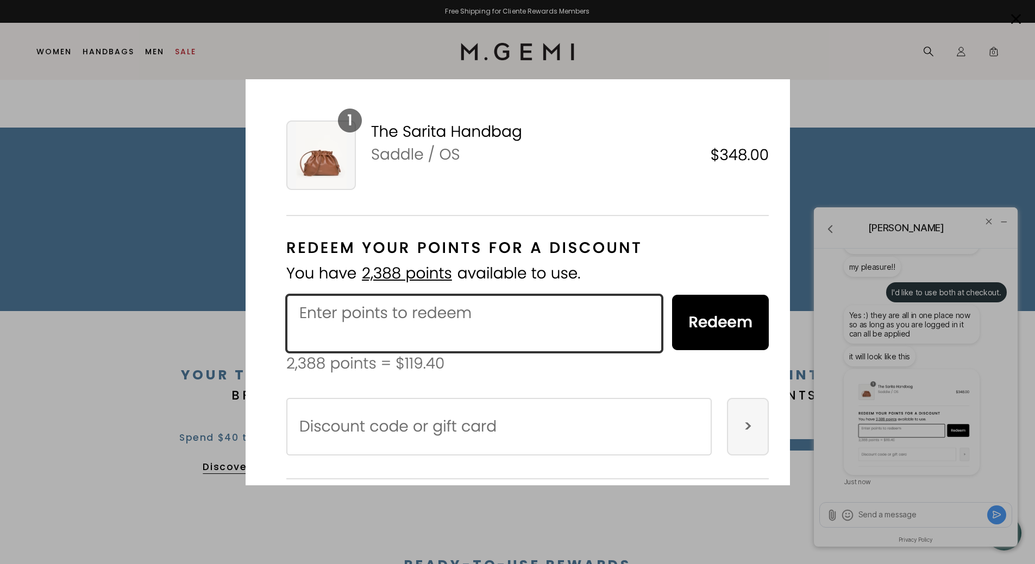
click at [854, 123] on button "preview media" at bounding box center [517, 282] width 1035 height 564
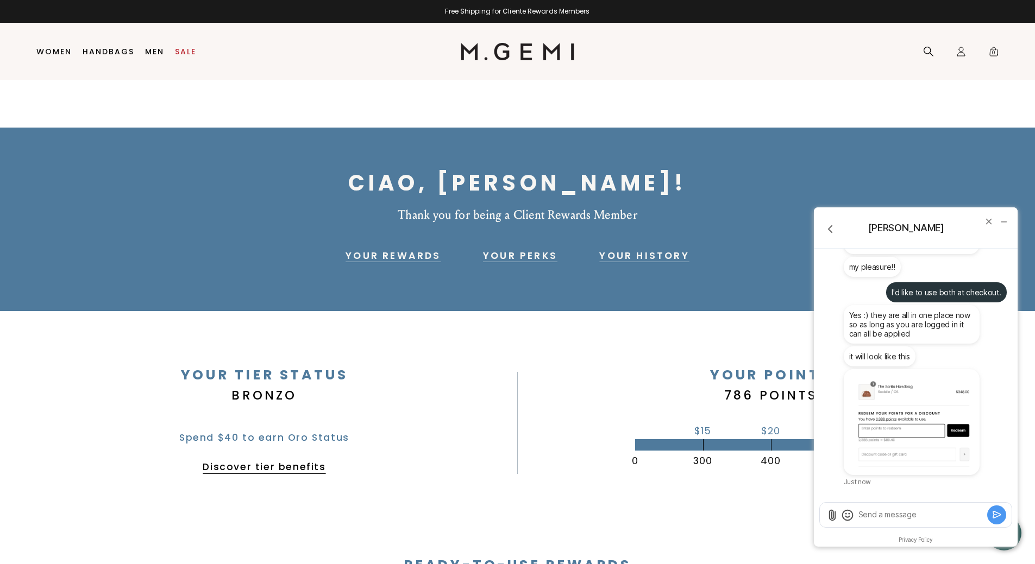
click at [887, 516] on textarea "Send a message" at bounding box center [920, 515] width 127 height 11
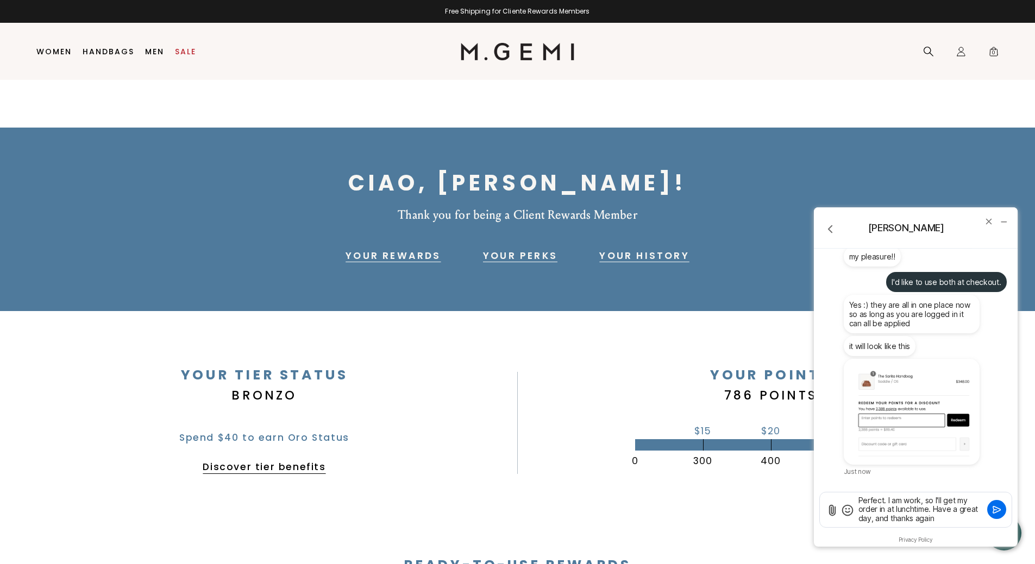
type textarea "Perfect. I am work, so I'll get my order in at lunchtime. Have a great day, and…"
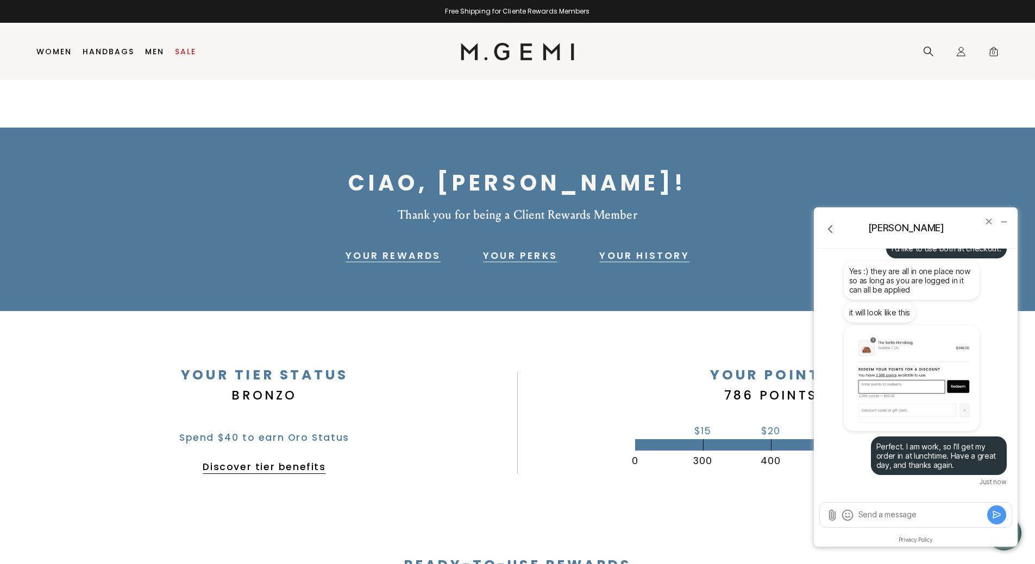
click at [917, 362] on img at bounding box center [911, 377] width 125 height 93
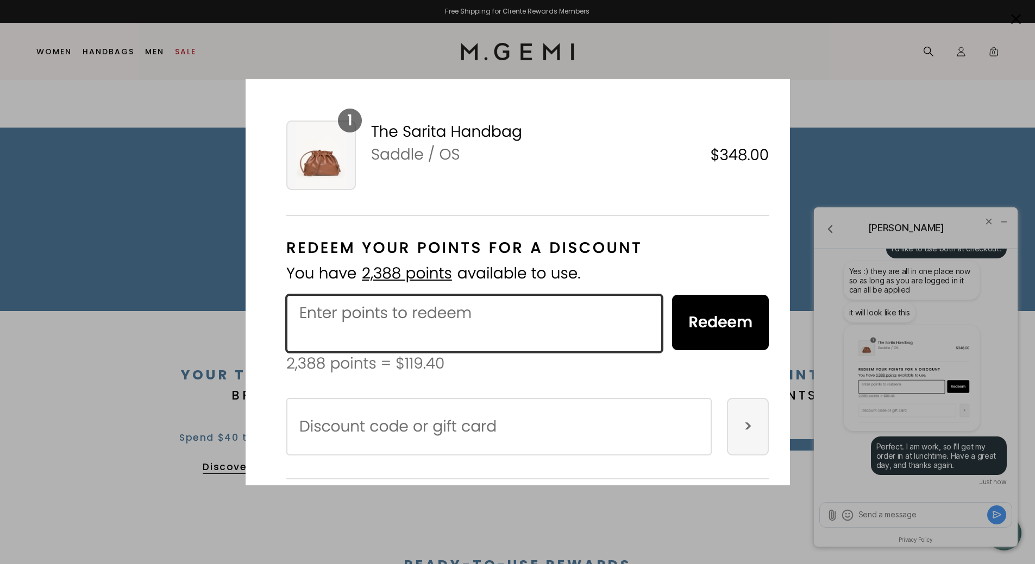
click at [838, 95] on button "preview media" at bounding box center [517, 282] width 1035 height 564
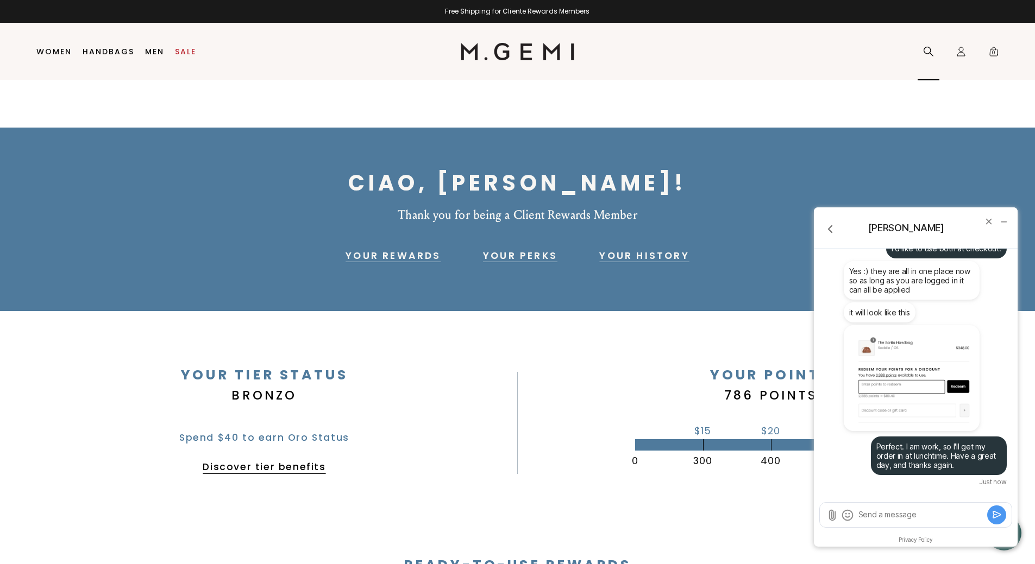
click at [927, 50] on icon at bounding box center [928, 51] width 11 height 11
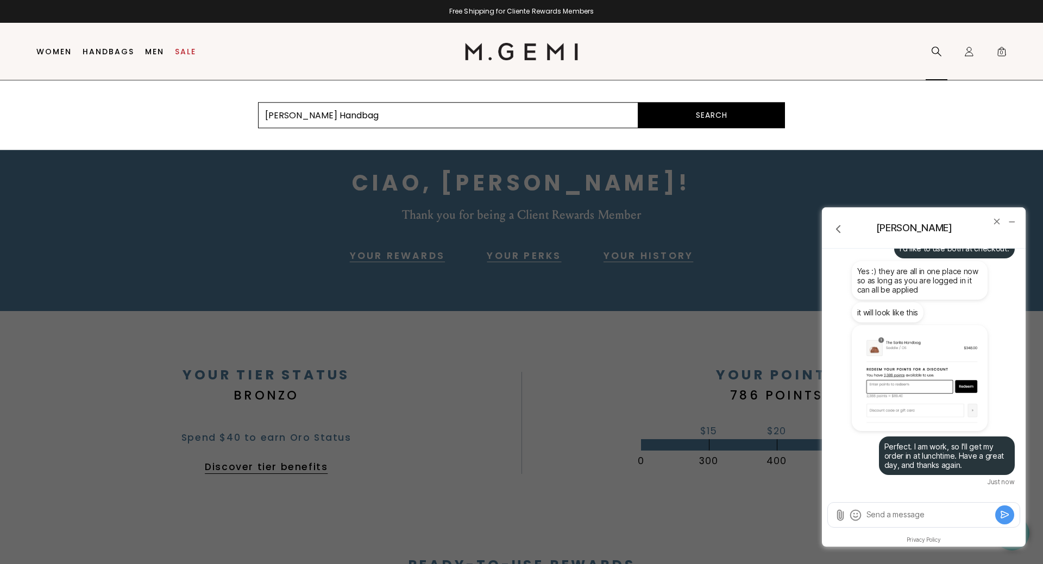
type input "Sarita Handbag"
click at [638, 102] on button "Search" at bounding box center [711, 115] width 147 height 26
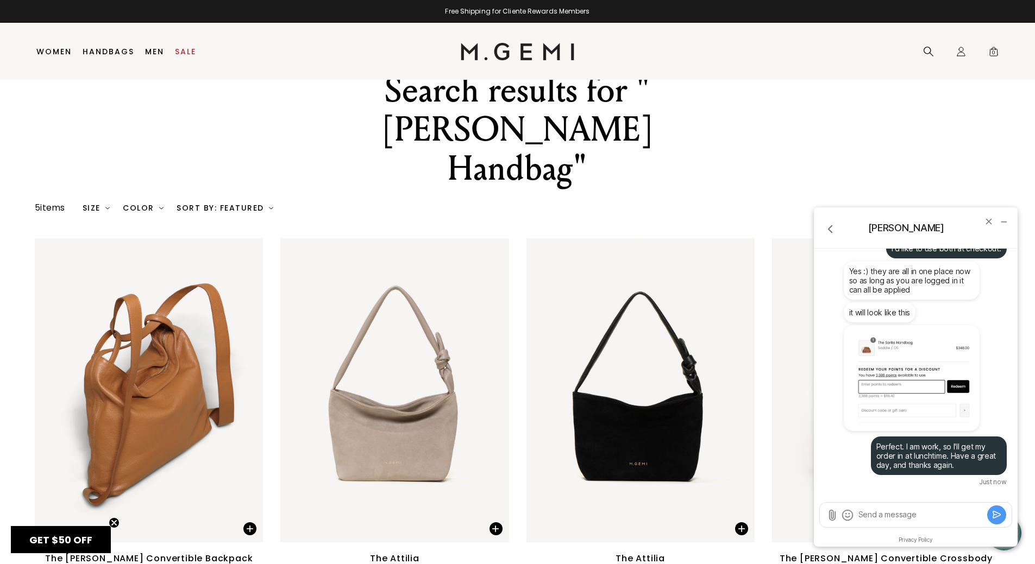
scroll to position [23, 0]
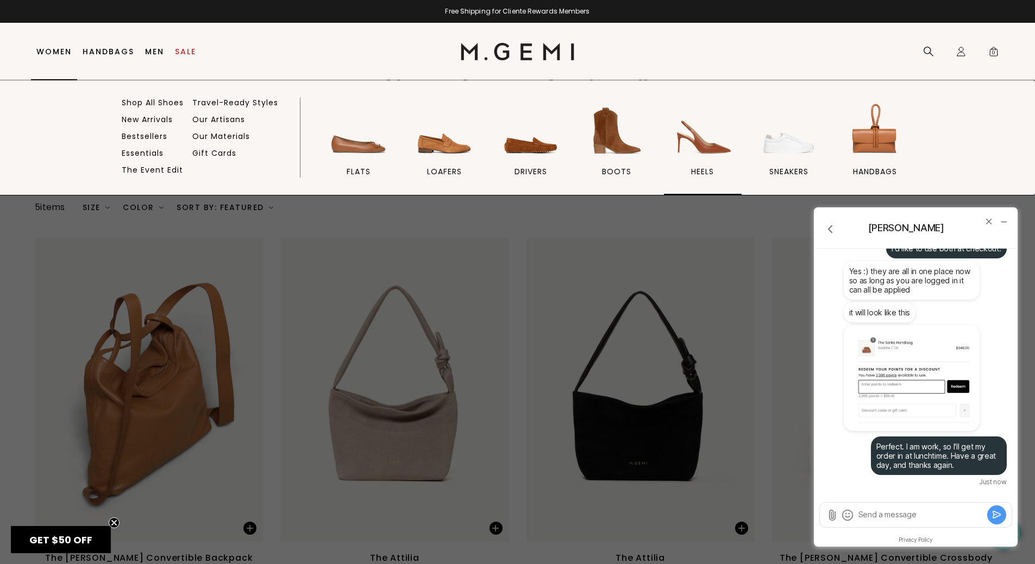
click at [713, 143] on img at bounding box center [702, 130] width 61 height 61
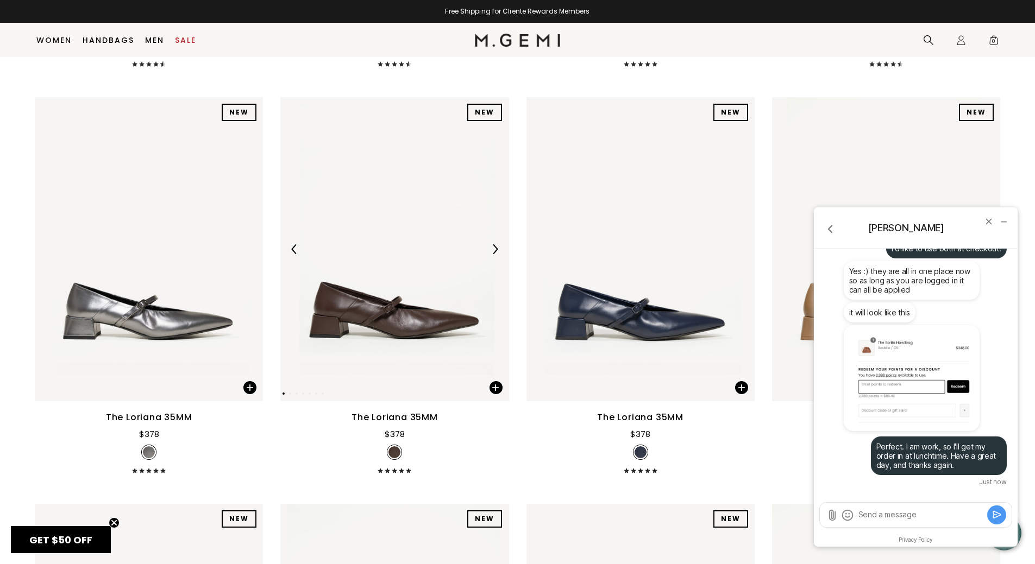
scroll to position [248, 0]
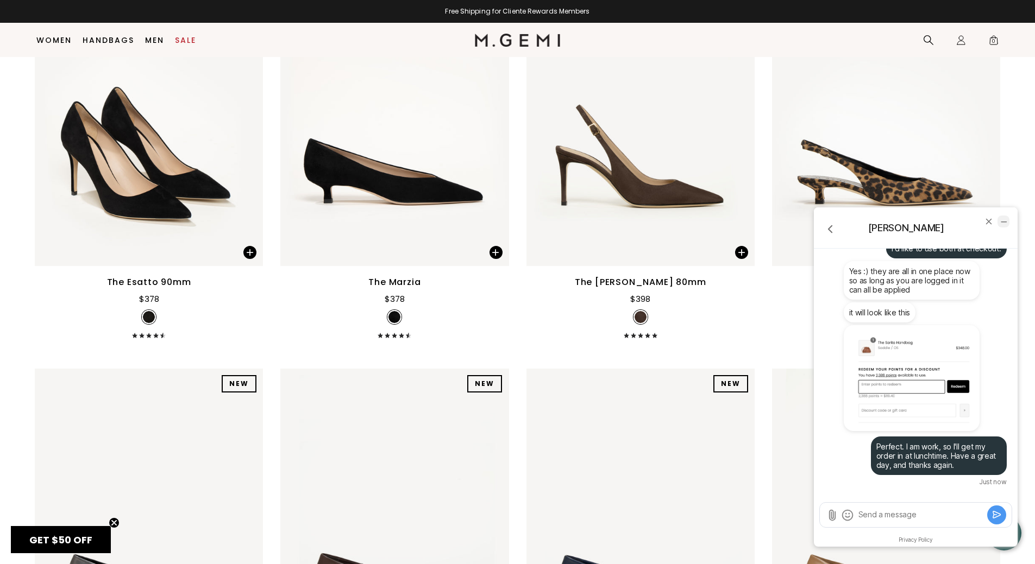
click at [1004, 222] on icon "minimize chat widget" at bounding box center [1003, 222] width 5 height 0
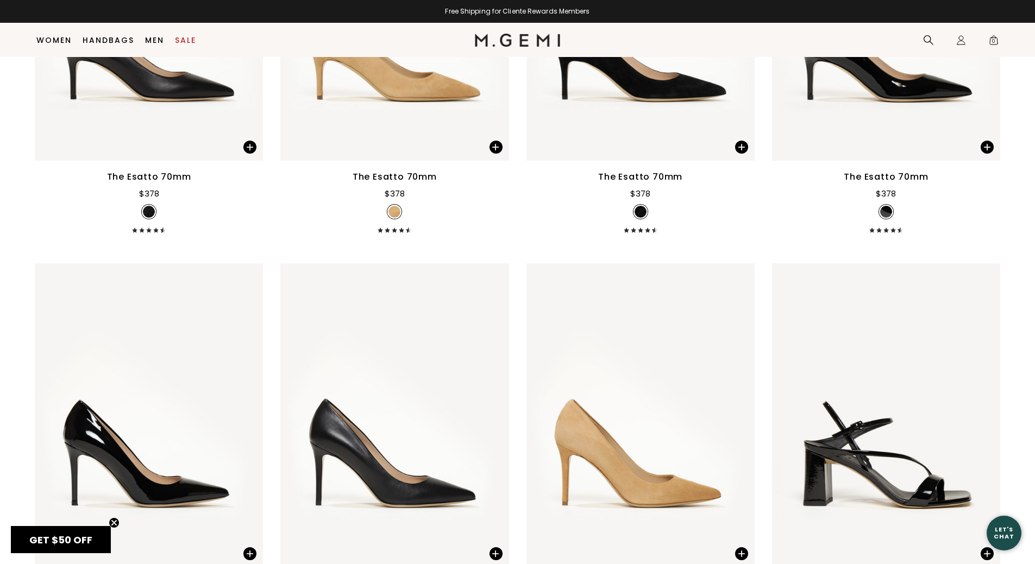
scroll to position [3072, 0]
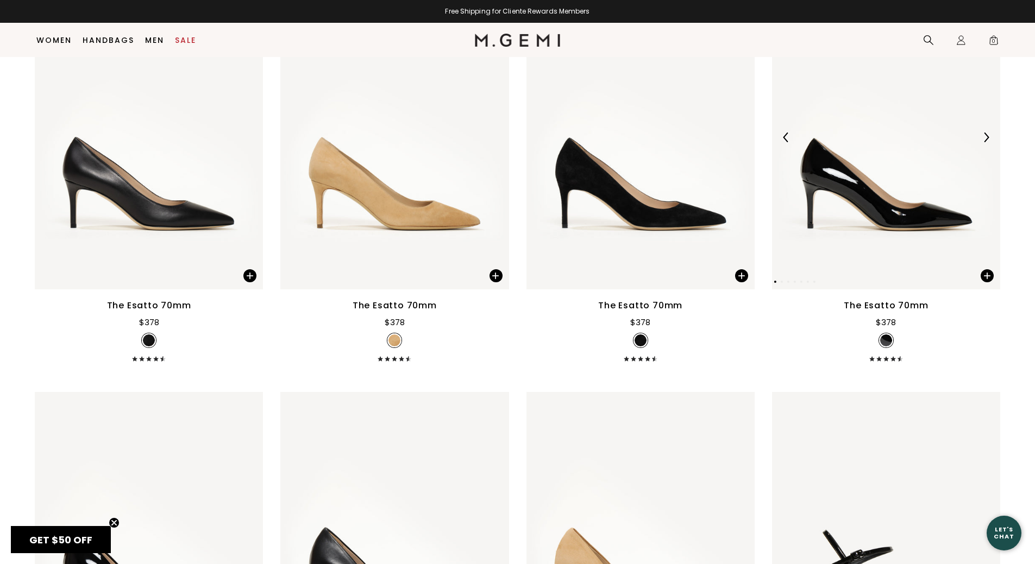
click at [887, 167] on img at bounding box center [886, 137] width 228 height 304
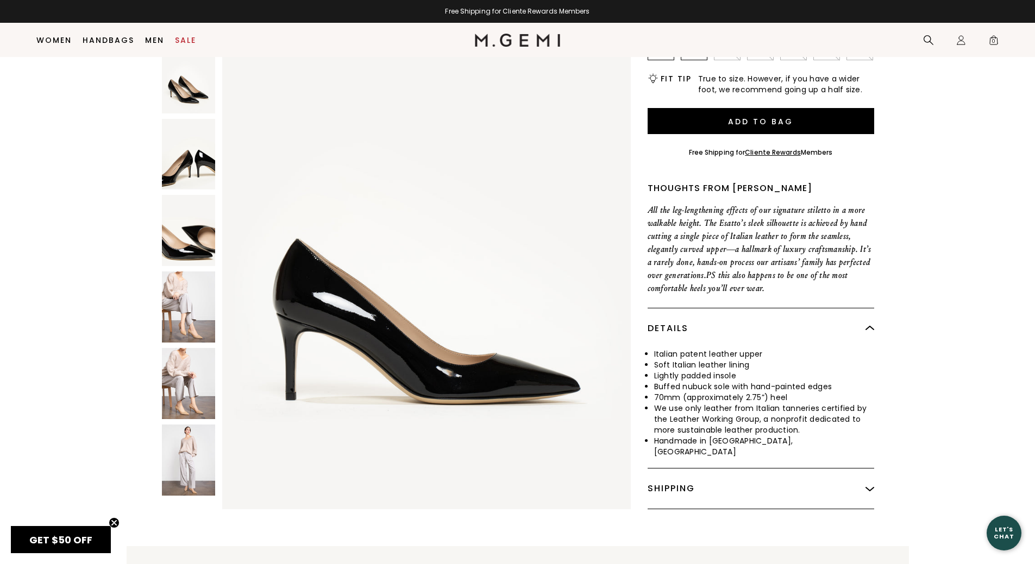
scroll to position [249, 0]
click at [196, 319] on img at bounding box center [188, 306] width 53 height 71
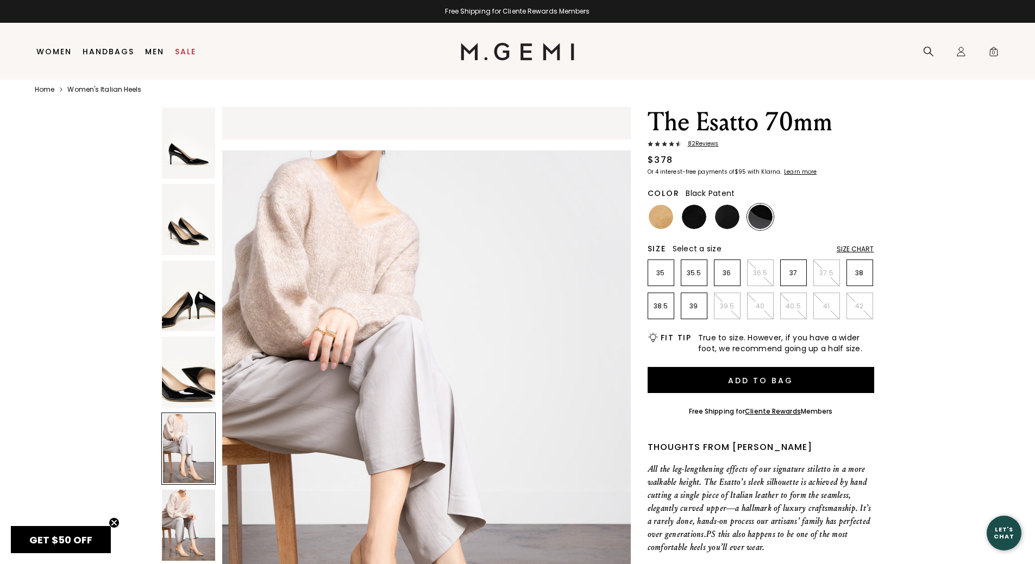
scroll to position [23, 0]
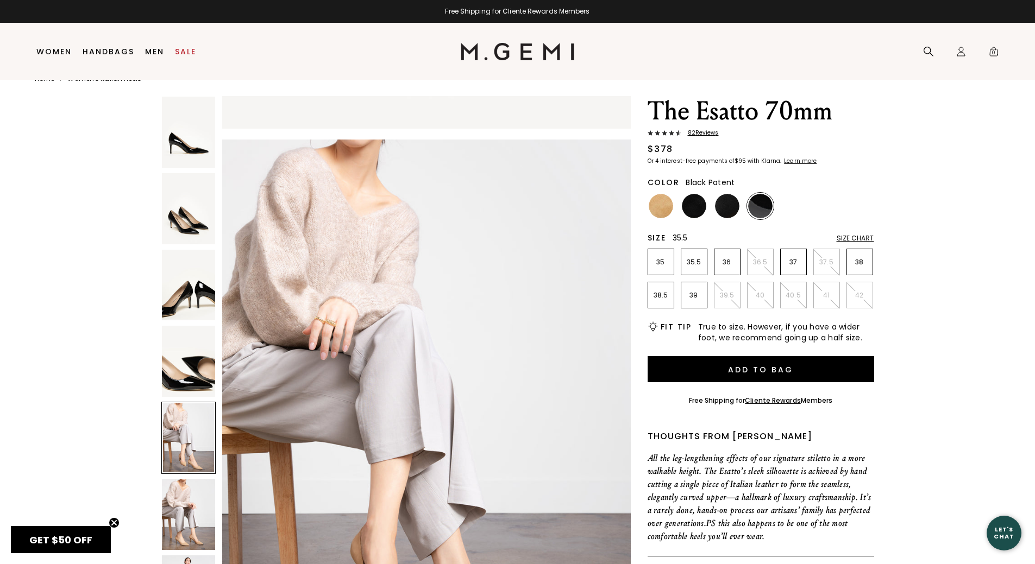
click at [686, 261] on p "35.5" at bounding box center [694, 262] width 26 height 9
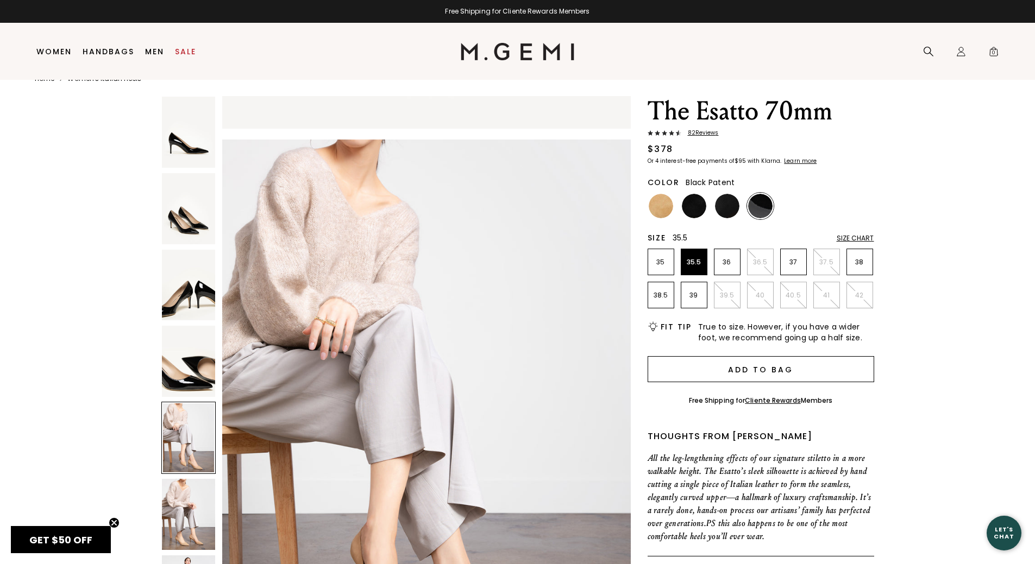
click at [737, 366] on button "Add to Bag" at bounding box center [761, 369] width 227 height 26
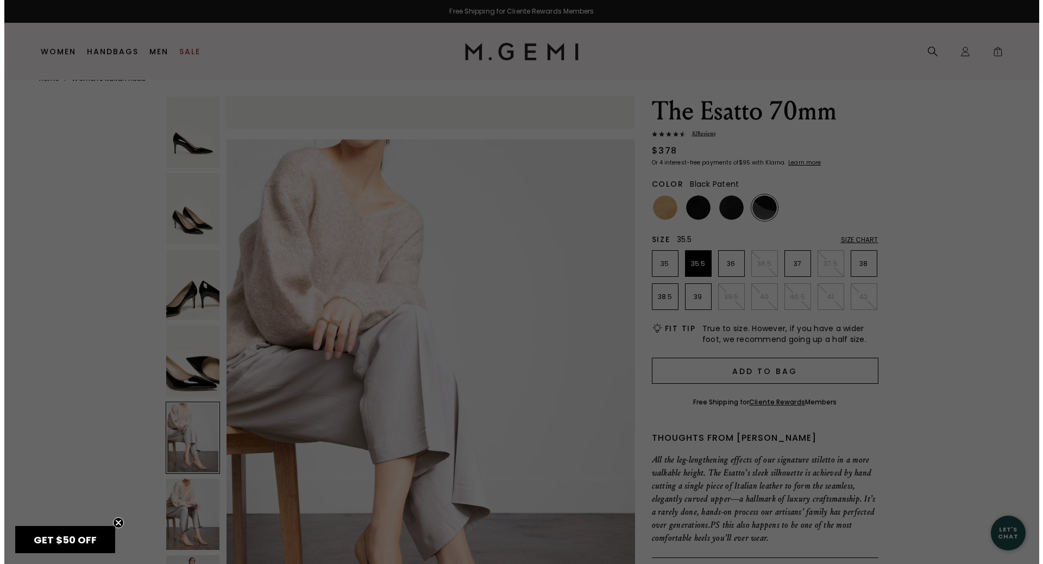
scroll to position [0, 0]
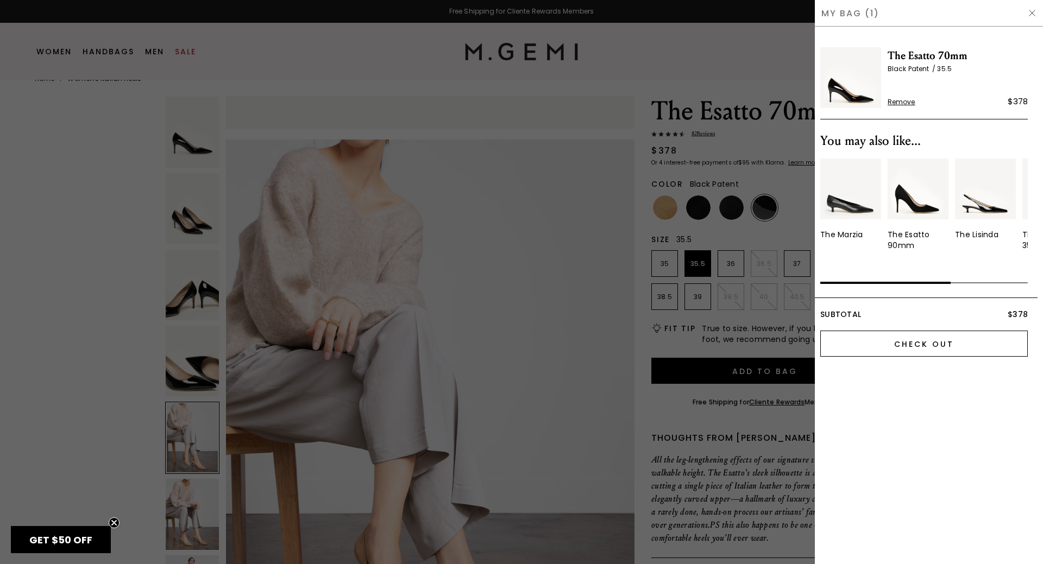
click at [908, 331] on input "Check Out" at bounding box center [924, 344] width 208 height 26
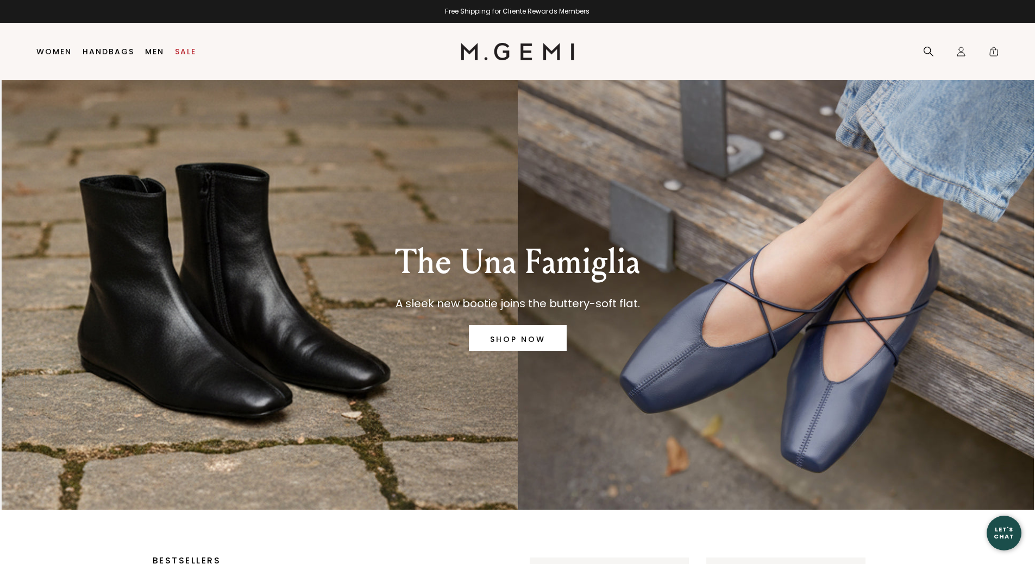
click at [1008, 544] on div "Let's Chat" at bounding box center [1003, 533] width 35 height 35
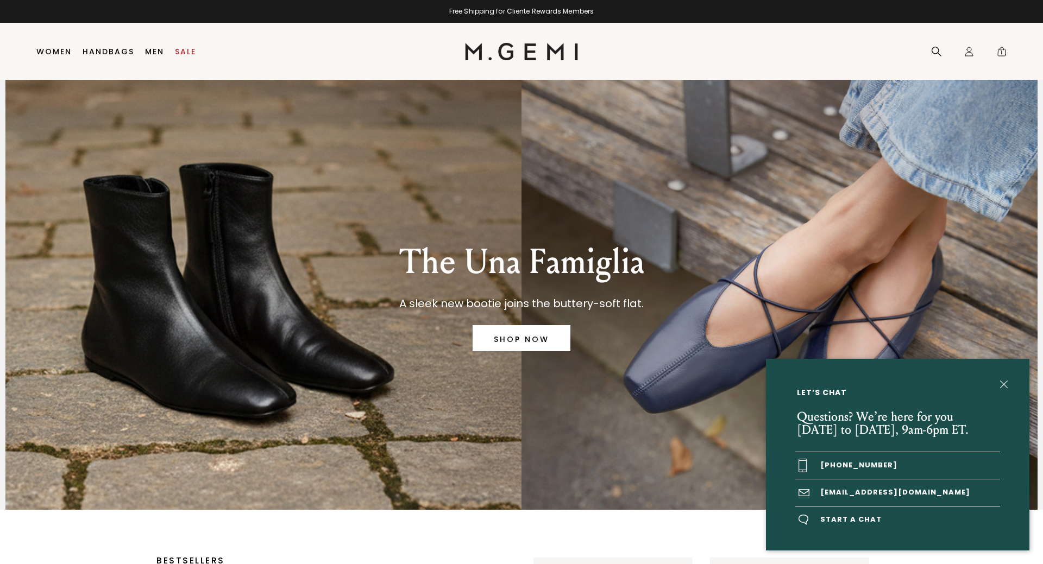
click at [864, 527] on span "Start a chat" at bounding box center [897, 520] width 205 height 27
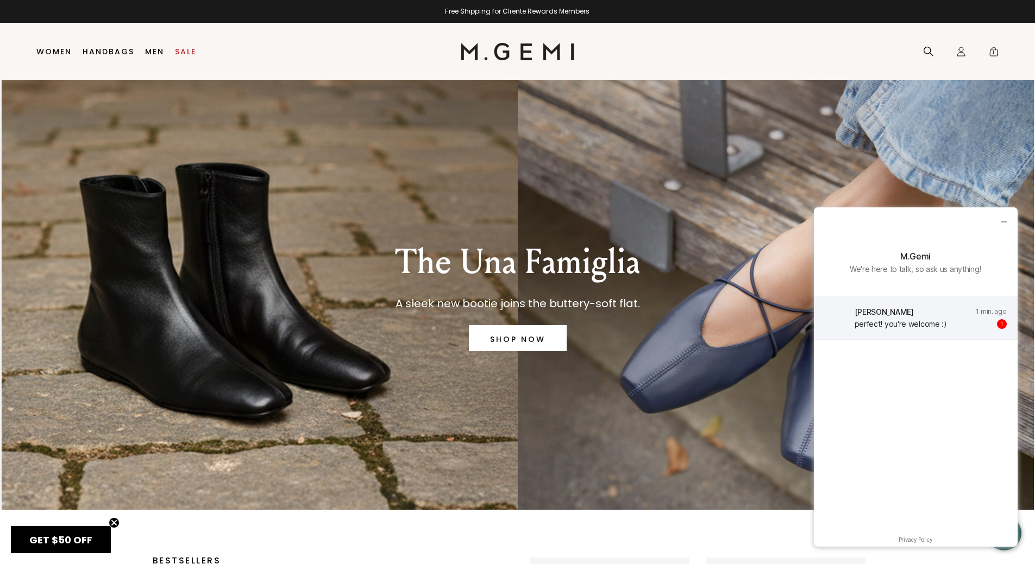
click at [917, 320] on div "perfect! you're welcome :)" at bounding box center [900, 323] width 92 height 9
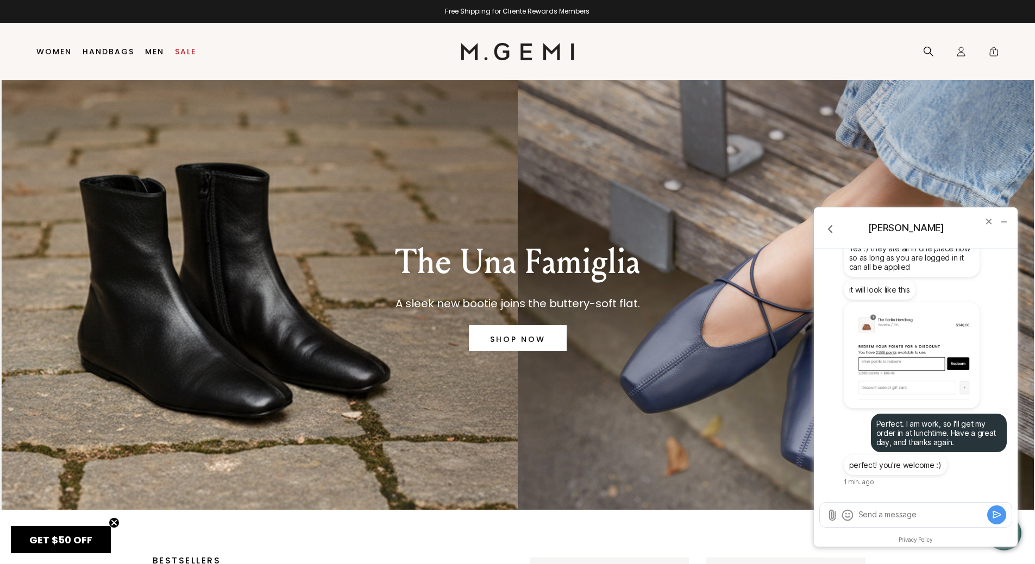
click at [896, 350] on img at bounding box center [911, 354] width 125 height 93
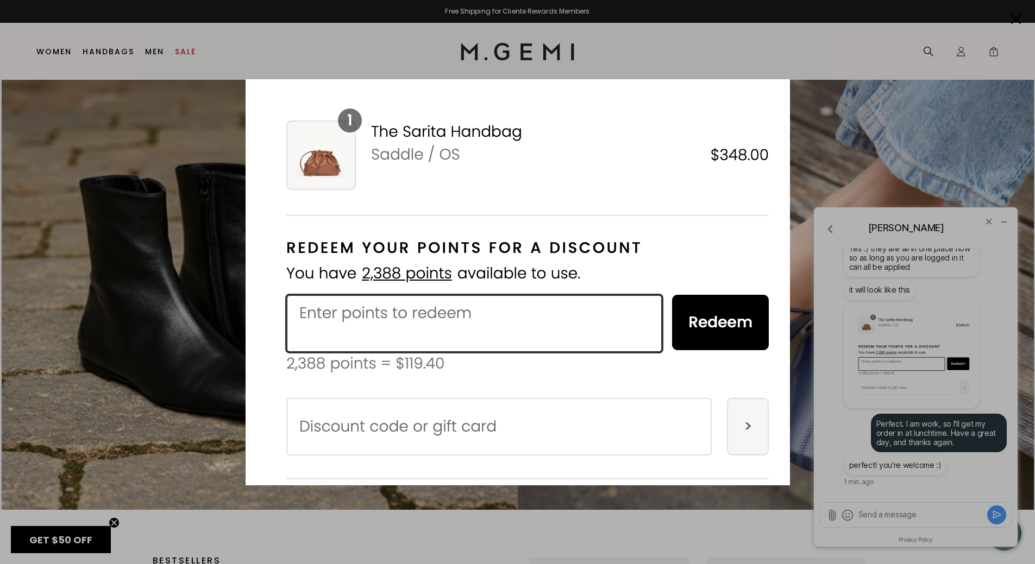
click at [899, 518] on button "preview media" at bounding box center [517, 282] width 1035 height 564
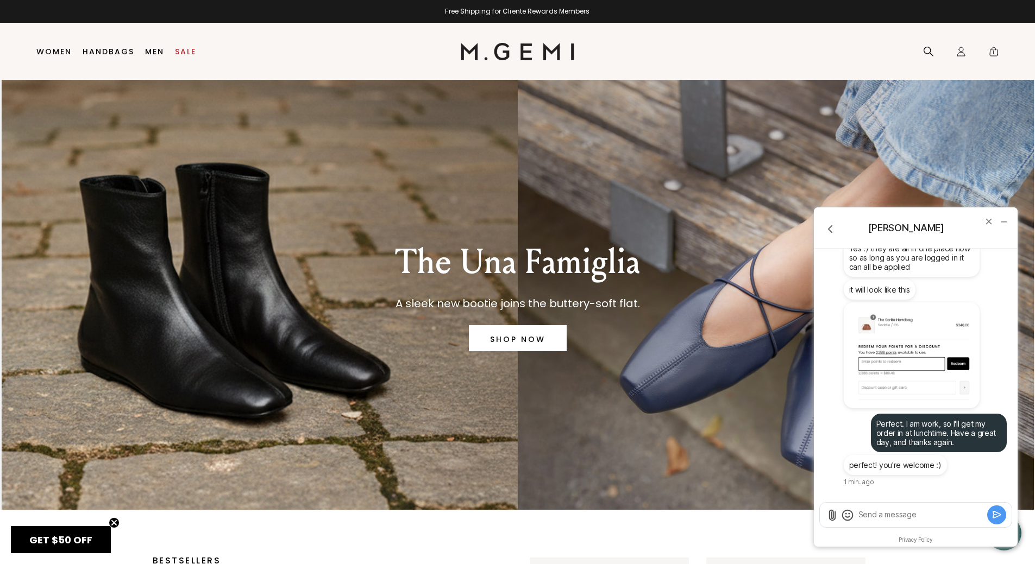
click at [900, 518] on textarea "Send a message" at bounding box center [920, 515] width 127 height 11
click at [896, 353] on img at bounding box center [911, 352] width 125 height 93
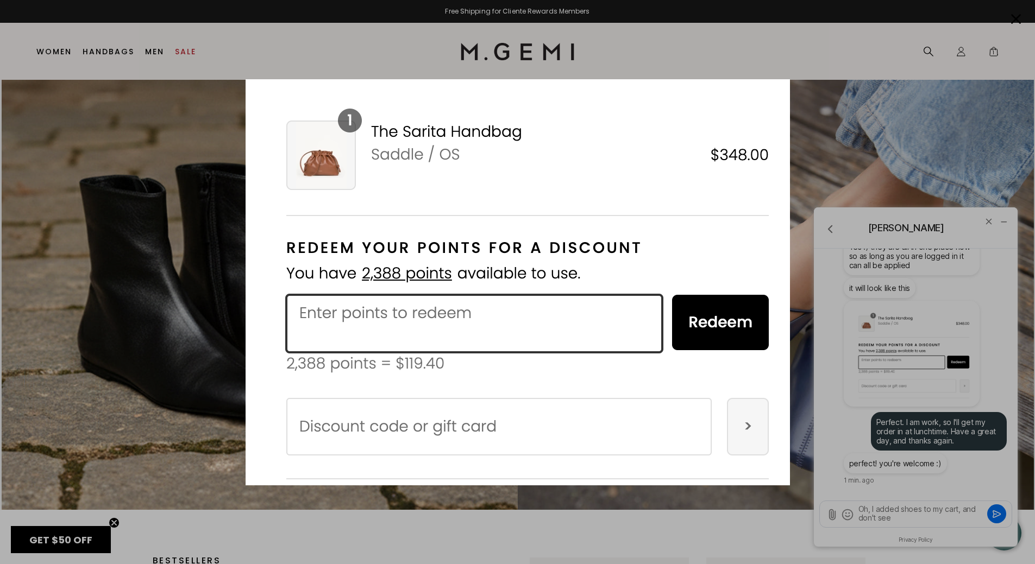
click at [907, 520] on button "preview media" at bounding box center [517, 282] width 1035 height 564
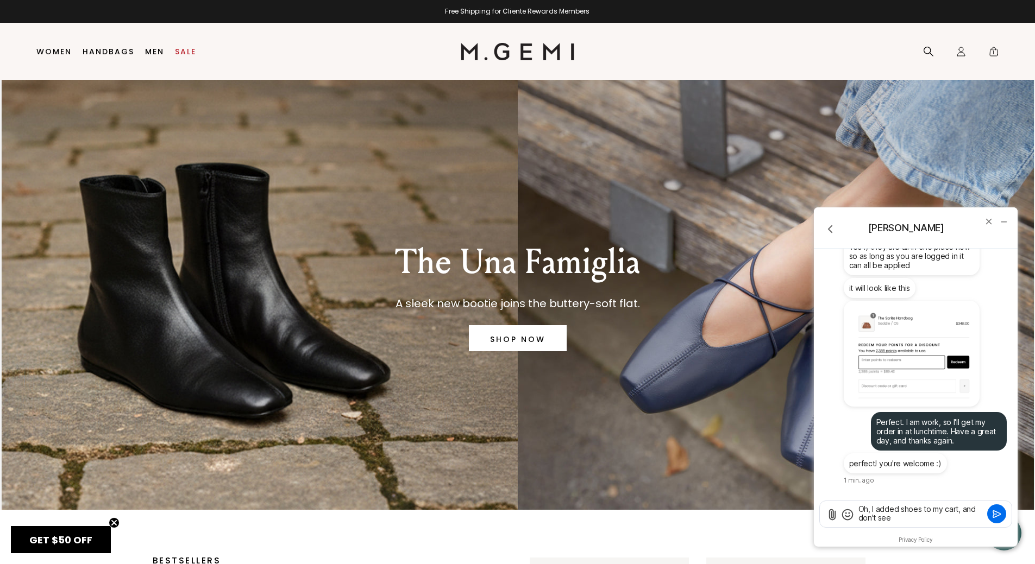
click at [923, 521] on textarea "Oh, I added shoes to my cart, and don't see" at bounding box center [920, 514] width 127 height 21
type textarea "Oh, I added shoes to my cart, and don't see 2388 points on there"
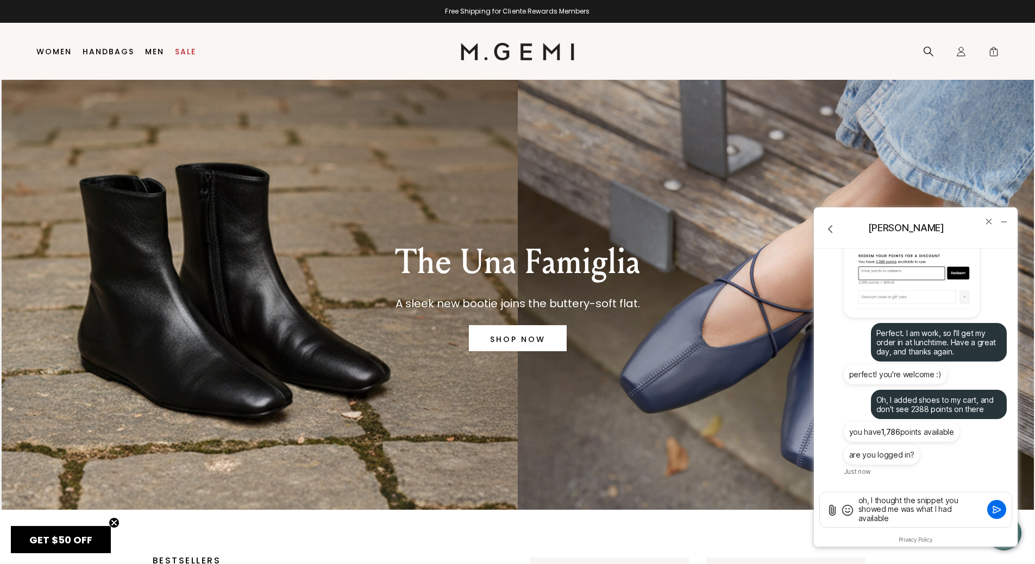
type textarea "oh, I thought the snippet you showed me was what I had available."
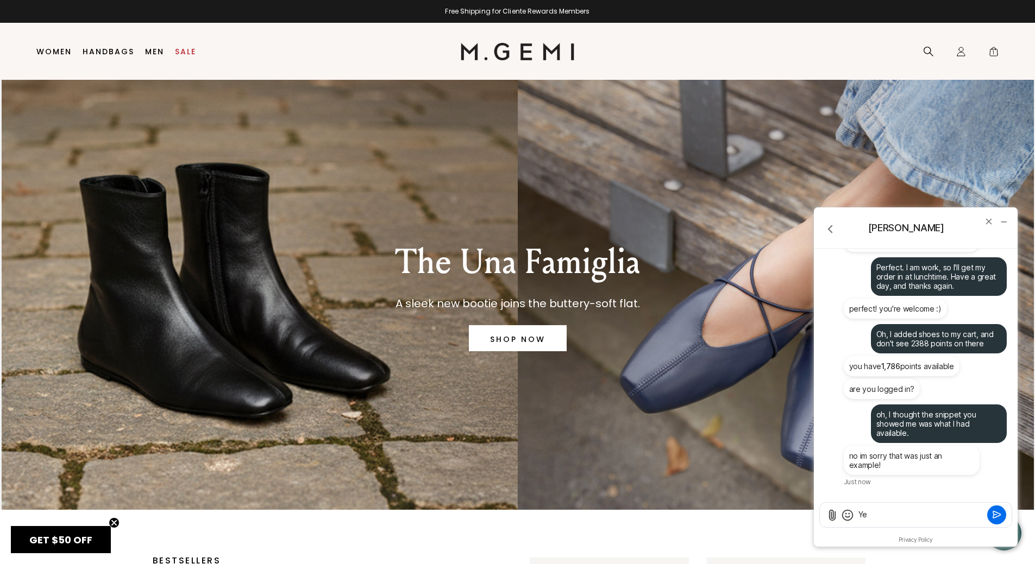
type textarea "Y"
type textarea "Ah, got. Sorry."
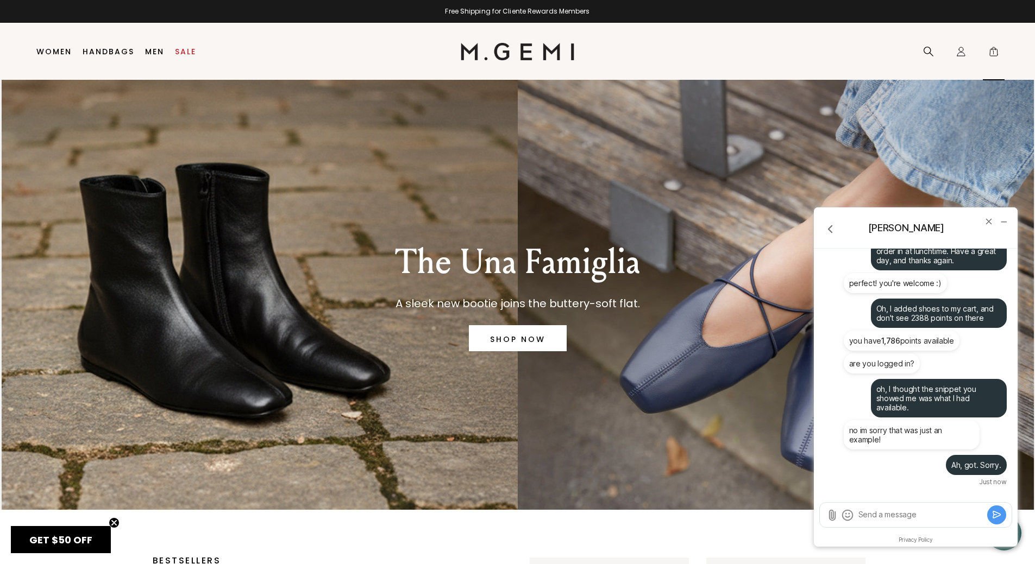
click at [999, 53] on div "Icons/20x20/bag@2x 1" at bounding box center [994, 51] width 22 height 57
click at [995, 52] on span "1" at bounding box center [993, 53] width 11 height 11
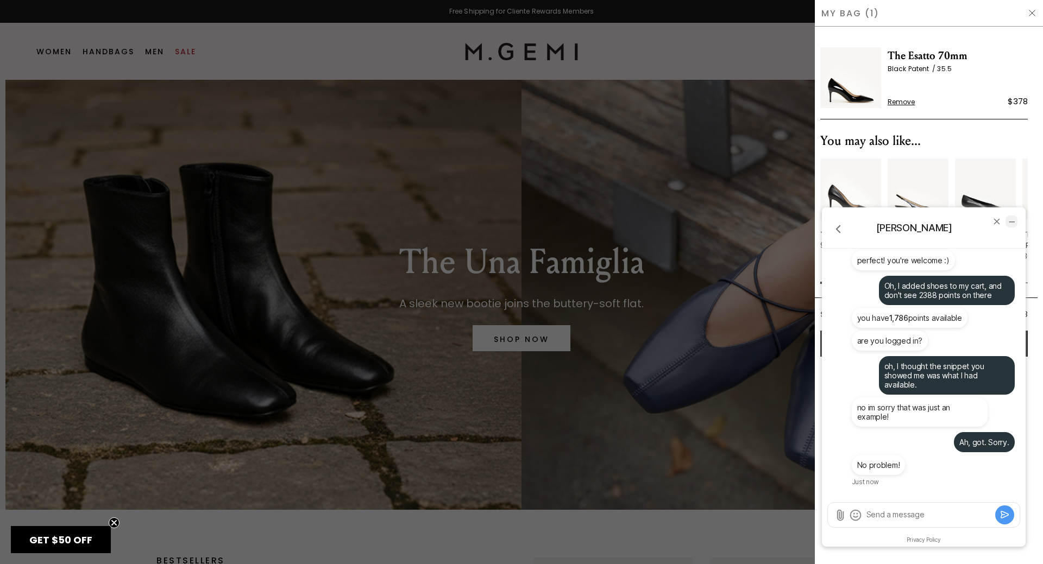
click at [1007, 222] on icon "minimize chat widget" at bounding box center [1012, 222] width 10 height 10
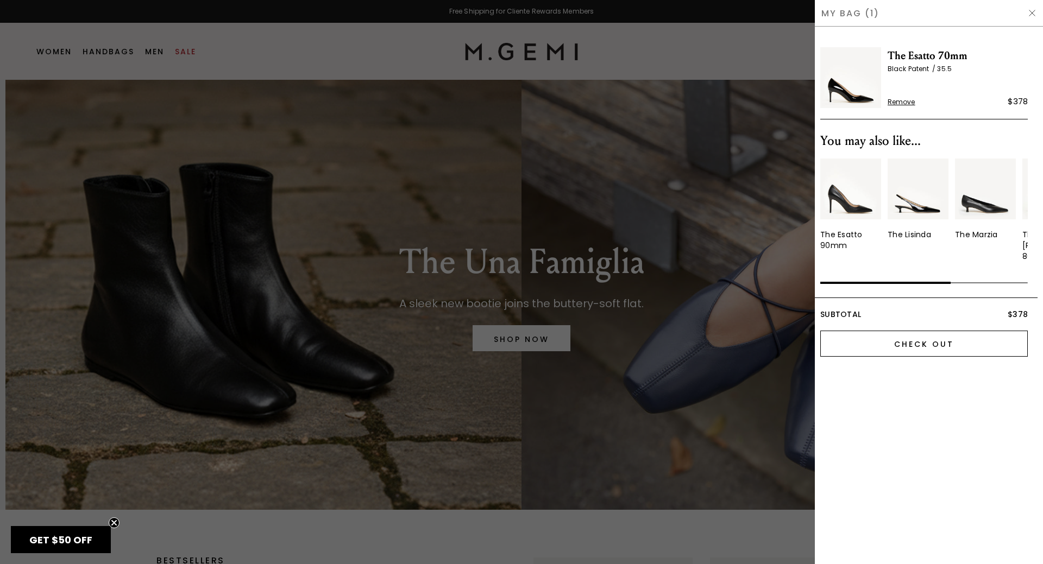
click at [854, 331] on input "Check Out" at bounding box center [924, 344] width 208 height 26
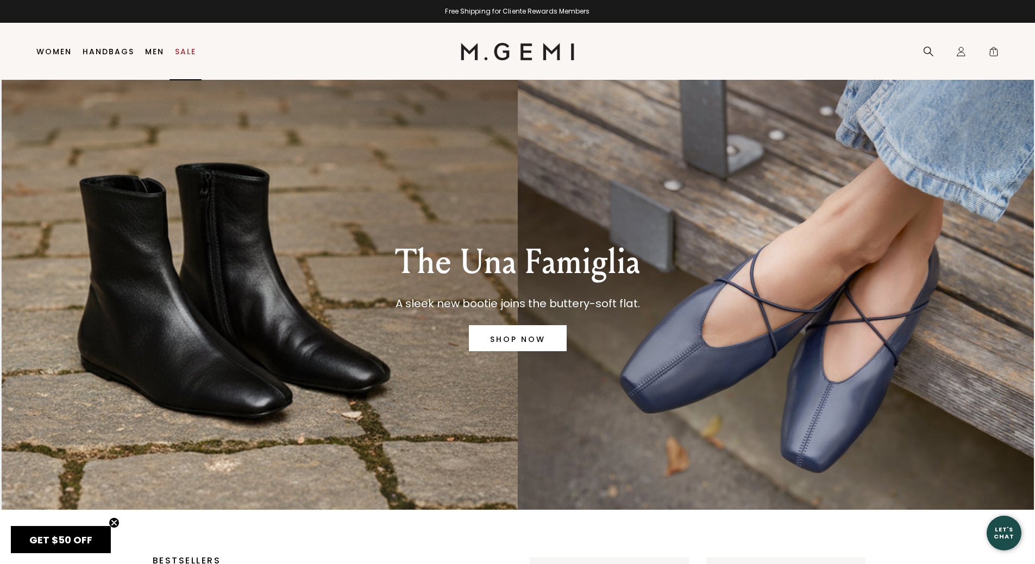
click at [193, 51] on link "Sale" at bounding box center [185, 51] width 21 height 9
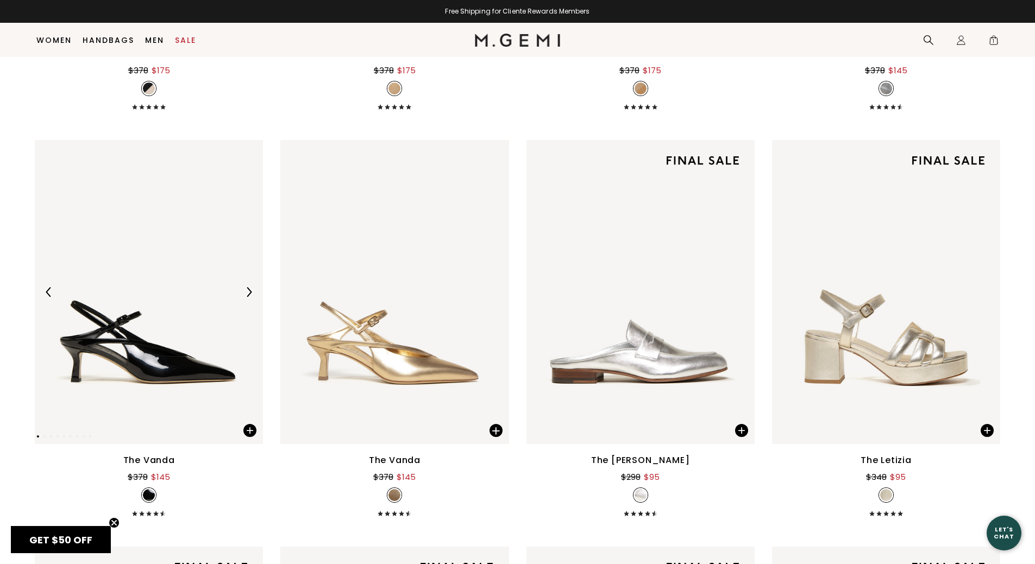
scroll to position [4396, 0]
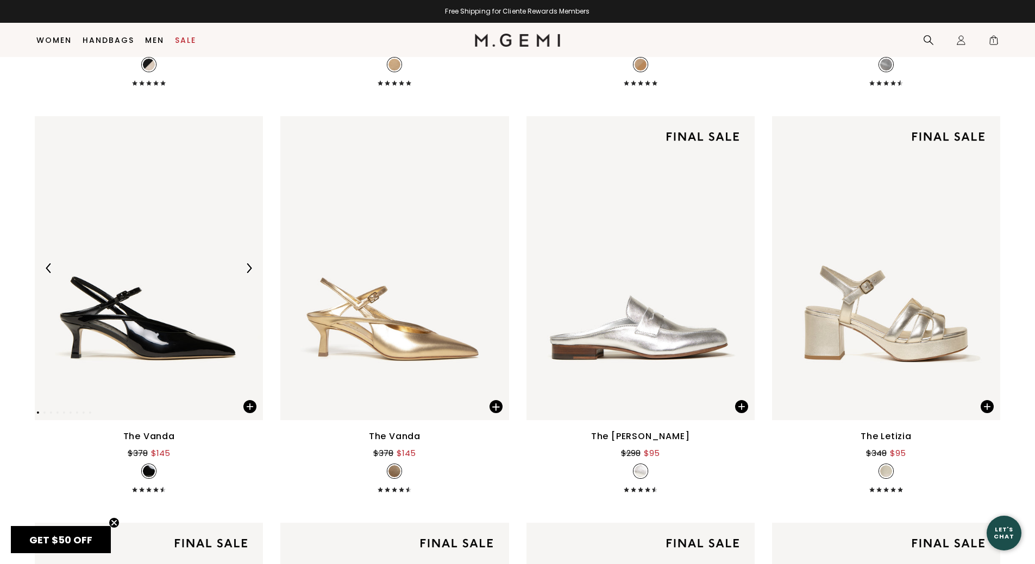
click at [131, 337] on img at bounding box center [149, 268] width 228 height 304
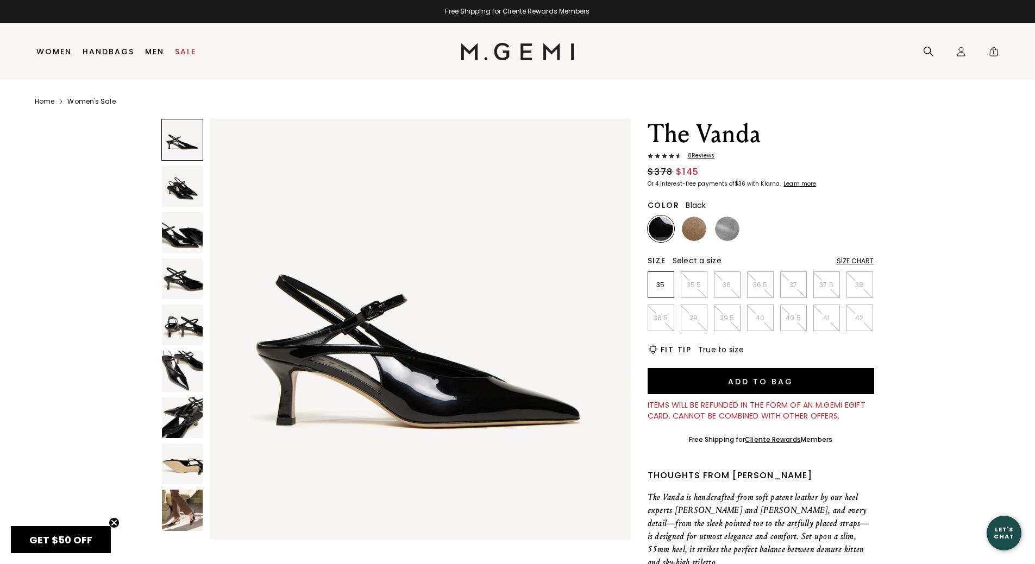
click at [183, 463] on img at bounding box center [182, 464] width 41 height 41
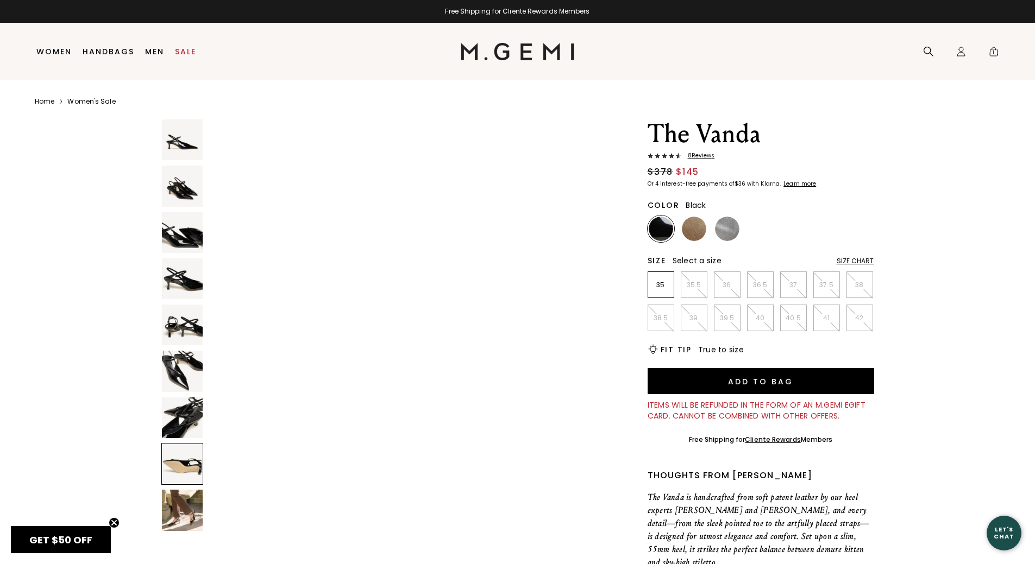
scroll to position [2965, 0]
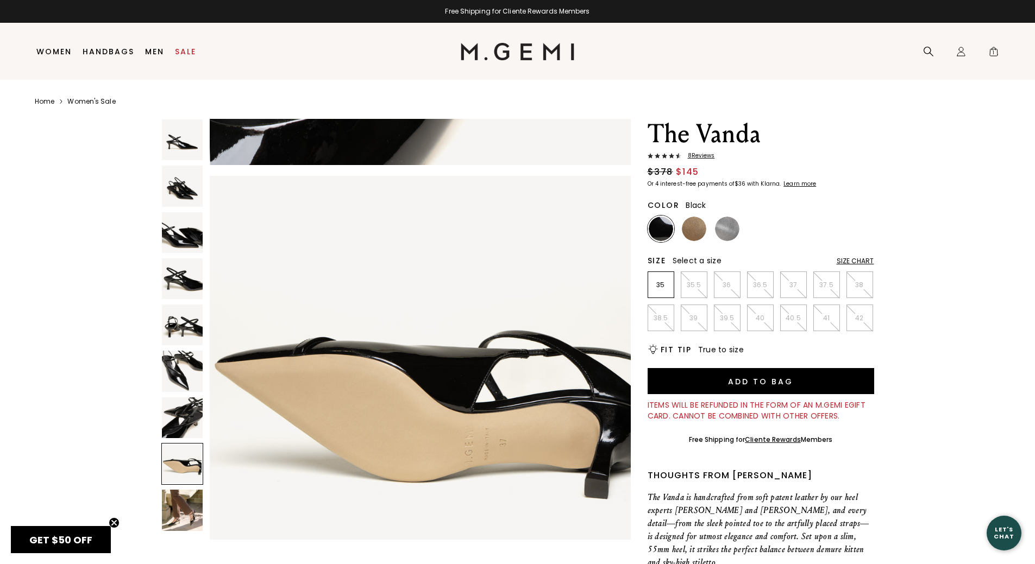
click at [196, 337] on img at bounding box center [182, 325] width 41 height 41
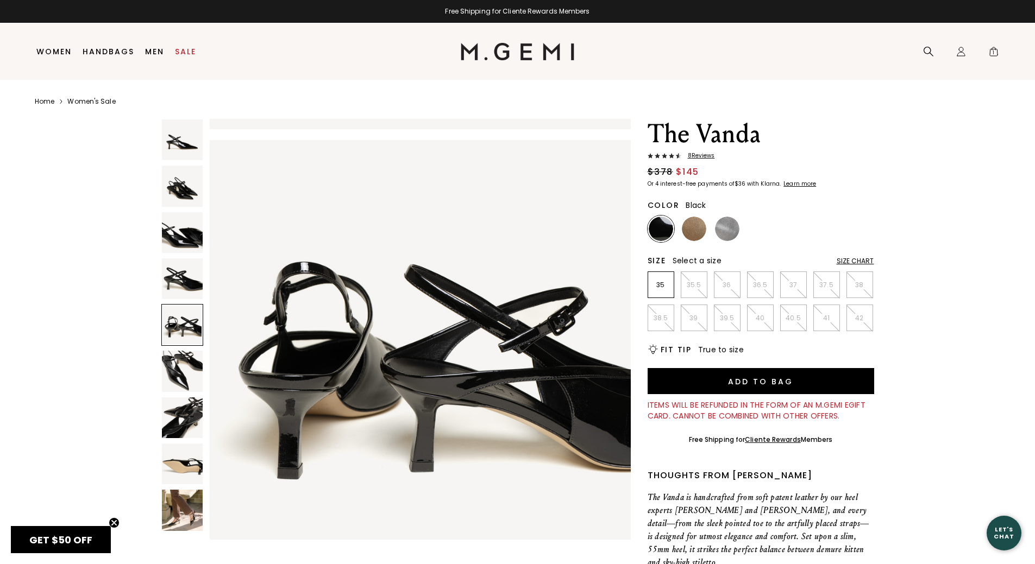
scroll to position [1694, 0]
